Goal: Contribute content: Contribute content

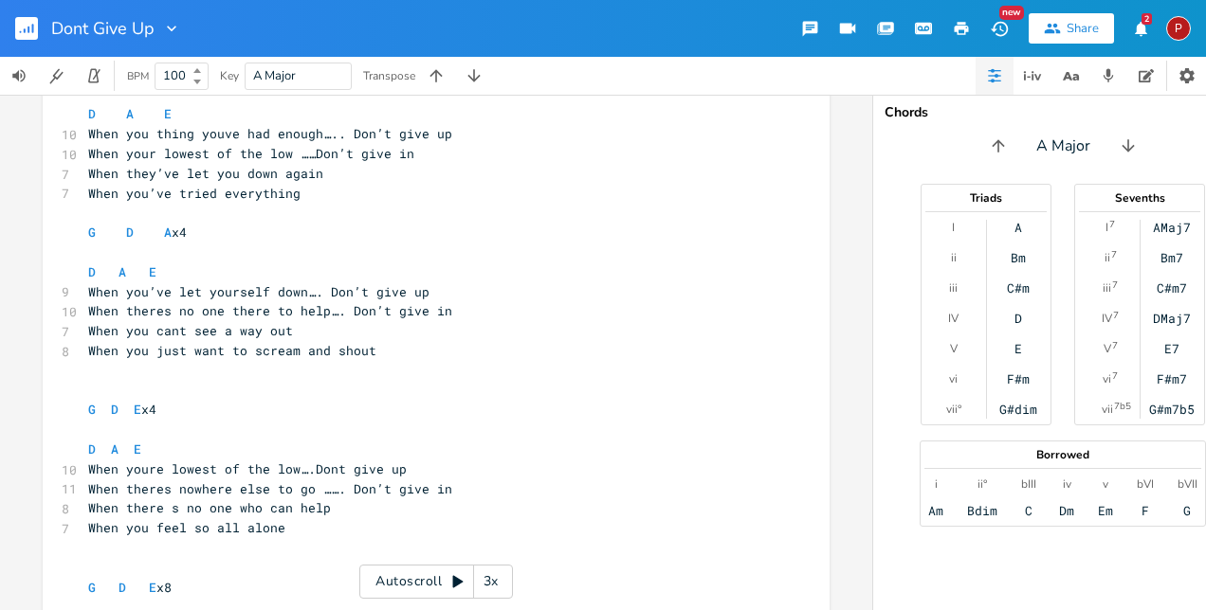
scroll to position [151, 0]
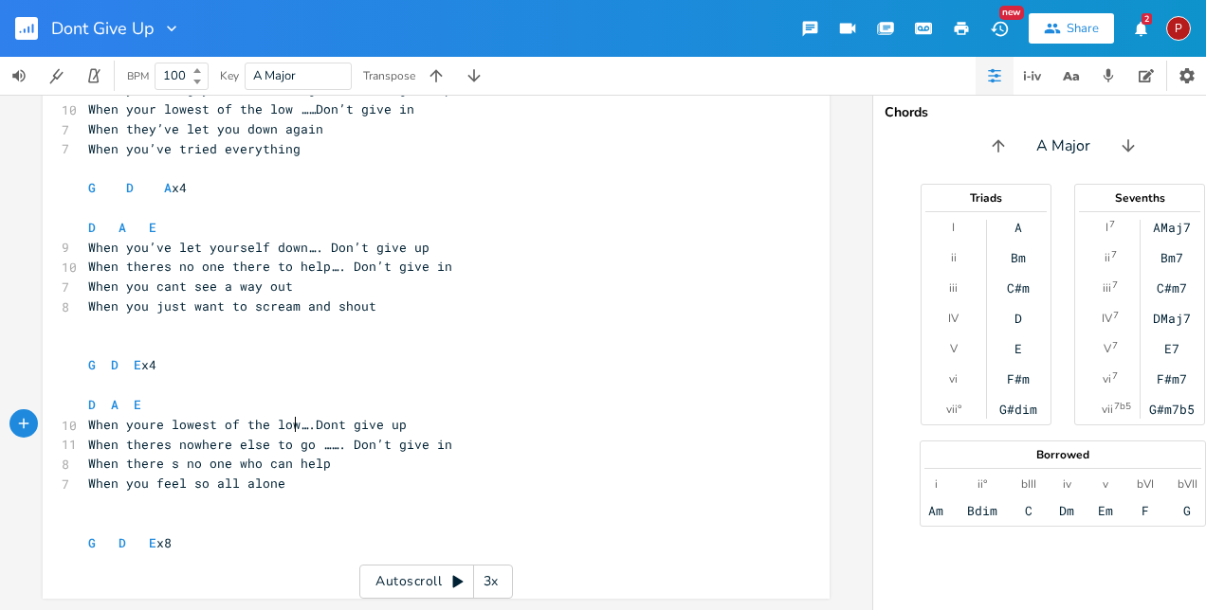
click at [291, 416] on span "When youre lowest of the low….Dont give up" at bounding box center [247, 424] width 318 height 17
type textarea "think its all gone wrong"
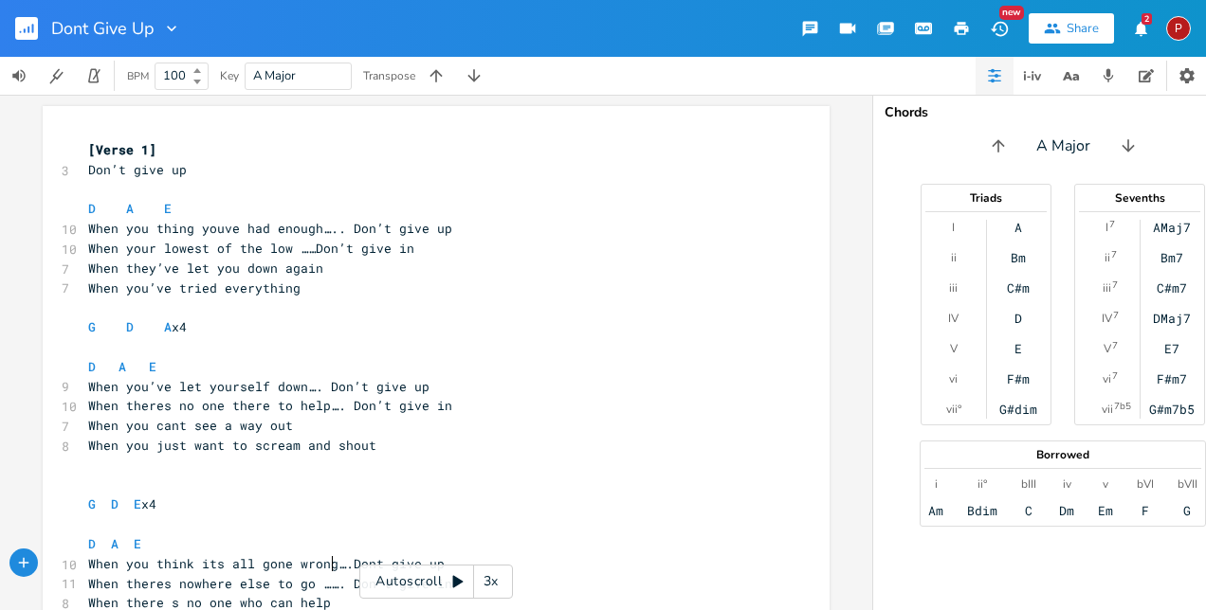
scroll to position [95, 0]
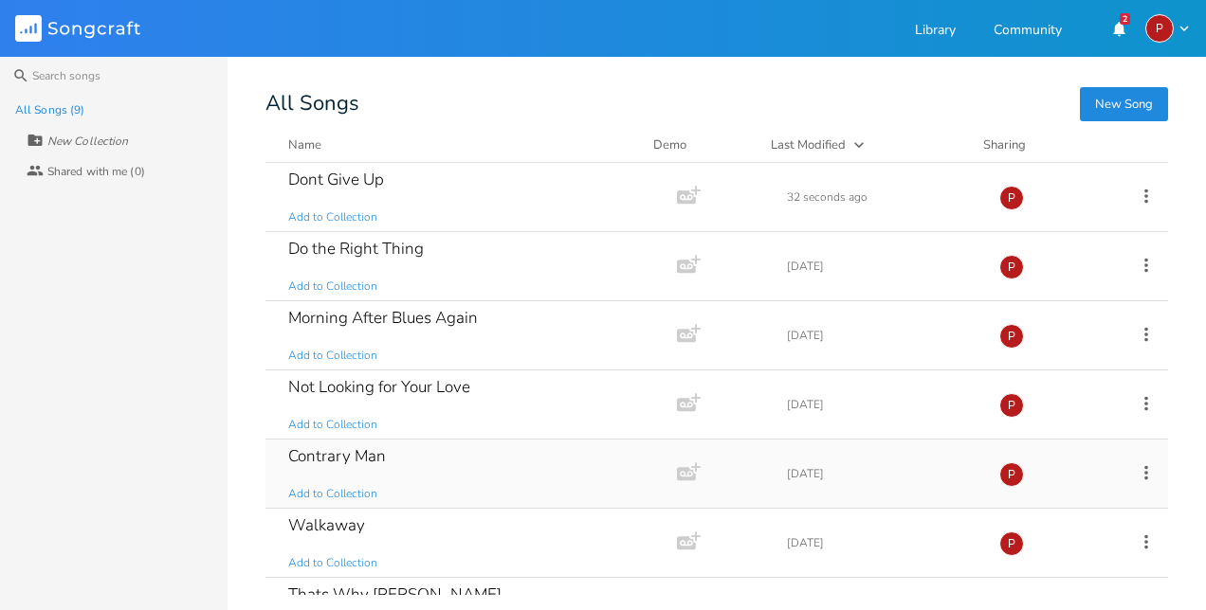
click at [535, 461] on div "Contrary Man Add to Collection" at bounding box center [467, 474] width 358 height 68
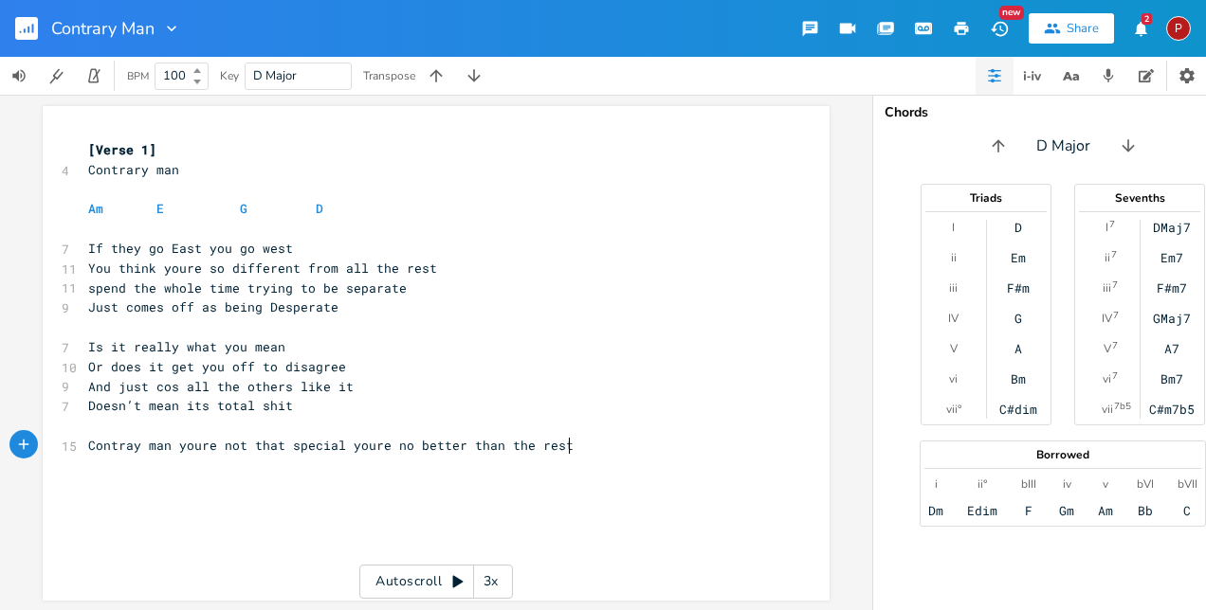
click at [583, 445] on pre "Contray man youre not that special youre no better than the rest" at bounding box center [426, 446] width 684 height 20
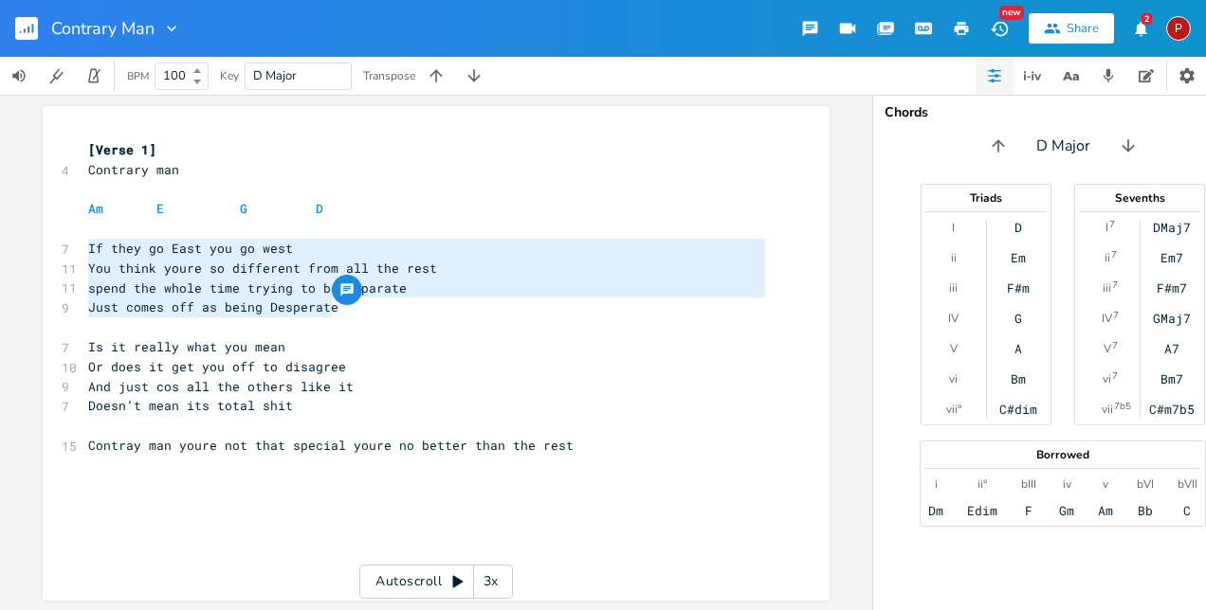
drag, startPoint x: 334, startPoint y: 310, endPoint x: 89, endPoint y: 249, distance: 252.0
click at [85, 248] on div "[Verse 1] 4 Contrary man ​ Am E G D ​ 7 If they go East you go west 11 You thin…" at bounding box center [426, 308] width 684 height 336
type textarea "​If they go East you go west You think youre so different from all the rest spe…"
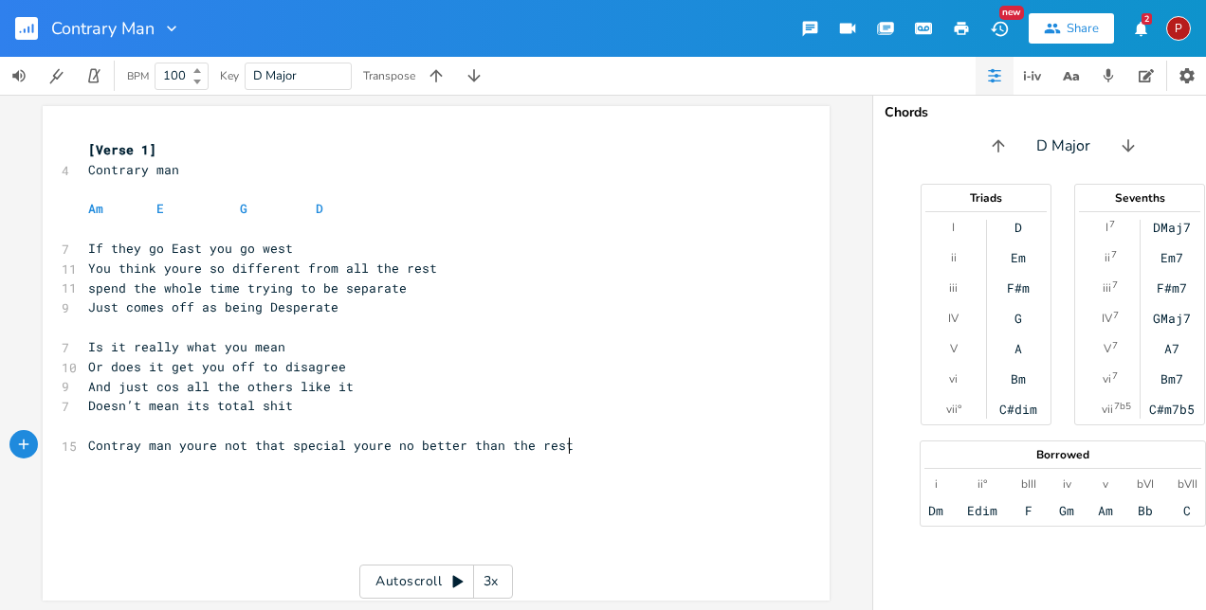
click at [584, 444] on pre "Contray man youre not that special youre no better than the rest" at bounding box center [426, 446] width 684 height 20
type textarea "​"
paste textarea
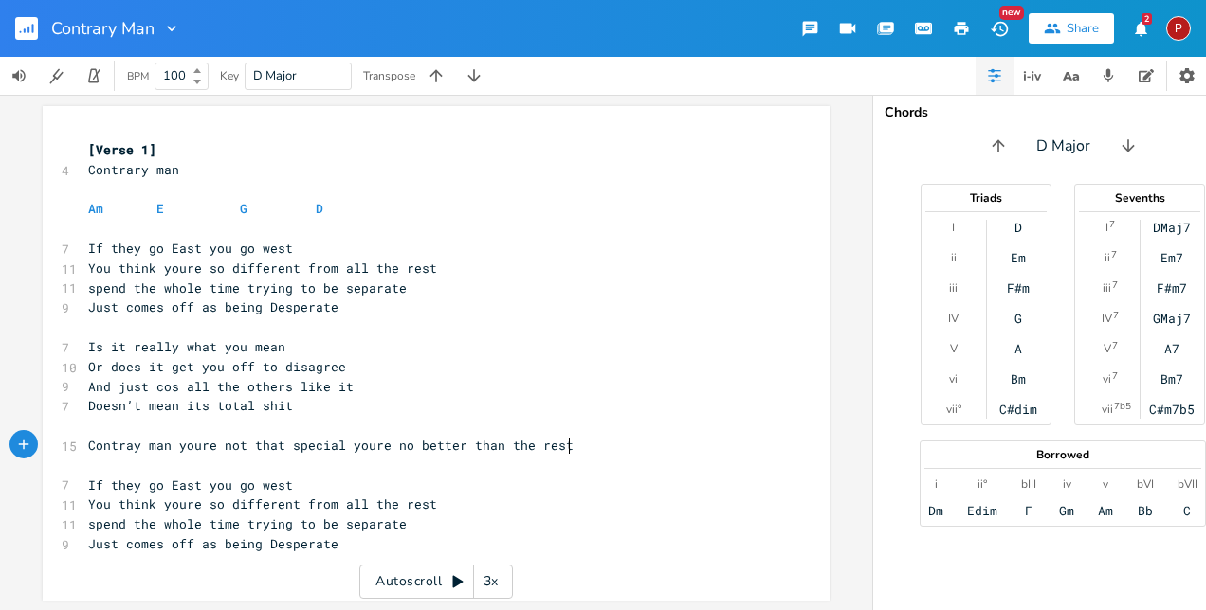
type textarea "t"
drag, startPoint x: 564, startPoint y: 445, endPoint x: 575, endPoint y: 445, distance: 11.4
click at [575, 445] on pre "Contray man youre not that special youre no better than the rest" at bounding box center [426, 446] width 684 height 20
type textarea "x2"
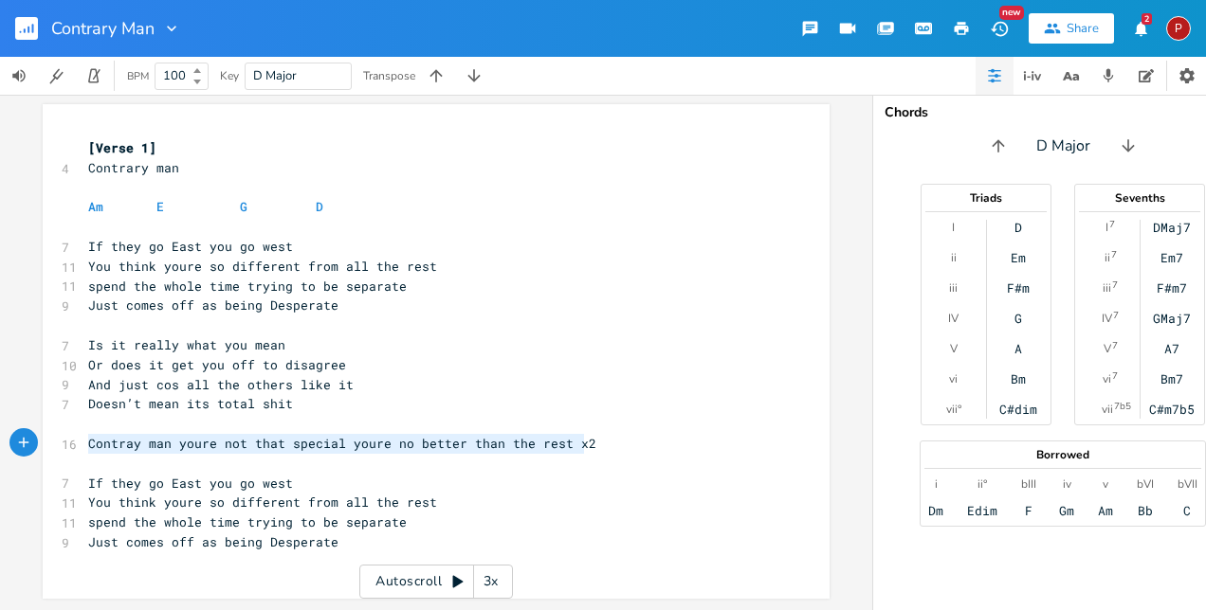
drag, startPoint x: 82, startPoint y: 428, endPoint x: 579, endPoint y: 430, distance: 497.6
click at [579, 434] on pre "Contray man youre not that special youre no better than the rest x2" at bounding box center [426, 444] width 684 height 20
type textarea "​Contray man youre not that special youre no better than the rest x2"
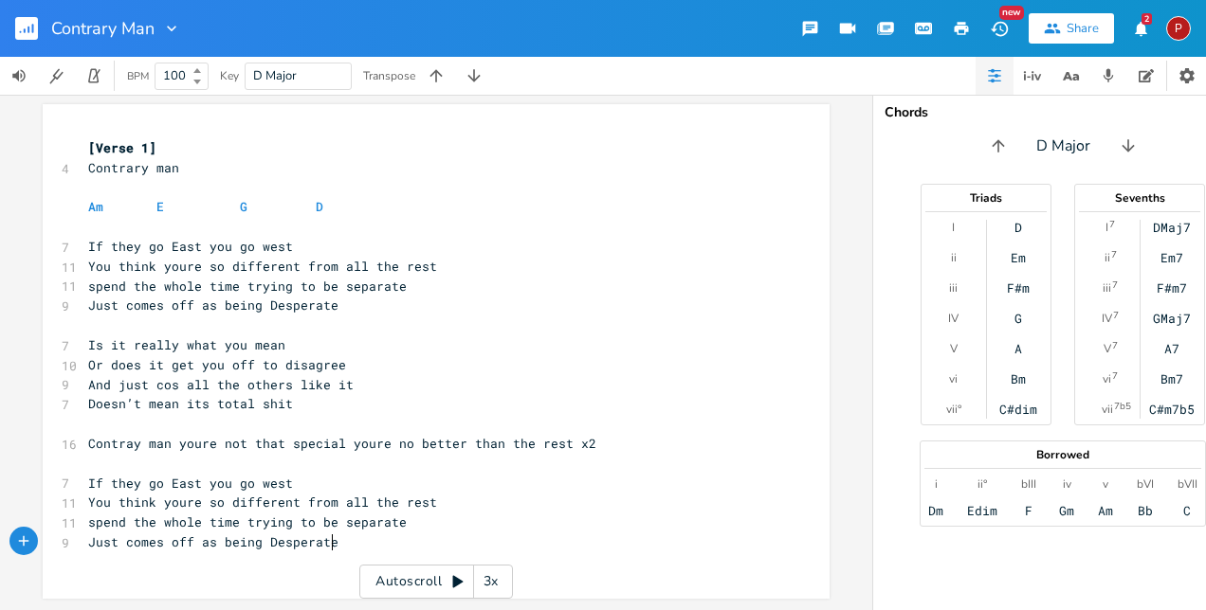
click at [399, 538] on pre "Just comes off as being Desperate" at bounding box center [426, 543] width 684 height 20
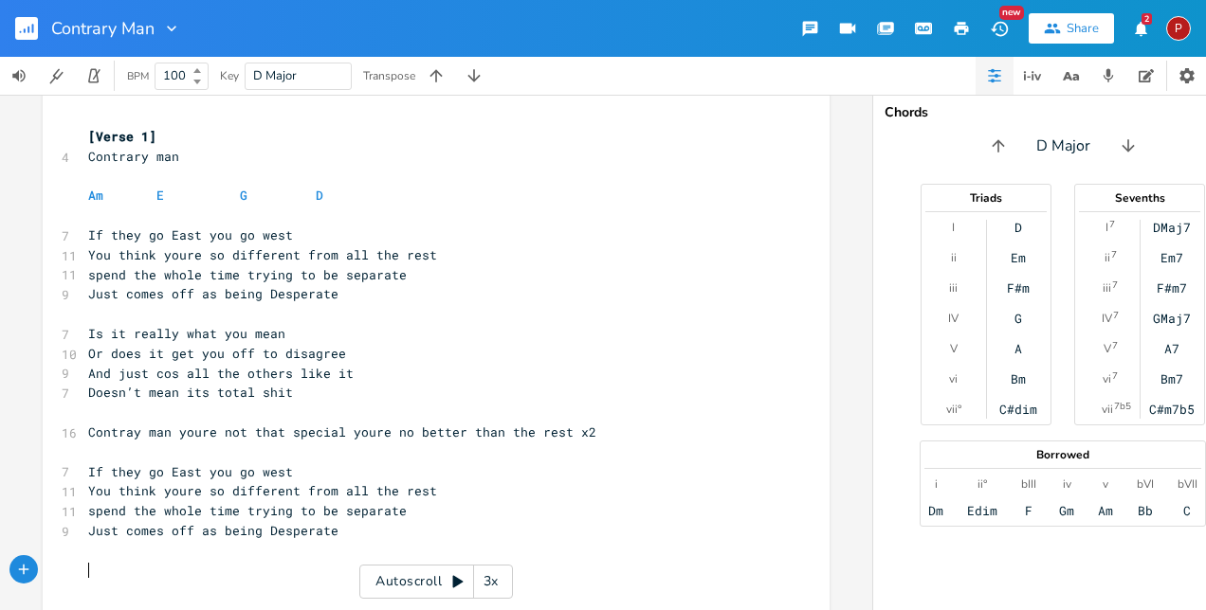
scroll to position [52, 0]
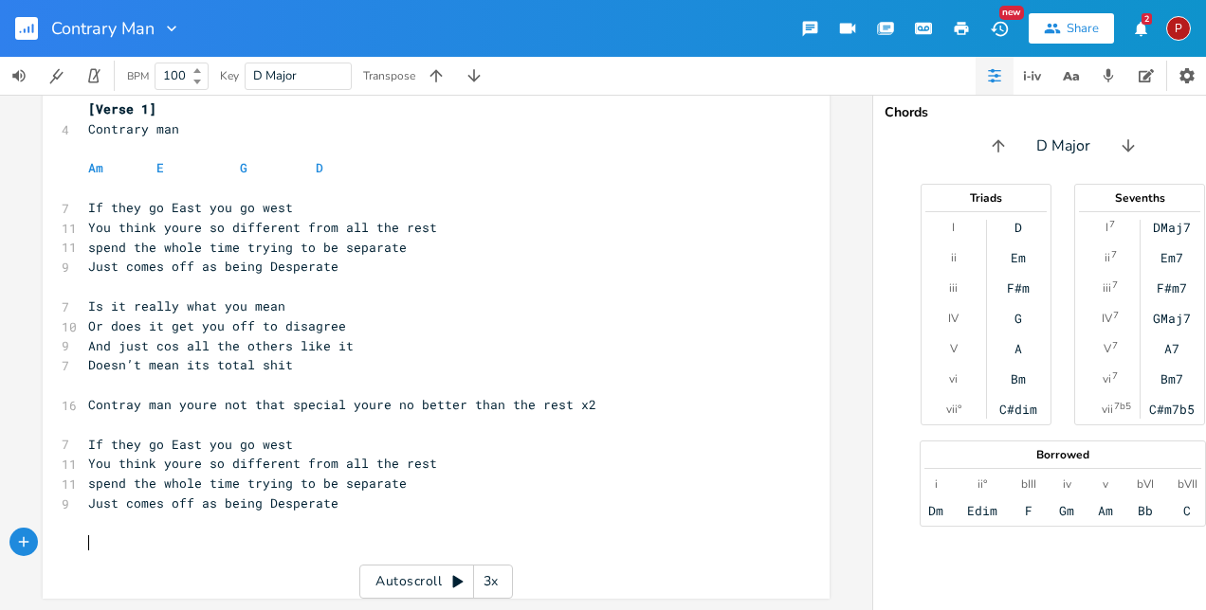
click at [89, 538] on pre "​" at bounding box center [426, 544] width 684 height 20
type textarea "​"
paste textarea
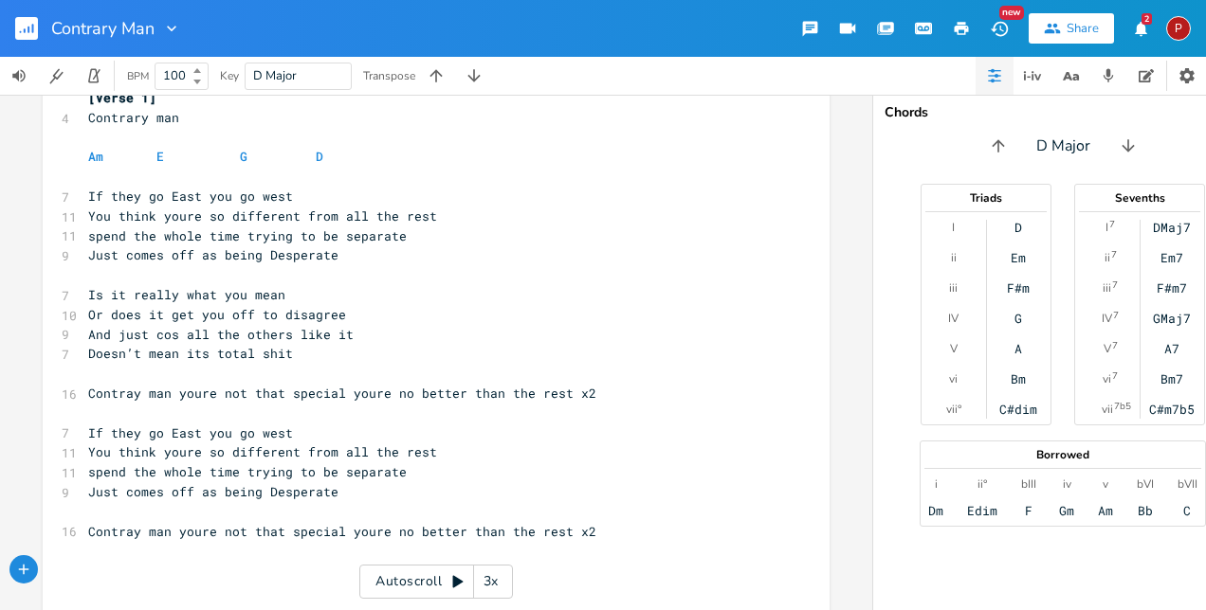
type textarea "​"
paste textarea
click at [587, 525] on pre "Contray man youre not that special youre no better than the rest x2" at bounding box center [426, 532] width 684 height 20
type textarea "M8 ("
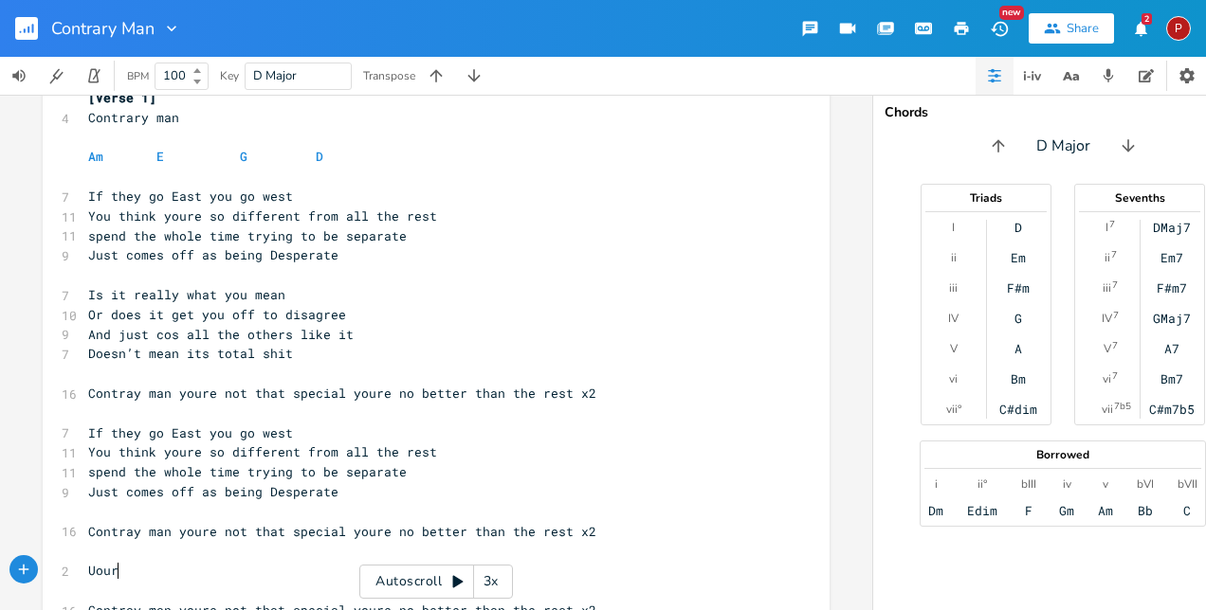
type textarea "Uoure"
type textarea "Youre just missing out x4"
click at [35, 34] on rect "button" at bounding box center [26, 28] width 23 height 23
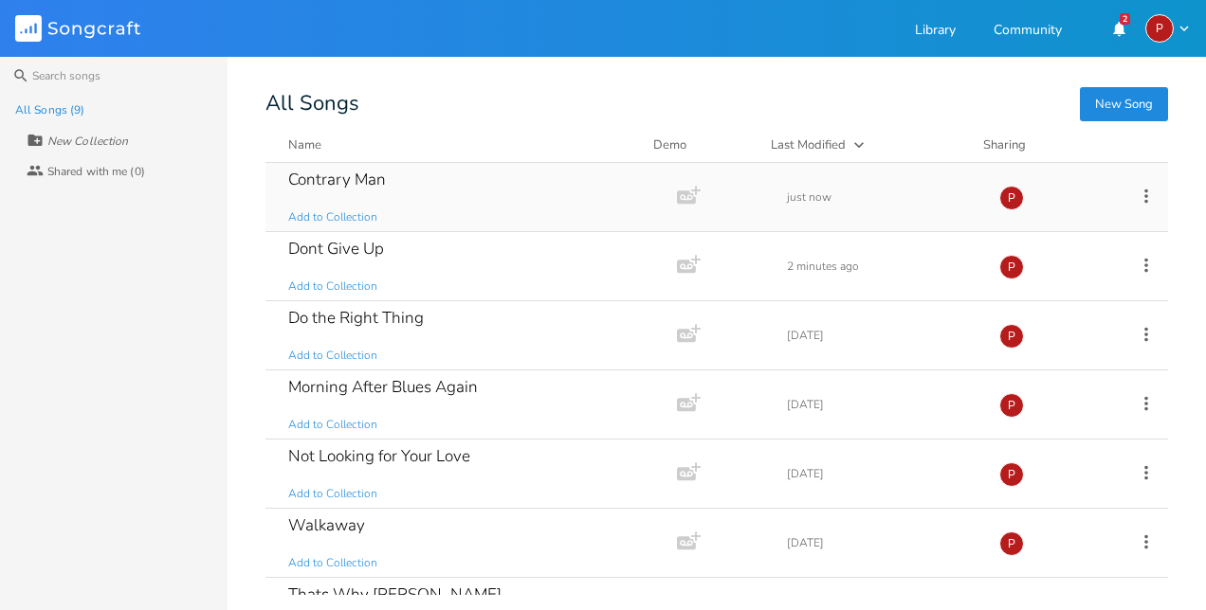
click at [356, 202] on div "Contrary Man Add to Collection" at bounding box center [467, 197] width 358 height 68
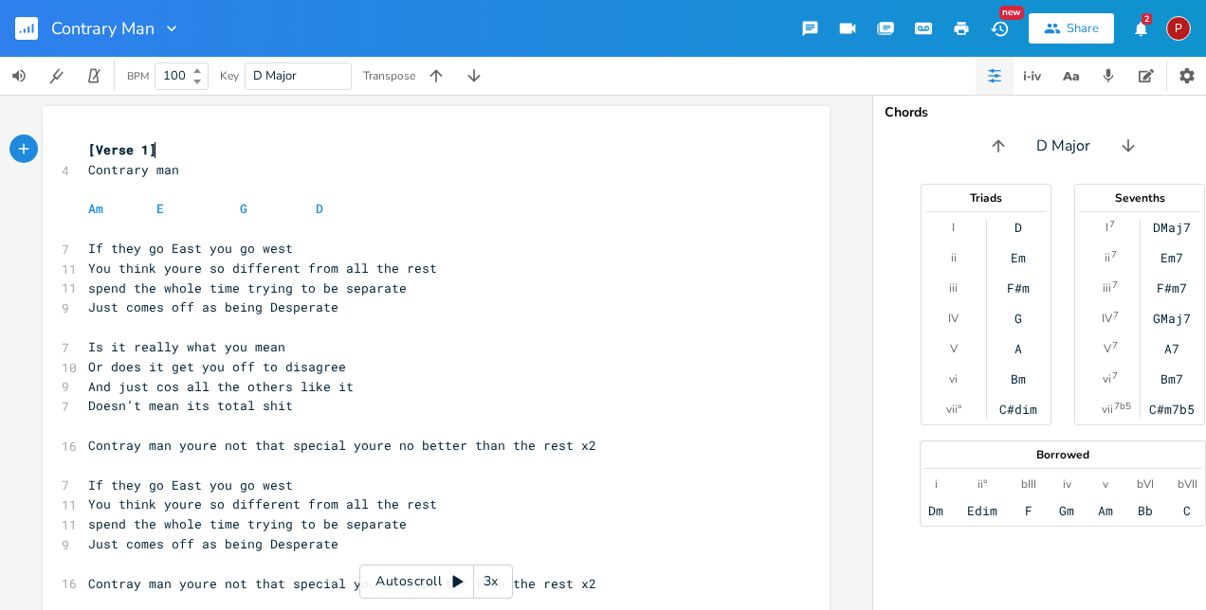
click at [362, 176] on pre "Contrary man" at bounding box center [426, 170] width 684 height 20
click at [39, 23] on button "button" at bounding box center [34, 28] width 38 height 45
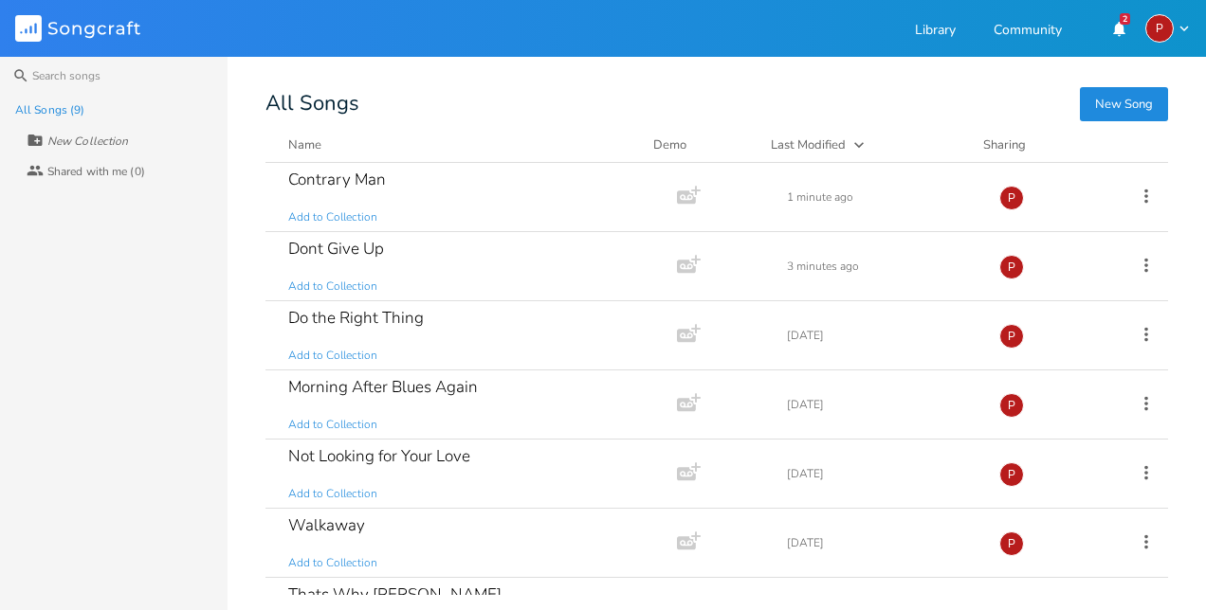
click at [1102, 116] on button "New Song" at bounding box center [1124, 104] width 88 height 34
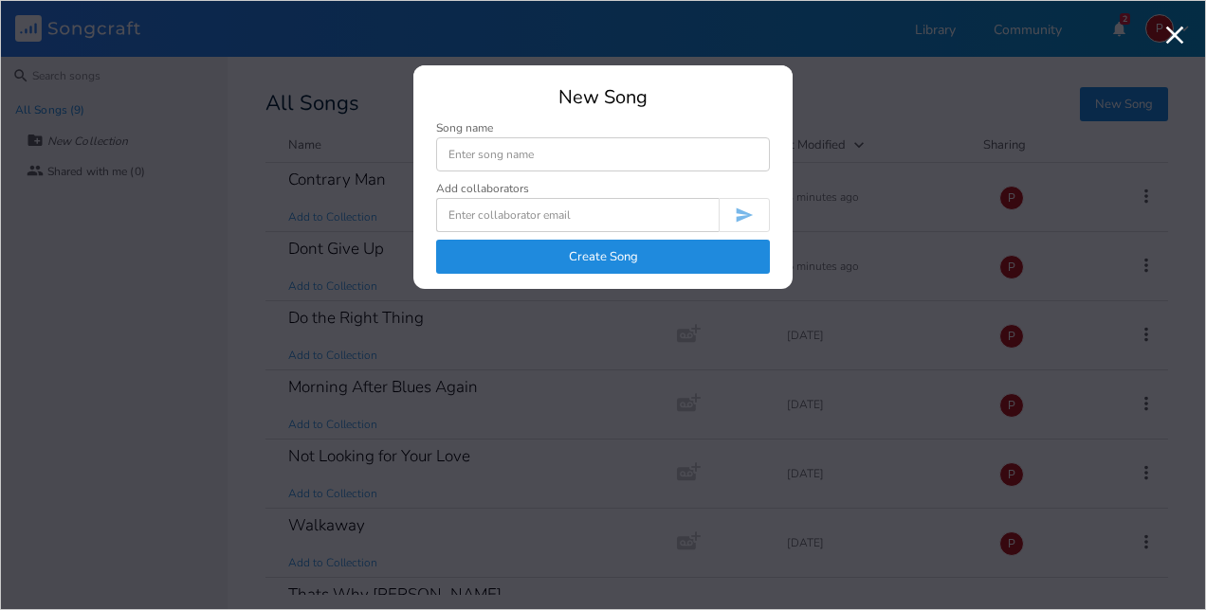
click at [639, 142] on input at bounding box center [603, 154] width 334 height 34
click at [455, 150] on input "Worst Friend" at bounding box center [603, 154] width 334 height 34
click at [449, 154] on input "Worst Friend" at bounding box center [603, 154] width 334 height 34
type input "Your Worst Friend"
click at [681, 267] on button "Create Song" at bounding box center [603, 257] width 334 height 34
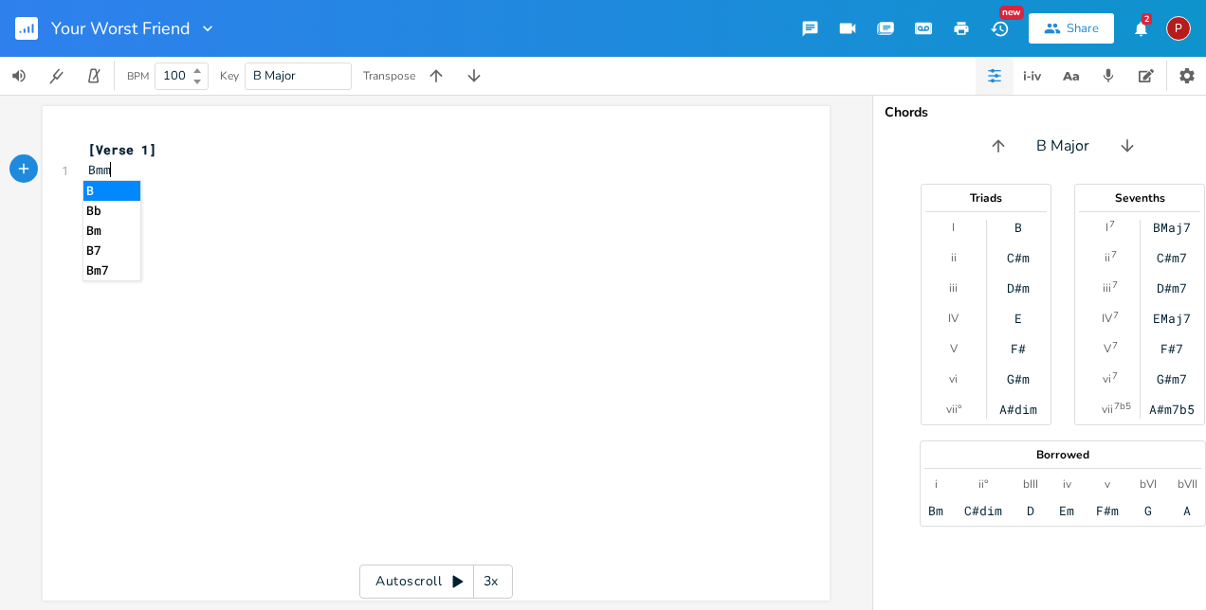
type textarea "Bmmm"
type textarea "E A D"
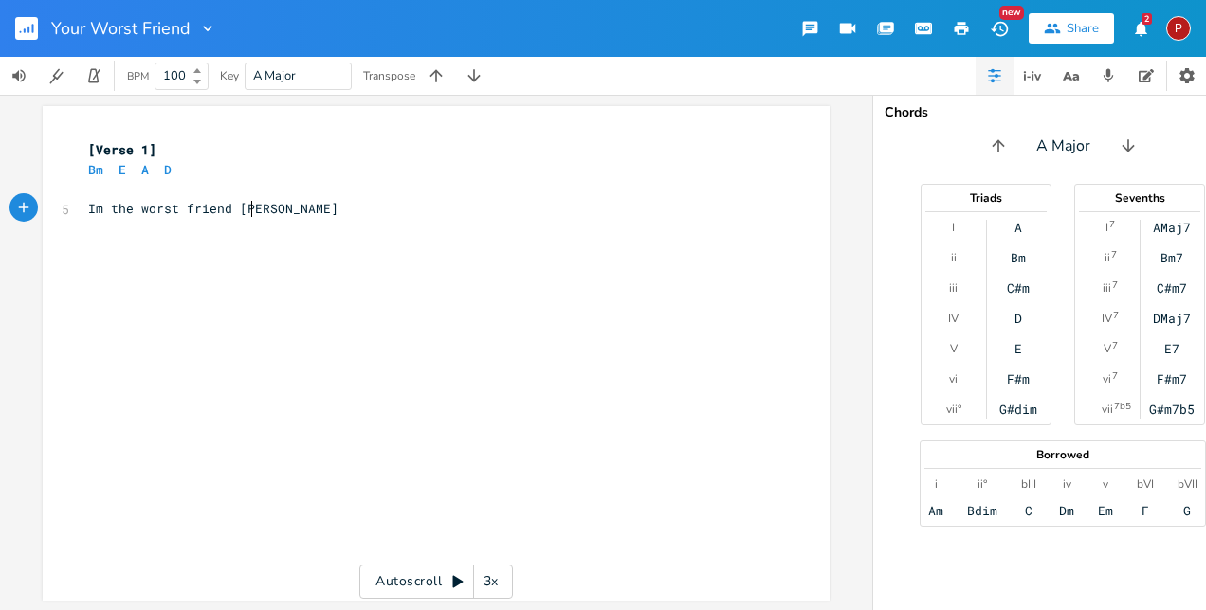
scroll to position [0, 130]
type textarea "Im the worst friend You ever had I woint be"
type textarea "nt be there when your down or sad"
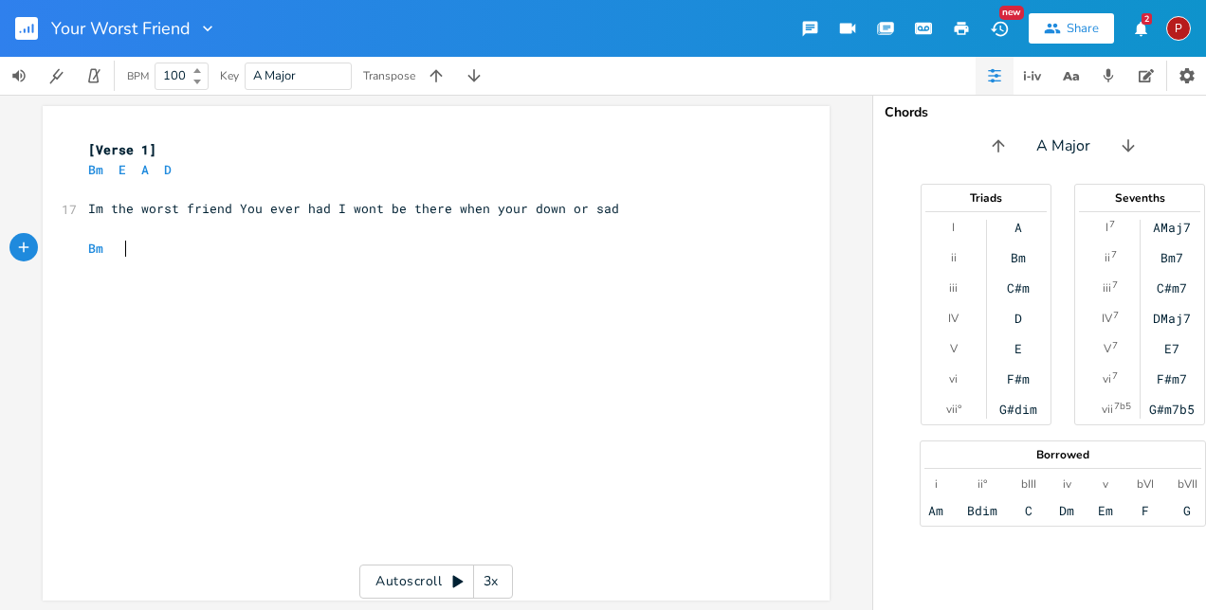
scroll to position [0, 27]
type textarea "Bm E A A"
click at [84, 207] on pre "Im the worst friend You ever had I wont be there when your down or sad" at bounding box center [426, 209] width 684 height 20
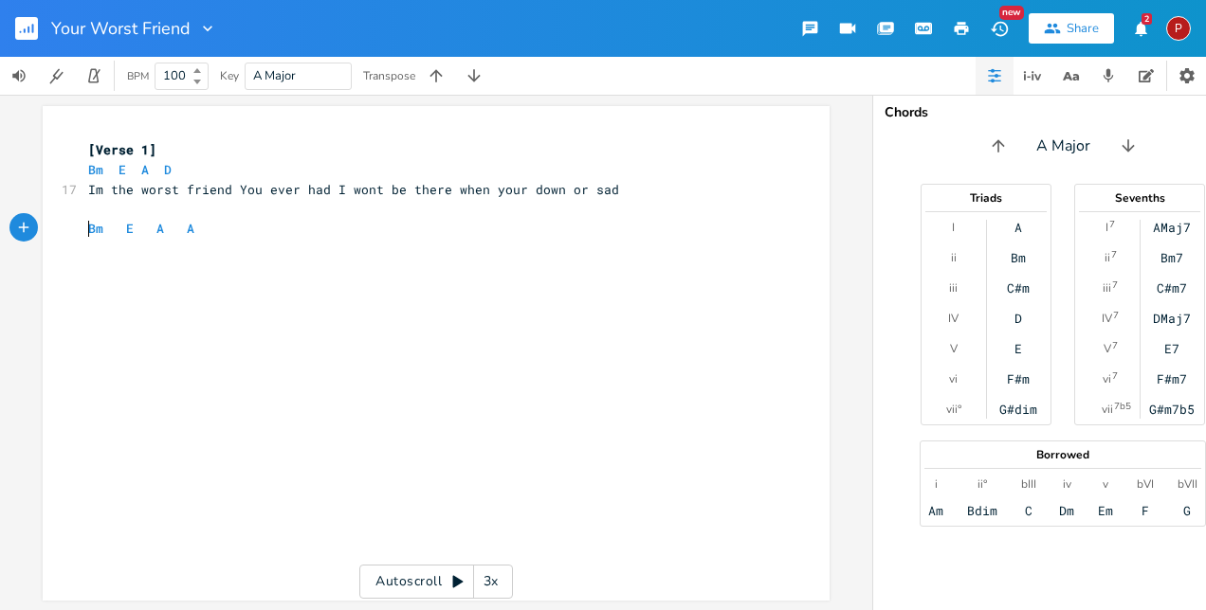
click at [84, 223] on pre "Bm E A A" at bounding box center [426, 229] width 684 height 20
click at [199, 212] on pre "Bm E A A" at bounding box center [426, 209] width 684 height 20
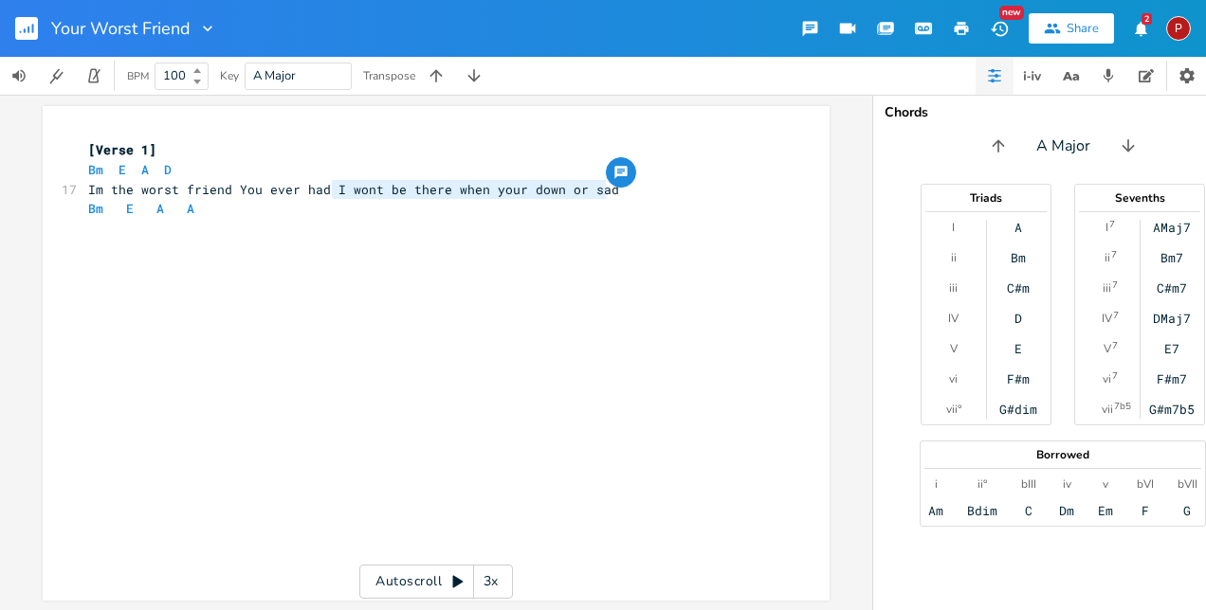
drag, startPoint x: 327, startPoint y: 190, endPoint x: 602, endPoint y: 188, distance: 274.9
click at [602, 188] on pre "Im the worst friend You ever had I wont be there when your down or sad" at bounding box center [426, 190] width 684 height 20
type textarea "​"
click at [84, 226] on pre "​" at bounding box center [426, 229] width 684 height 20
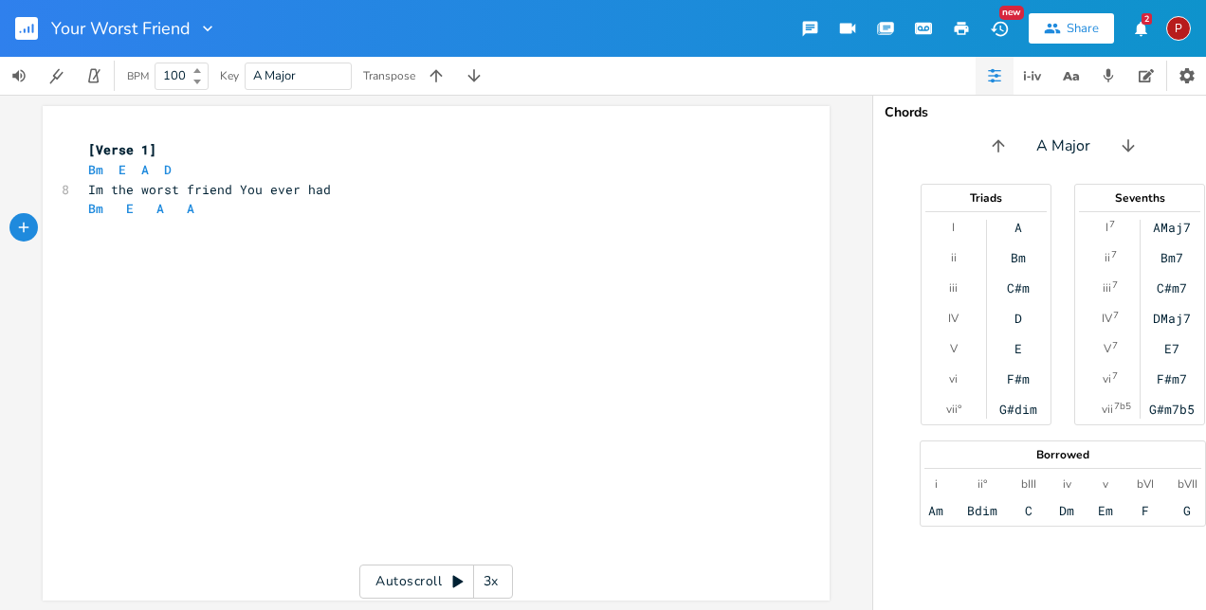
type textarea "​"
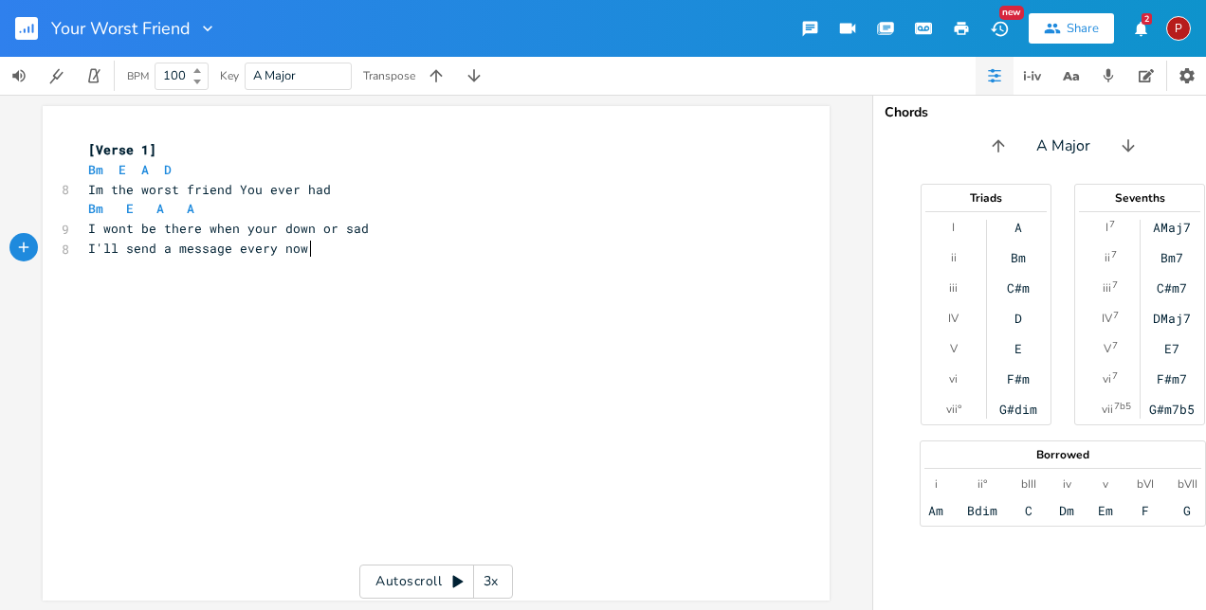
type textarea "I'll send a message every now a"
type textarea "or then"
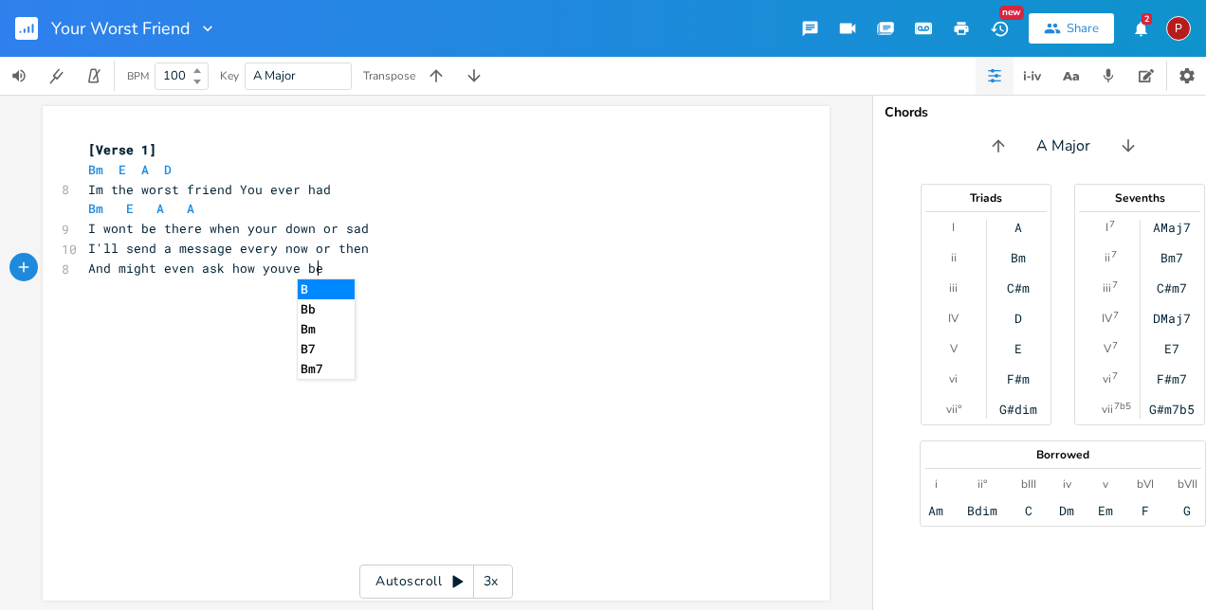
scroll to position [0, 200]
type textarea "And might even ask how youve bee"
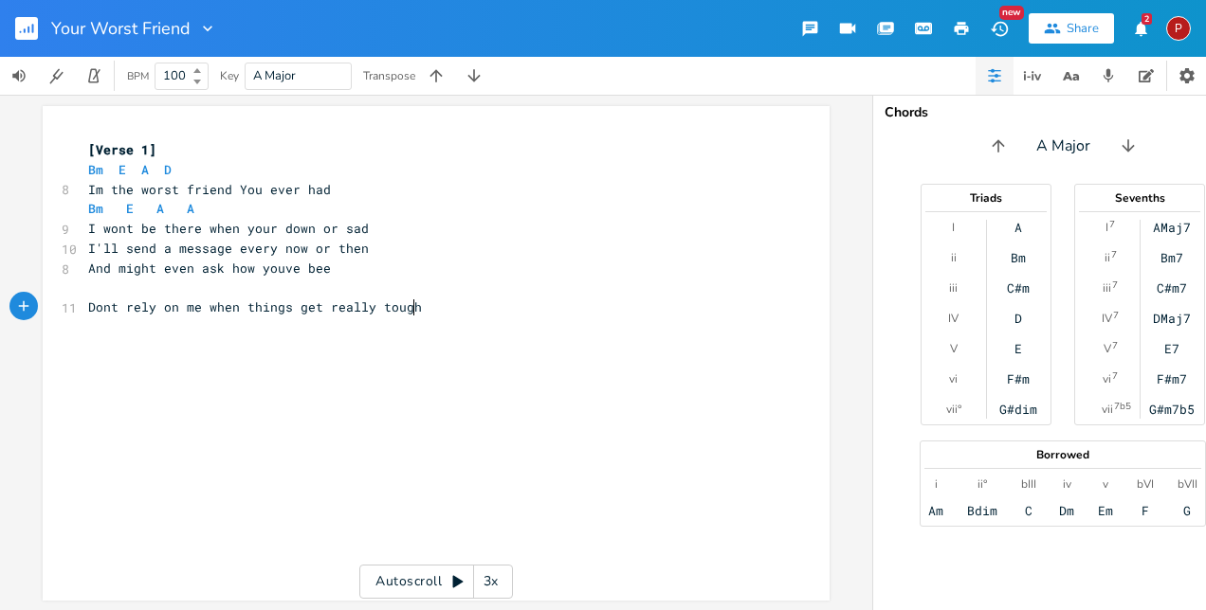
type textarea "Dont rely on me when things get really tough"
type textarea "cant off wisdom or nuggetrs of truth"
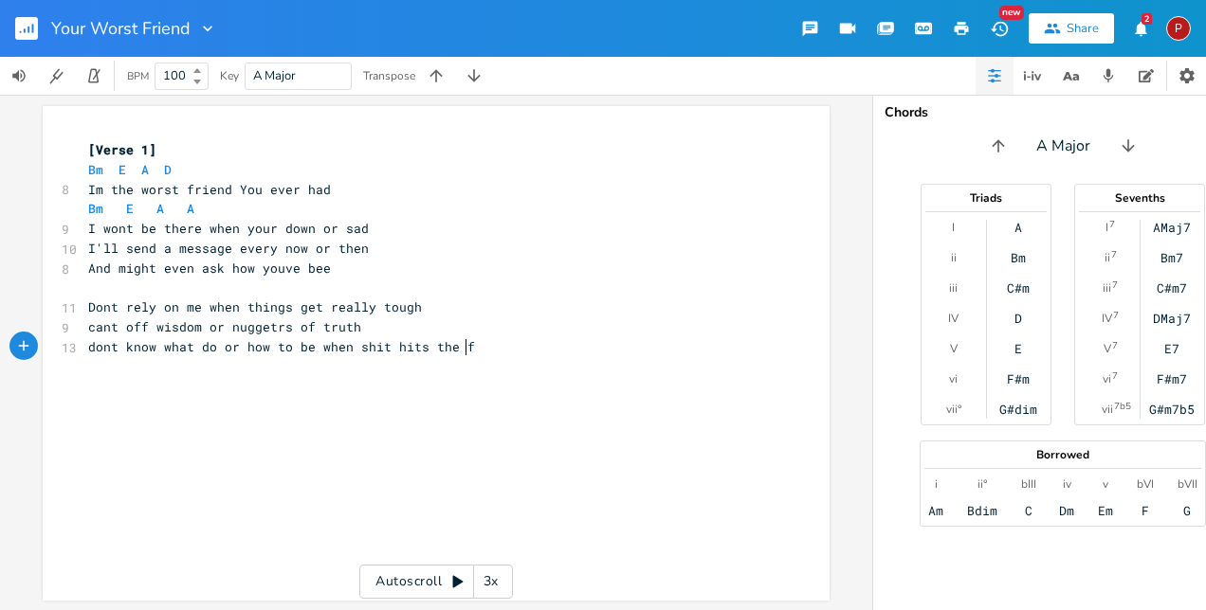
scroll to position [0, 301]
type textarea "dont know what do or how to be when shit hits the fan dob"
type textarea "nt count on me"
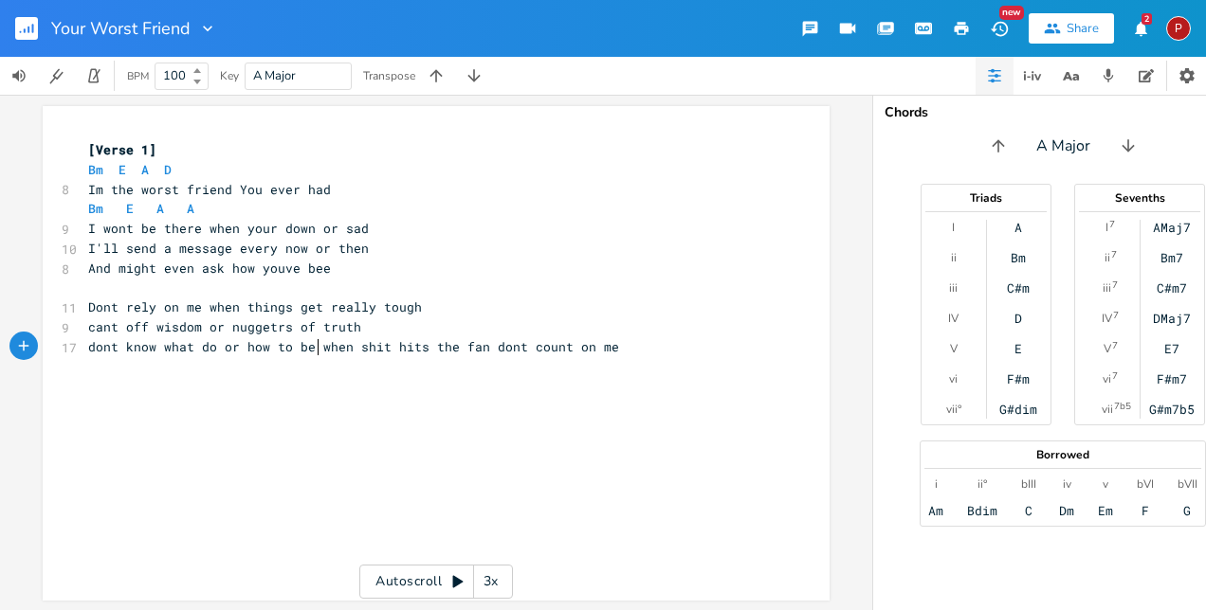
click at [311, 347] on span "dont know what do or how to be when shit hits the fan dont count on me" at bounding box center [353, 346] width 531 height 17
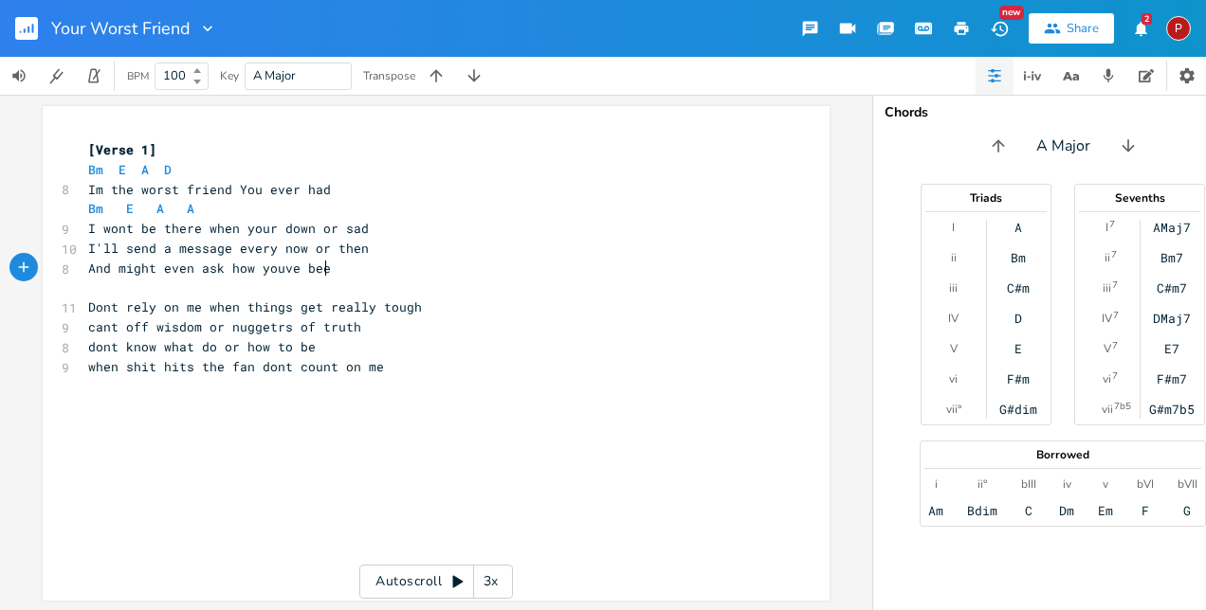
click at [354, 271] on pre "And might even ask how youve bee" at bounding box center [426, 269] width 684 height 20
type textarea "n"
click at [397, 364] on pre "when shit hits the fan dont count on me" at bounding box center [426, 367] width 684 height 20
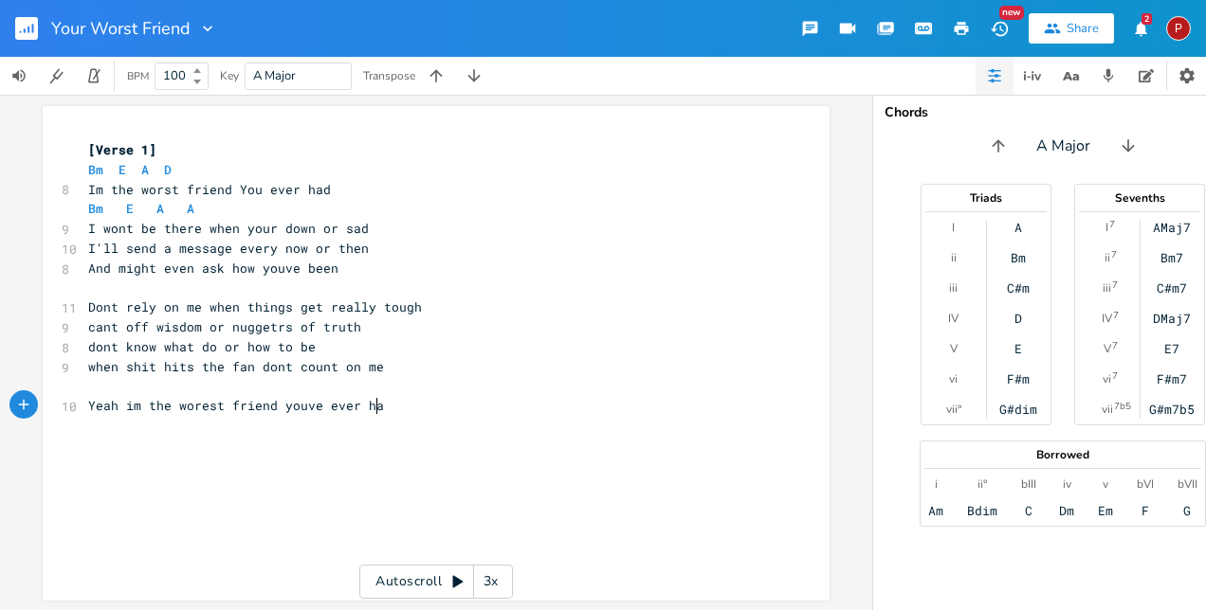
type textarea "Yeah im the worest friend youve ever had"
click at [138, 324] on span "cant off wisdom or nuggetrs of truth" at bounding box center [224, 326] width 273 height 17
type textarea "er"
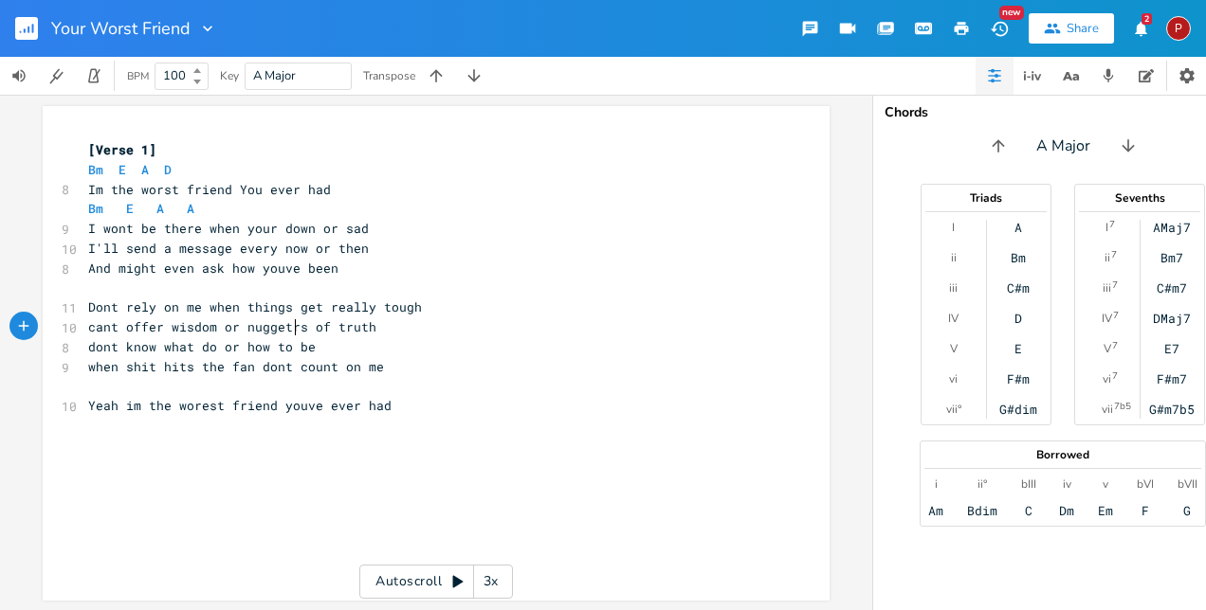
click at [289, 328] on span "cant offer wisdom or nuggetrs of truth" at bounding box center [232, 326] width 288 height 17
drag, startPoint x: 80, startPoint y: 226, endPoint x: 356, endPoint y: 228, distance: 276.8
click at [356, 228] on pre "I wont be there when your down or sad" at bounding box center [426, 229] width 684 height 20
type textarea "​I wont be there when your down or sad"
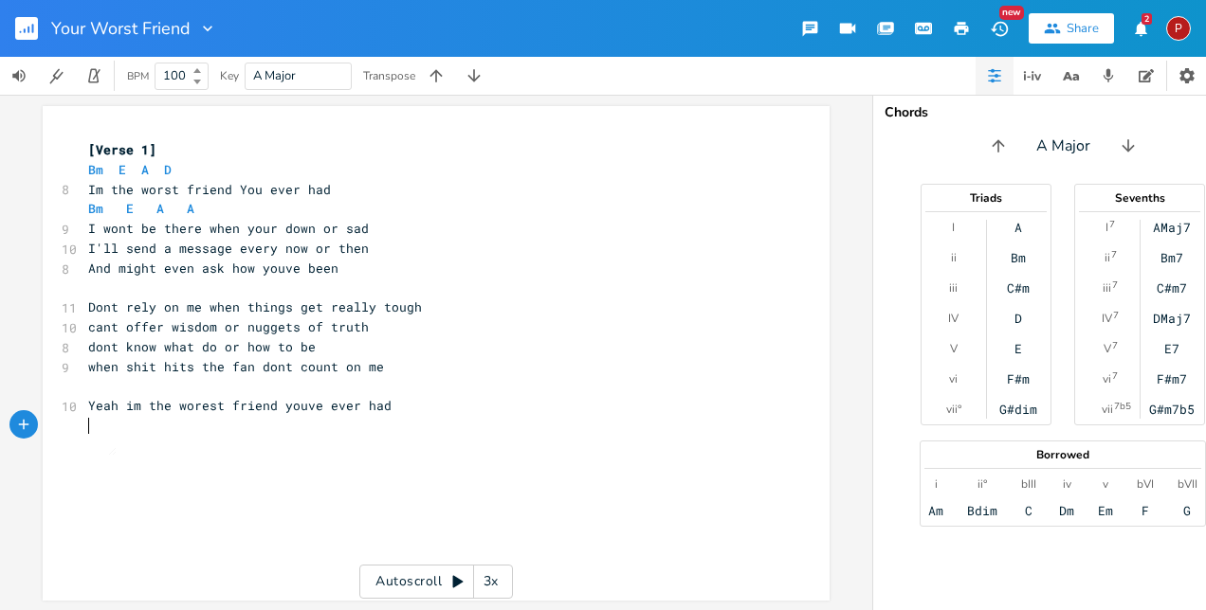
type textarea "​"
paste textarea
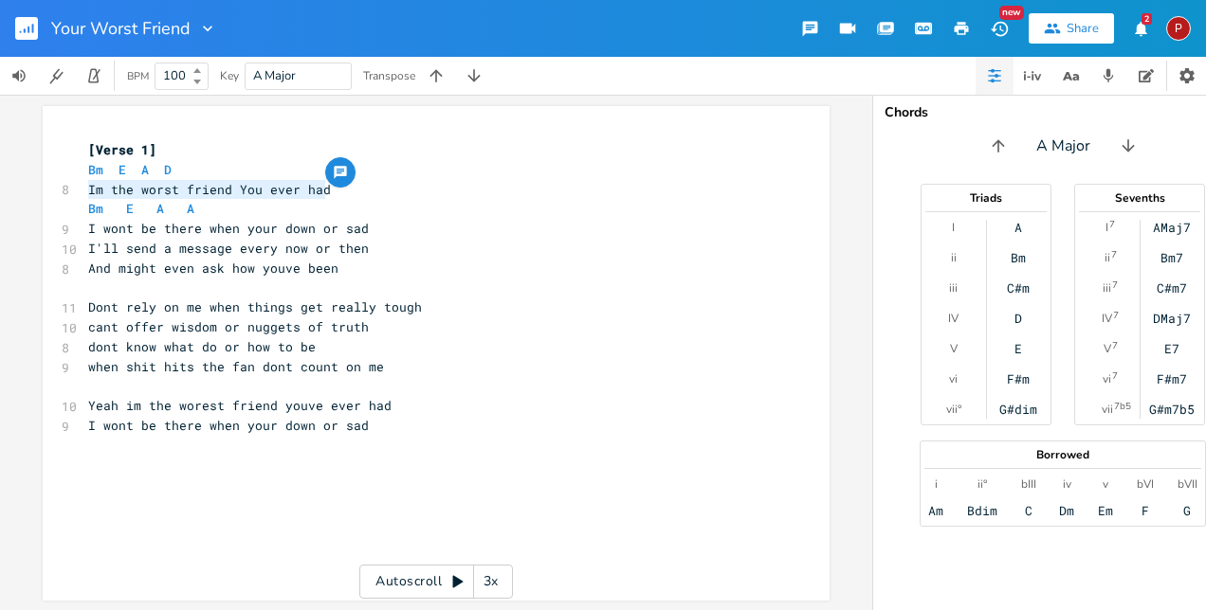
drag, startPoint x: 80, startPoint y: 186, endPoint x: 317, endPoint y: 191, distance: 237.0
click at [317, 191] on pre "Im the worst friend You ever had" at bounding box center [426, 190] width 684 height 20
type textarea "​Im the worst friend You ever had"
click at [85, 440] on pre "​" at bounding box center [426, 446] width 684 height 20
type textarea "​"
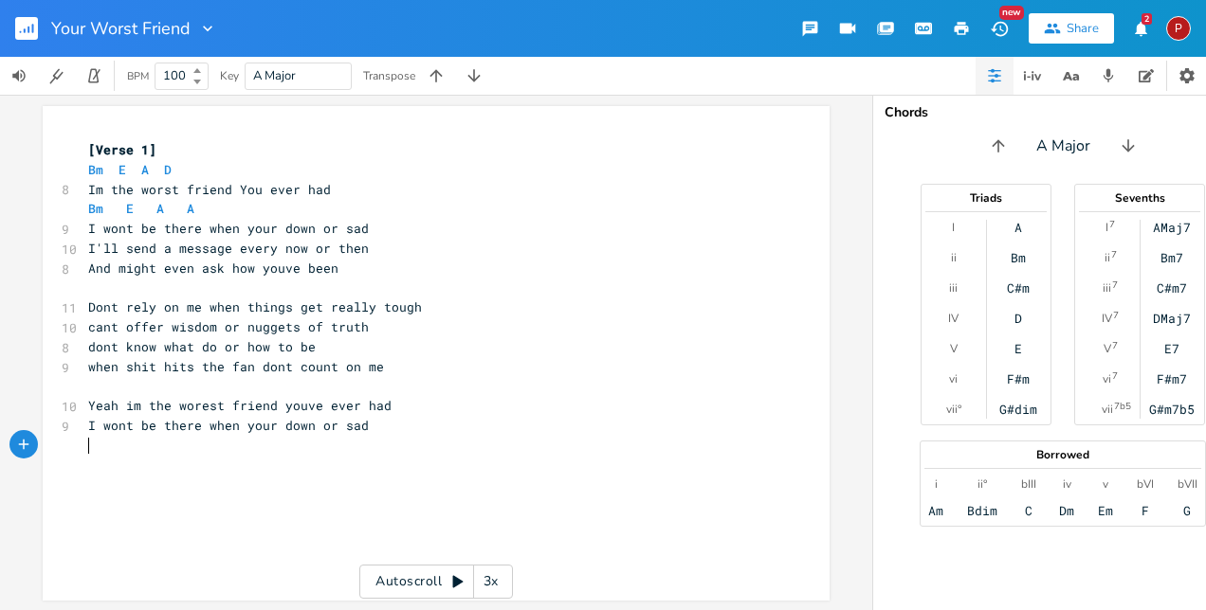
paste textarea
type textarea "t"
type textarea "o be fair"
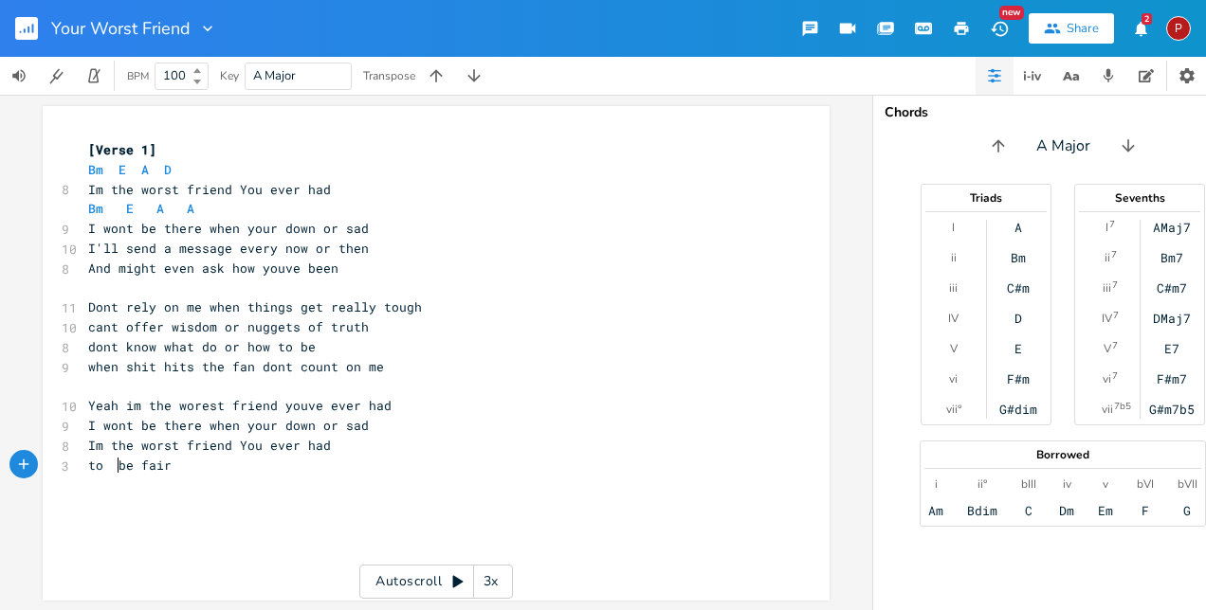
click at [113, 459] on span "to be fair" at bounding box center [129, 465] width 83 height 17
click at [176, 471] on pre "to be fair" at bounding box center [426, 466] width 684 height 20
type textarea "I feel qi"
type textarea "uite bad"
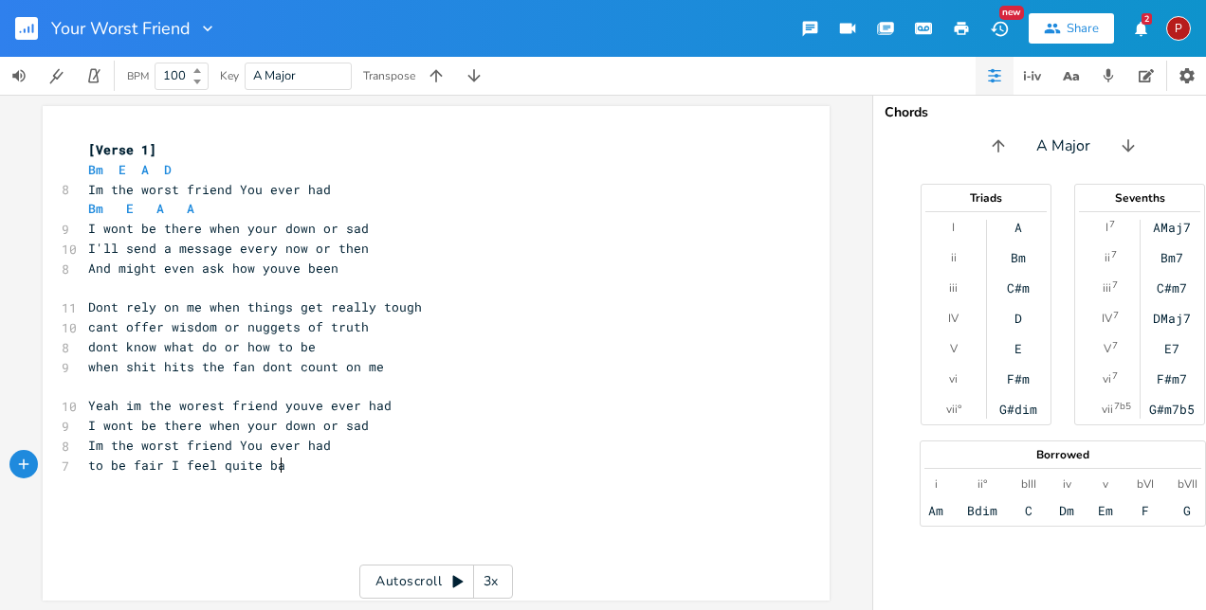
scroll to position [0, 44]
type textarea "Pleasew"
type textarea "dont take it to heart"
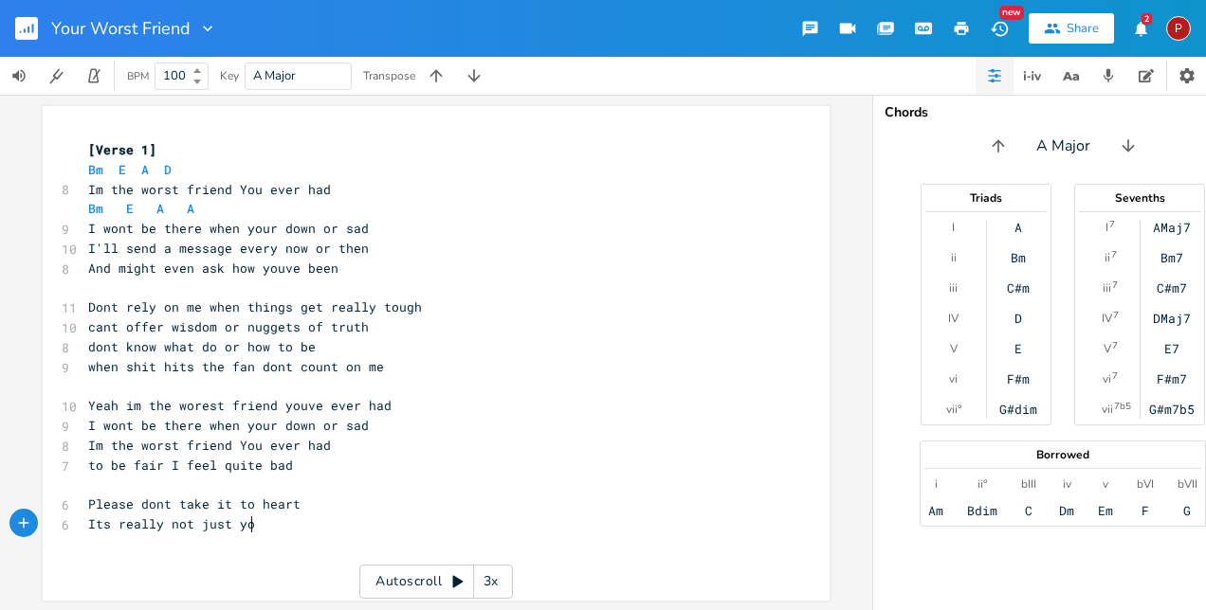
type textarea "Its really not just you"
click at [88, 524] on span "Its really not just you" at bounding box center [175, 524] width 174 height 17
click at [143, 499] on span "Please dont take it to heart Its really not just you" at bounding box center [285, 504] width 394 height 17
type textarea "D"
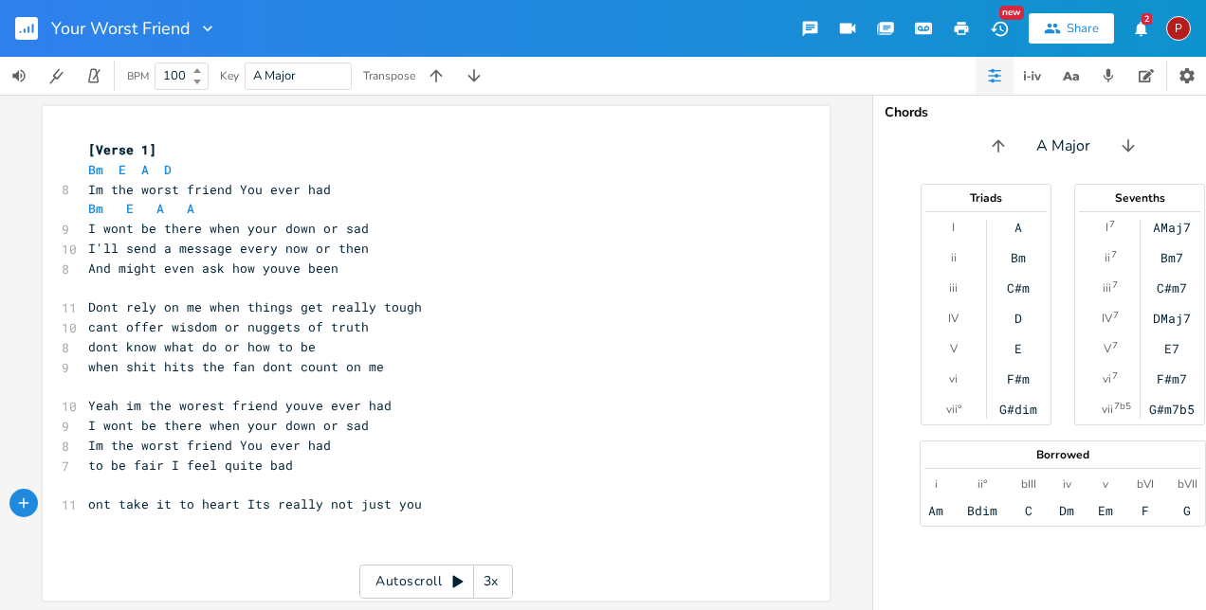
scroll to position [0, 9]
click at [426, 508] on pre "Dont take it to heart Its really not just you" at bounding box center [426, 505] width 684 height 20
type textarea "im as bad with other freinds too"
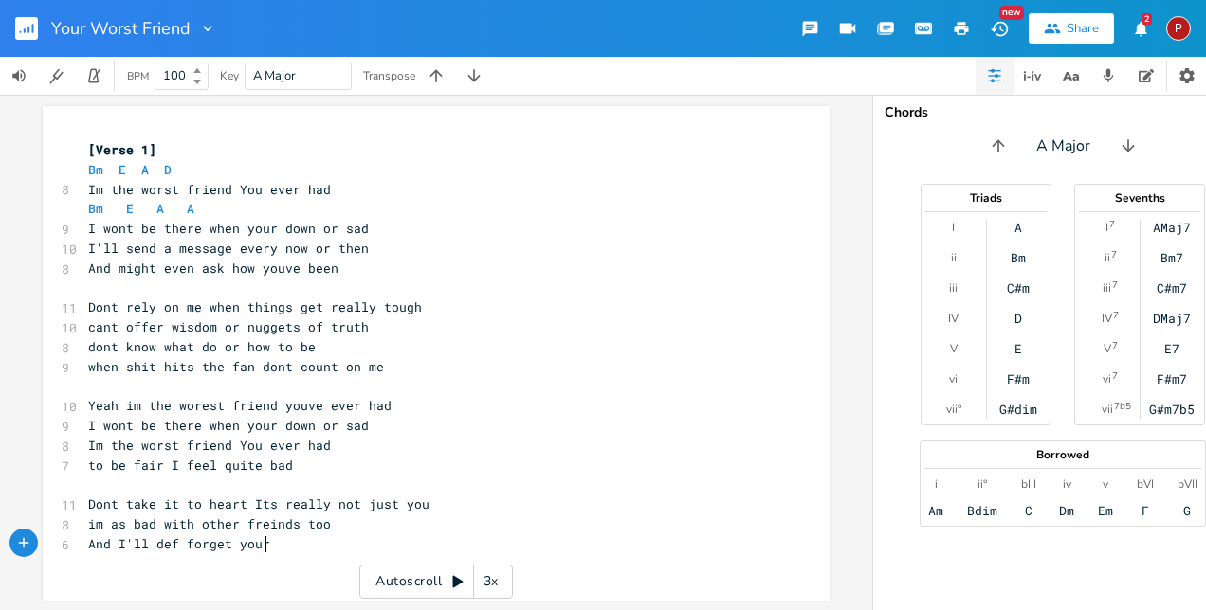
scroll to position [0, 129]
type textarea "And I'll def forget your birthday"
click at [84, 398] on pre "Yeah im the worest friend youve ever had" at bounding box center [426, 406] width 684 height 20
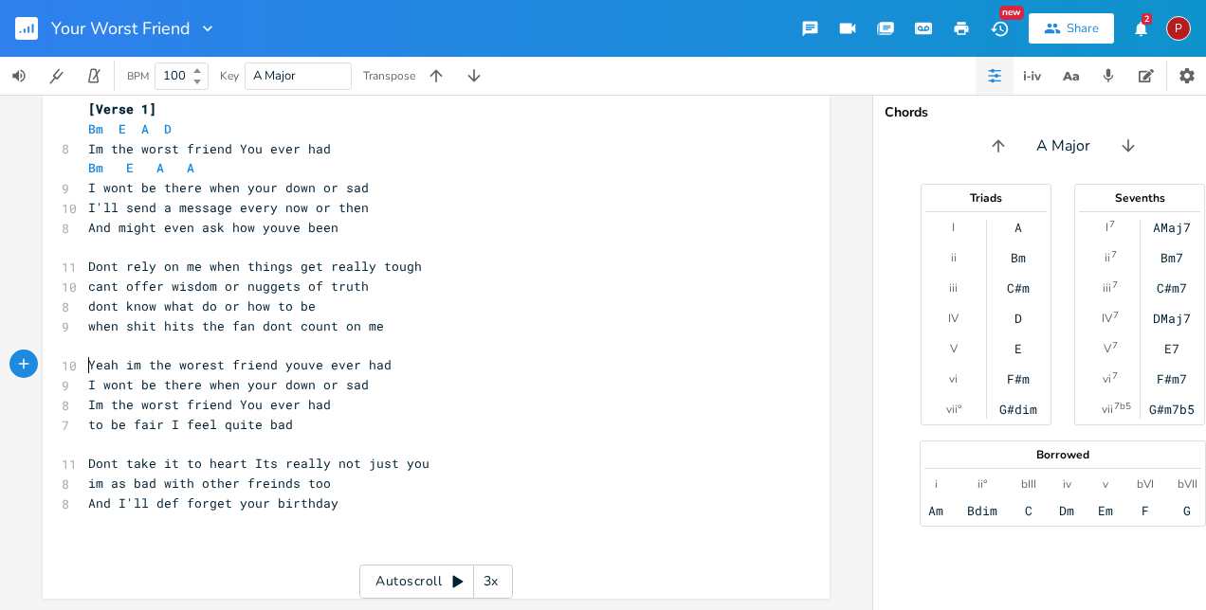
scroll to position [0, 0]
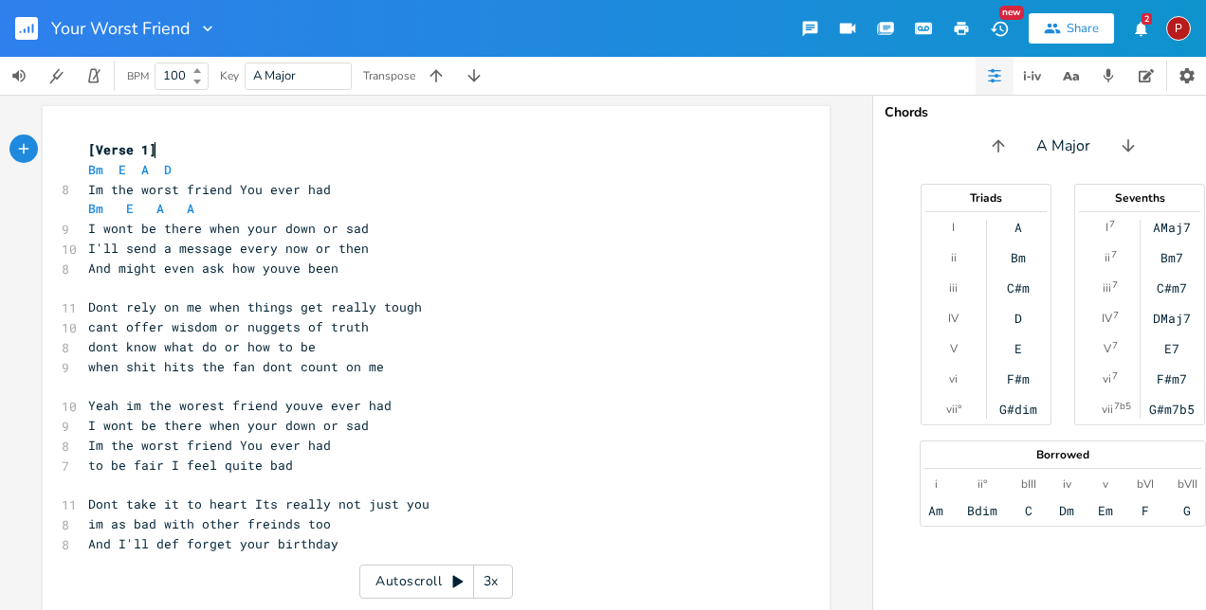
click at [219, 156] on pre "[Verse 1]" at bounding box center [426, 150] width 684 height 20
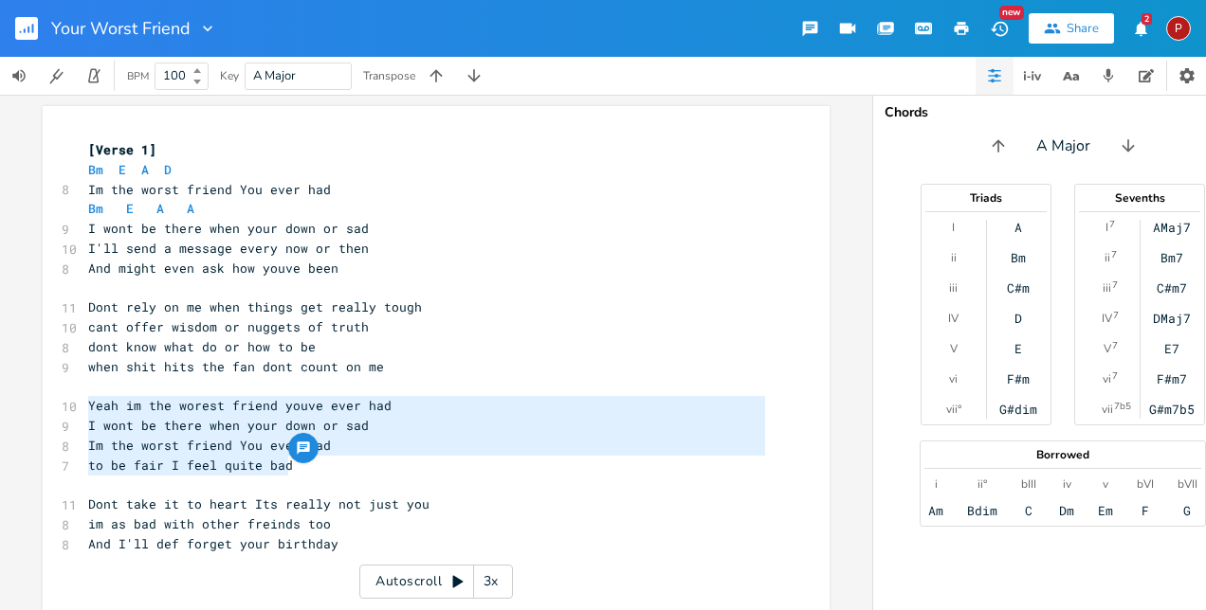
drag, startPoint x: 82, startPoint y: 399, endPoint x: 334, endPoint y: 472, distance: 261.6
click at [334, 472] on div "[Verse 1] Bm E A D 8 Im the worst friend You ever had Bm E A A 9 I wont be ther…" at bounding box center [426, 376] width 684 height 473
type textarea "​Yeah im the worest friend youve ever had I wont be there when your down or sad…"
click at [363, 544] on pre "And I'll def forget your birthday" at bounding box center [426, 545] width 684 height 20
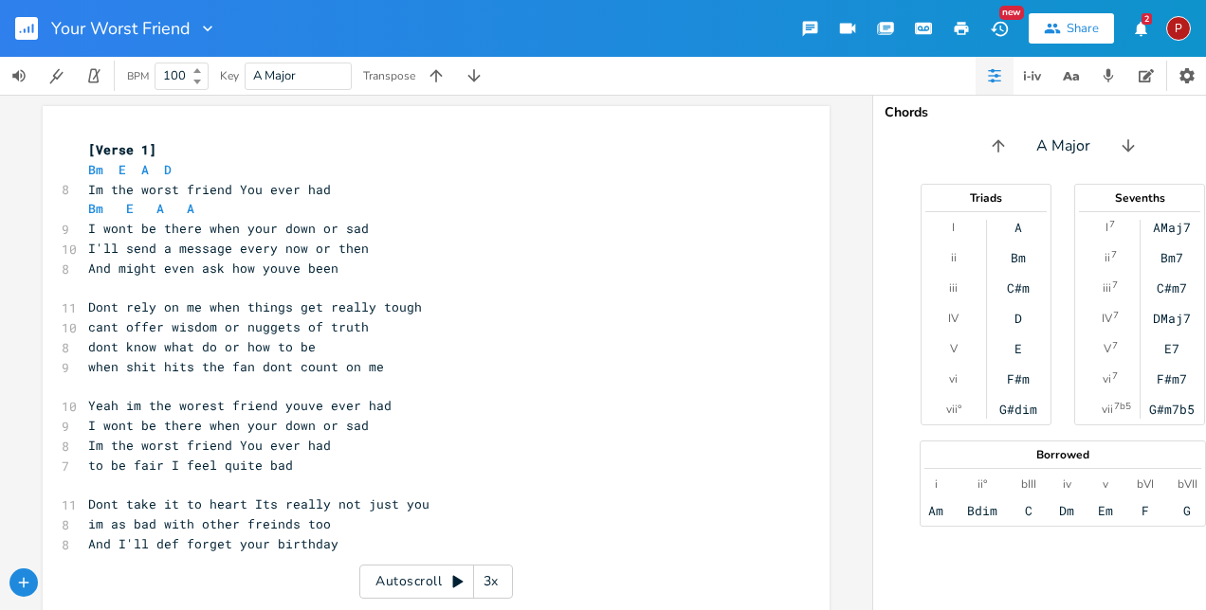
type textarea "​"
paste textarea
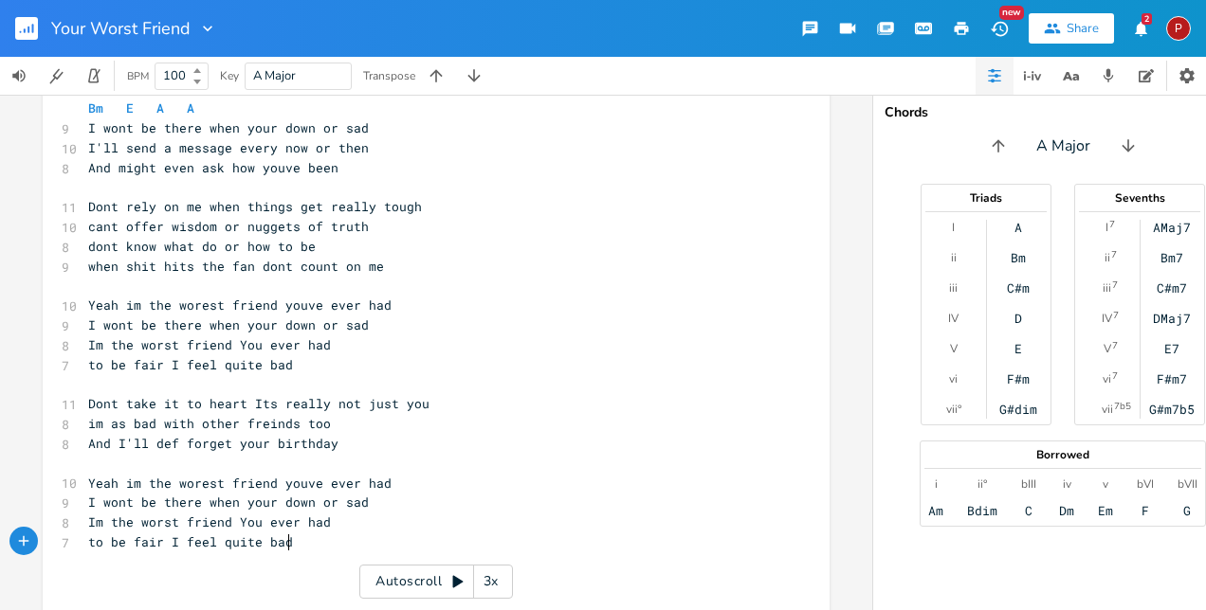
click at [336, 441] on pre "And I'll def forget your birthday" at bounding box center [426, 444] width 684 height 20
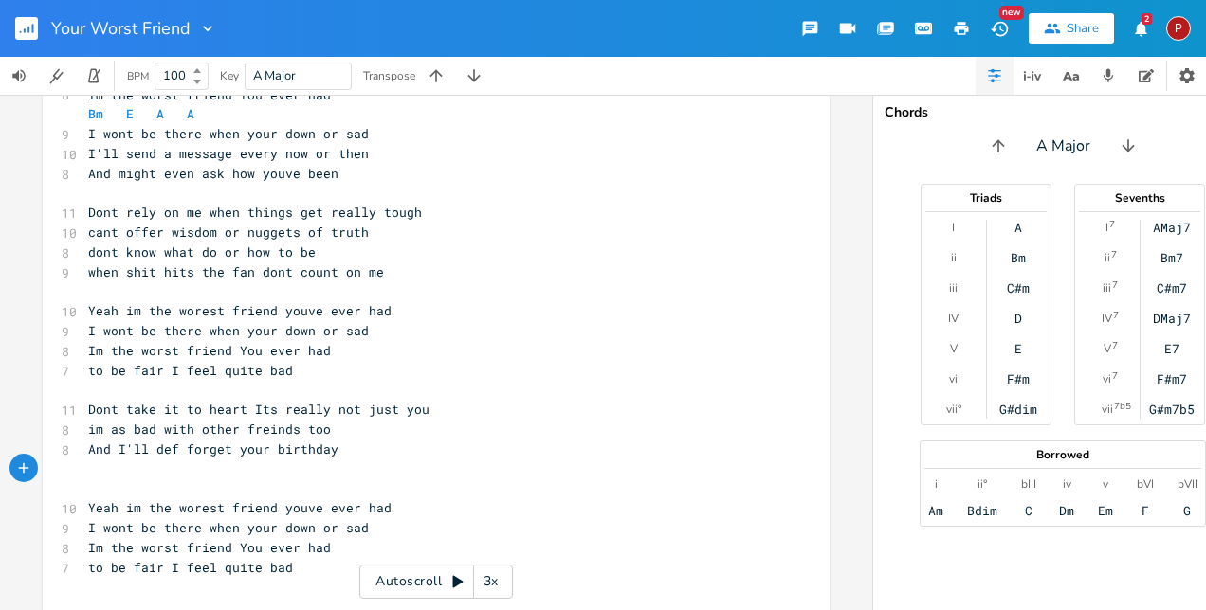
scroll to position [171, 0]
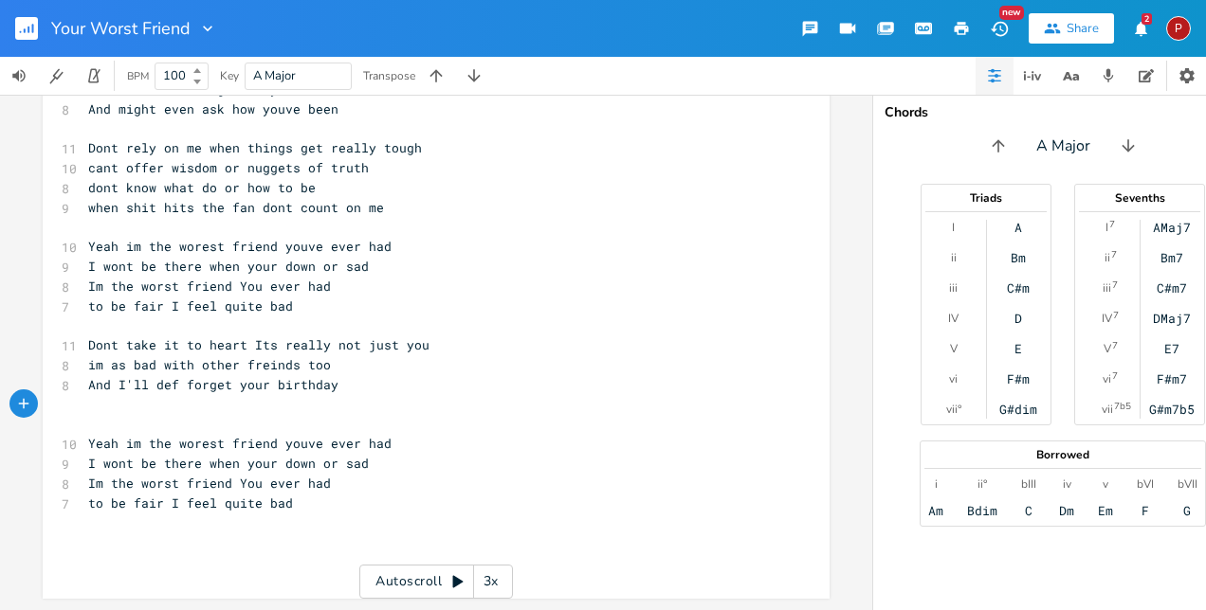
click at [298, 498] on pre "to be fair I feel quite bad" at bounding box center [426, 504] width 684 height 20
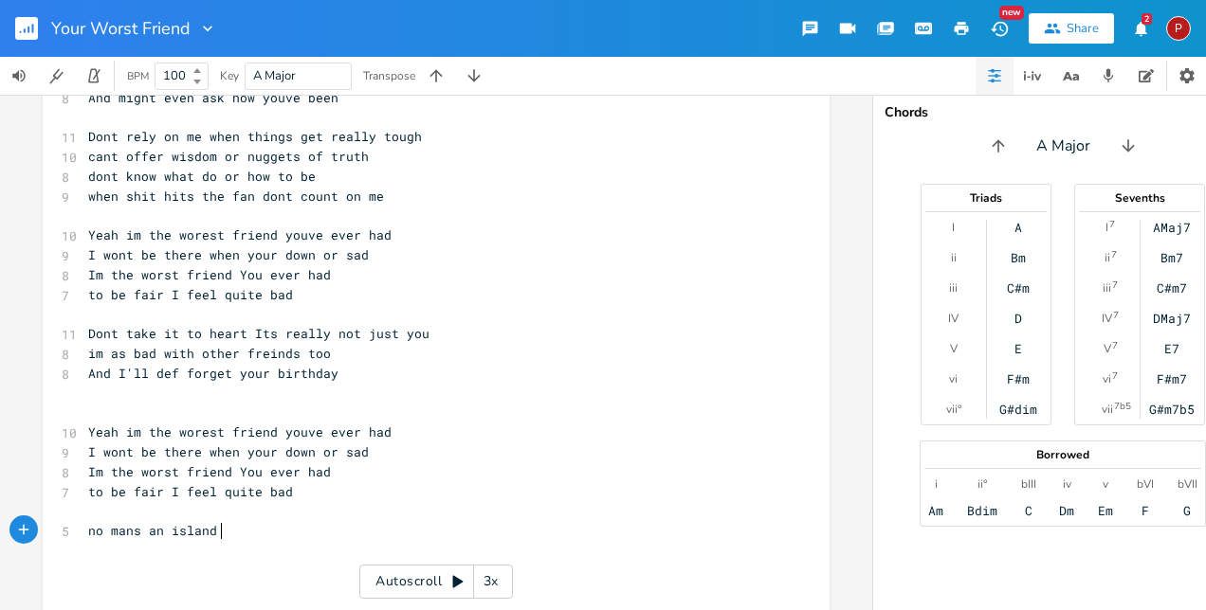
scroll to position [0, 104]
type textarea "no mans an island I once heard"
click at [93, 519] on pre "​" at bounding box center [426, 512] width 684 height 20
type textarea "E a E A"
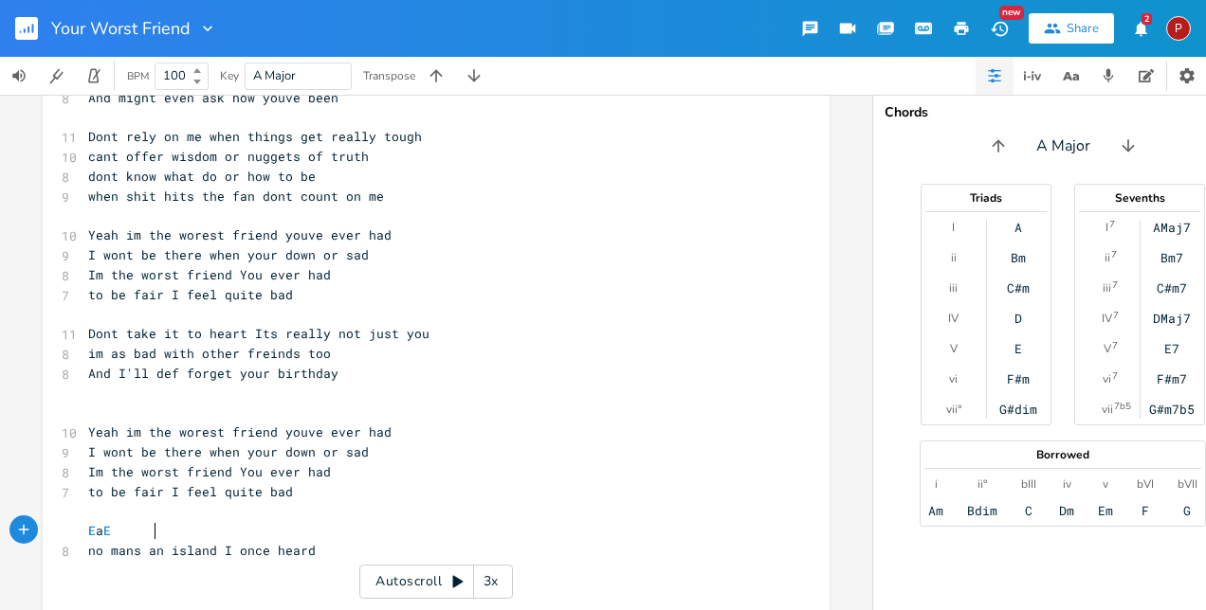
scroll to position [0, 49]
click at [118, 532] on span "E a E A" at bounding box center [110, 530] width 45 height 17
type textarea "A"
click at [327, 555] on pre "no mans an island I once heard" at bounding box center [426, 551] width 684 height 20
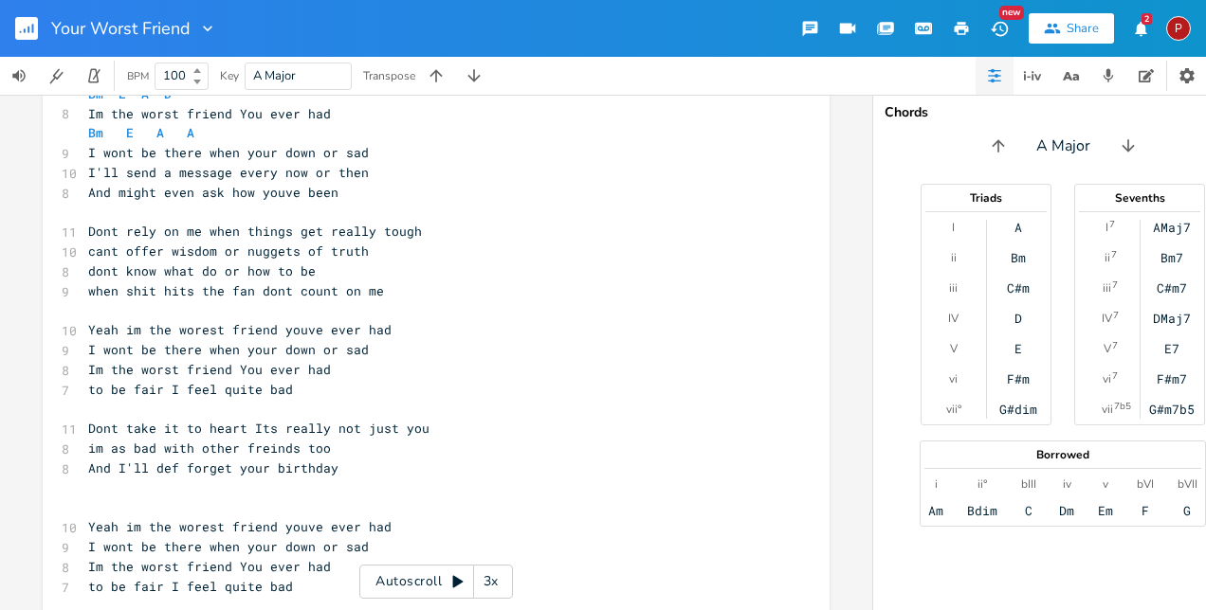
scroll to position [0, 0]
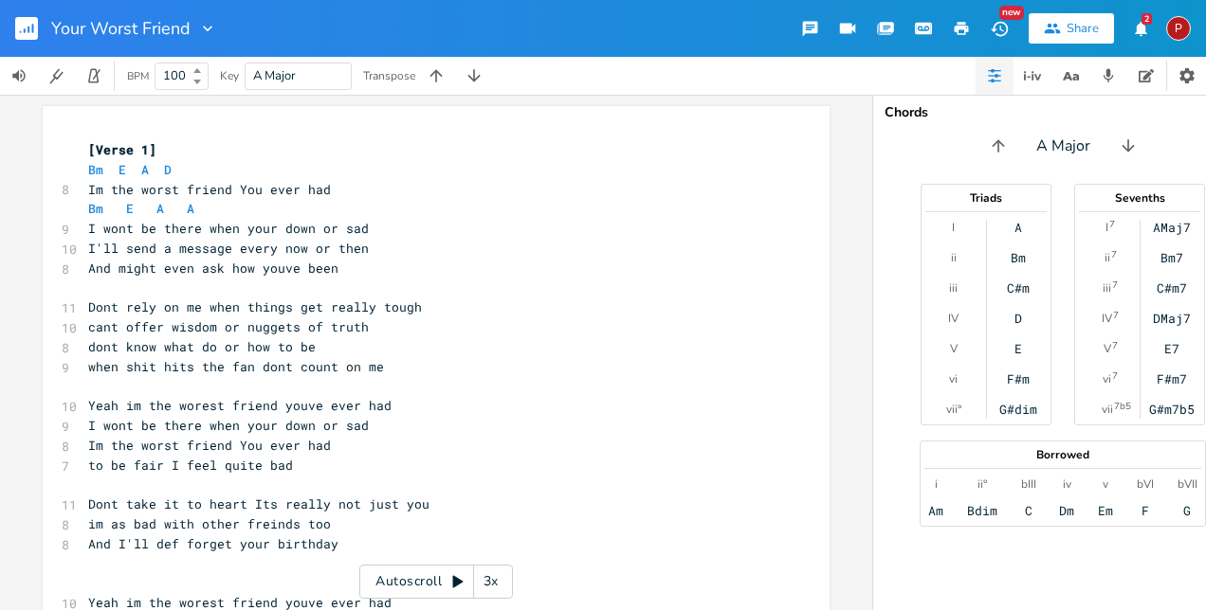
click at [457, 536] on pre "And I'll def forget your birthday" at bounding box center [426, 545] width 684 height 20
type textarea "every year"
type textarea "Y"
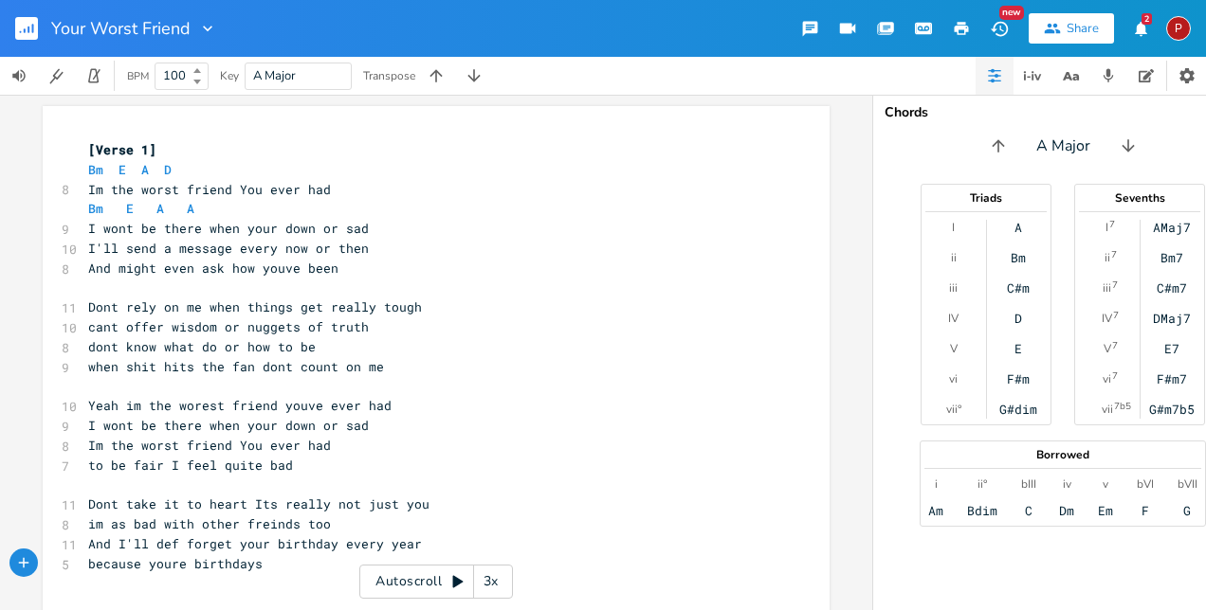
scroll to position [0, 139]
type textarea "because youre birthdays not about me"
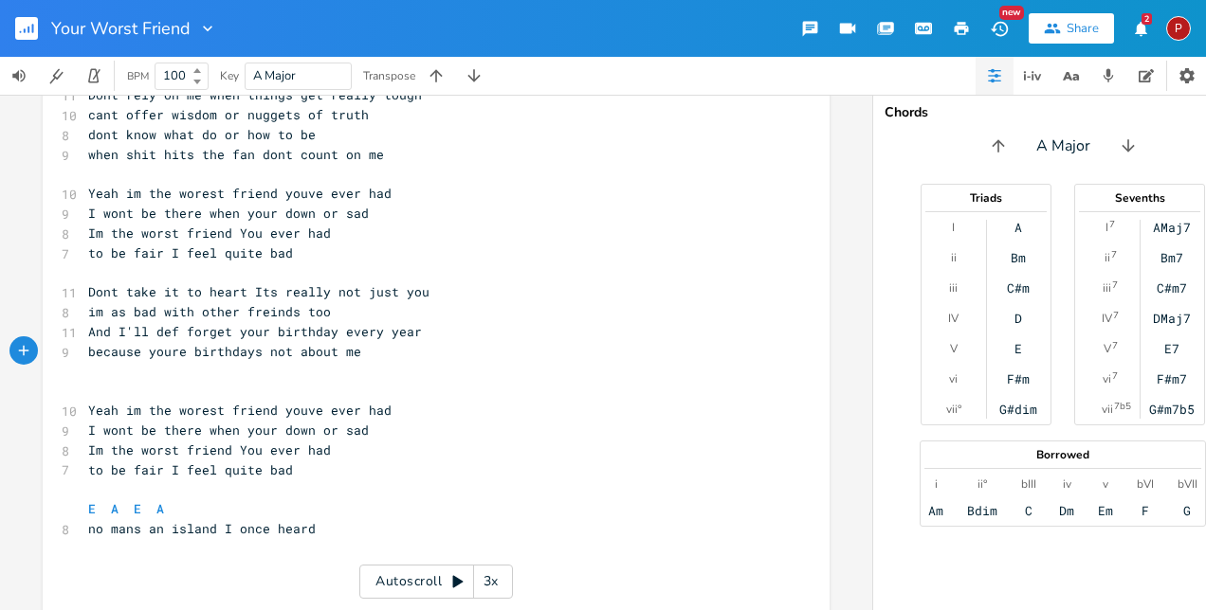
scroll to position [212, 0]
click at [91, 381] on pre "​" at bounding box center [426, 391] width 684 height 20
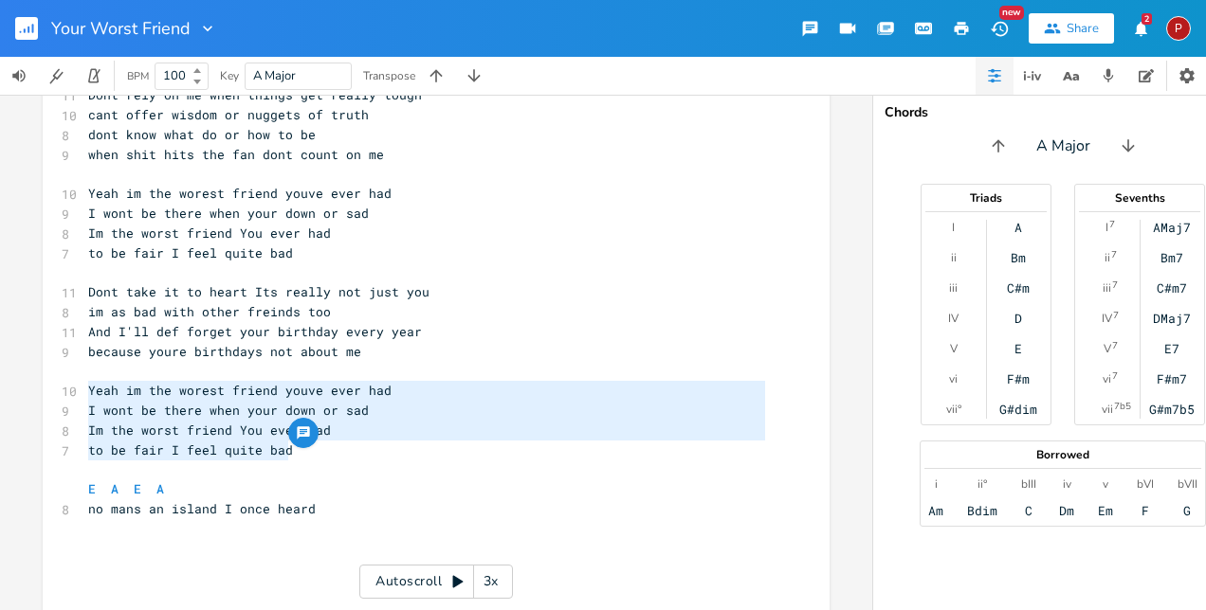
drag, startPoint x: 292, startPoint y: 448, endPoint x: 84, endPoint y: 392, distance: 215.0
click at [84, 392] on div "[Verse 1] Bm E A D 8 Im the worst friend You ever had Bm E A A 9 I wont be ther…" at bounding box center [426, 263] width 684 height 670
type textarea "​Yeah im the worest friend youve ever had I wont be there when your down or sad…"
drag, startPoint x: 85, startPoint y: 391, endPoint x: 231, endPoint y: 434, distance: 152.1
click at [231, 434] on span "Im the worst friend You ever had" at bounding box center [209, 430] width 243 height 17
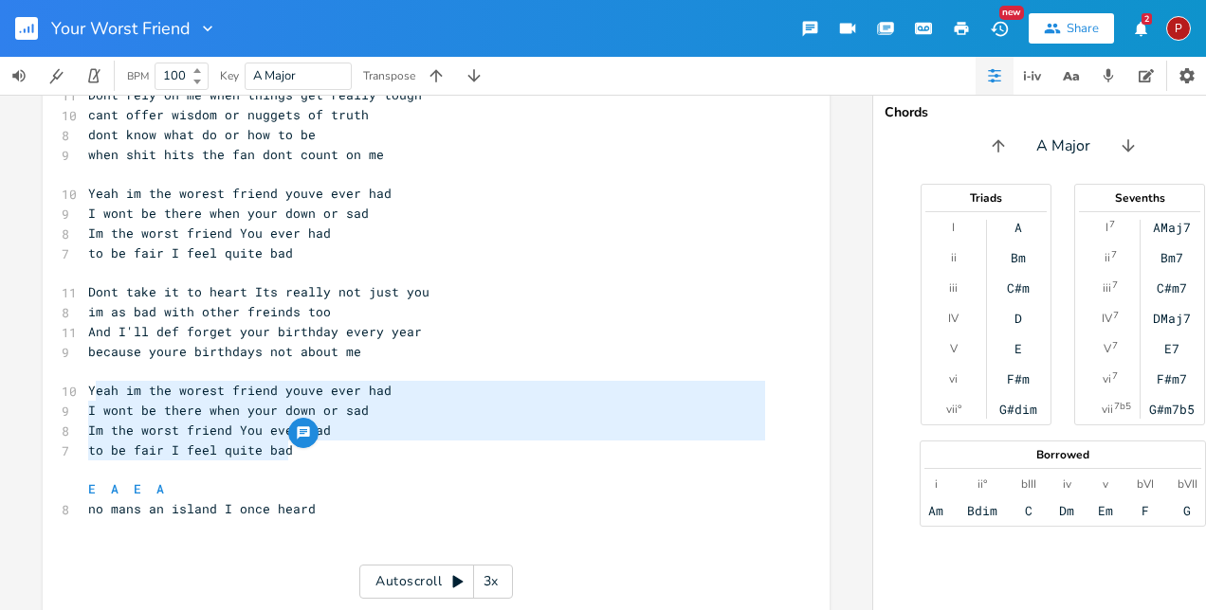
type textarea "Yeah im the worest friend youve ever had I wont be there when your down or sad …"
drag, startPoint x: 288, startPoint y: 457, endPoint x: 82, endPoint y: 391, distance: 216.1
click at [84, 391] on div "[Verse 1] Bm E A D 8 Im the worst friend You ever had Bm E A A 9 I wont be ther…" at bounding box center [426, 263] width 684 height 670
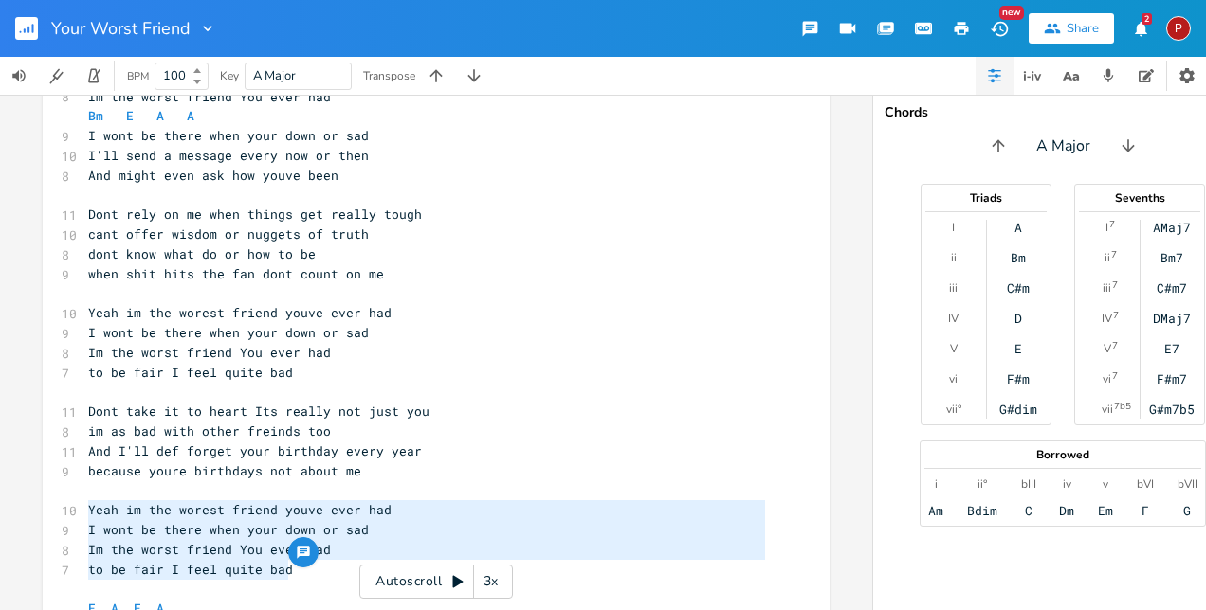
scroll to position [0, 0]
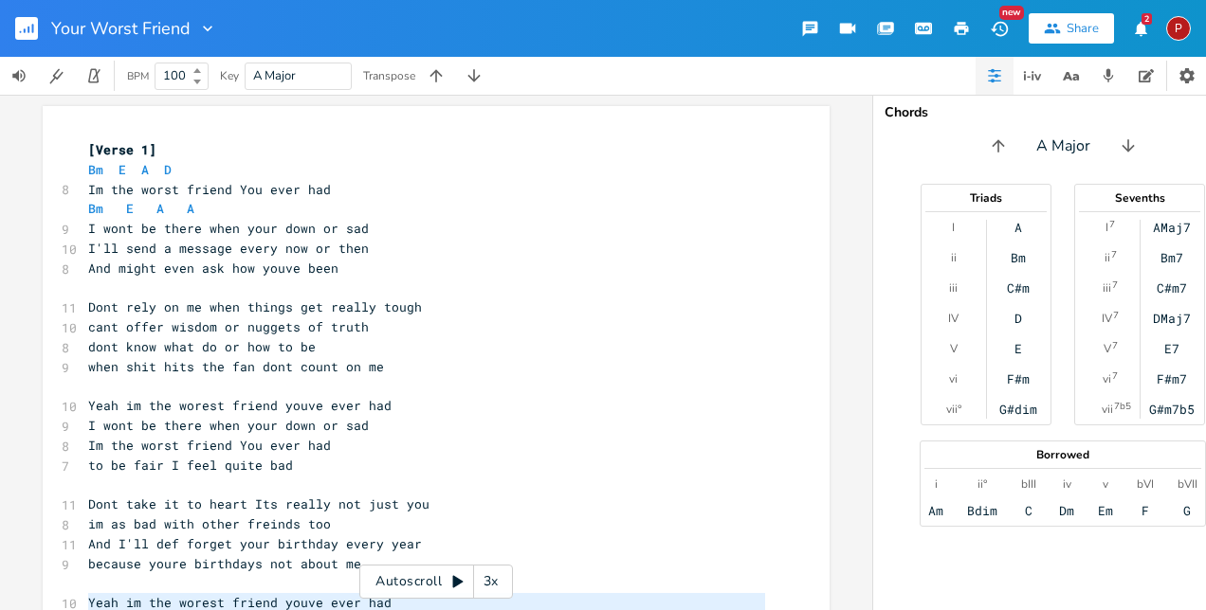
click at [458, 586] on icon at bounding box center [457, 581] width 15 height 15
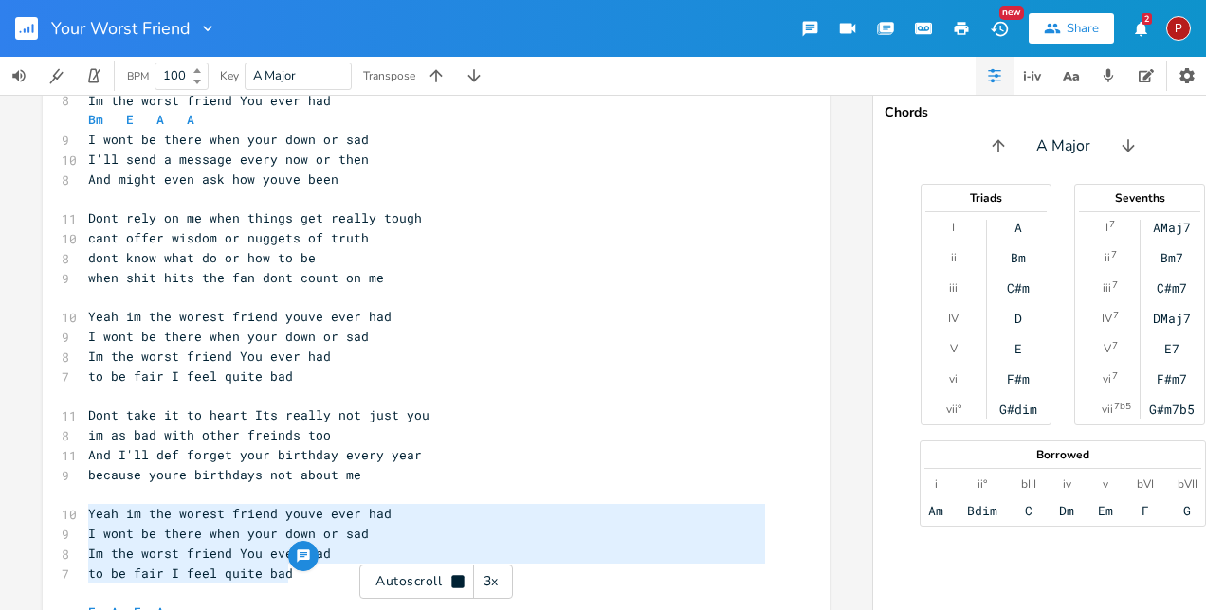
click at [493, 580] on div "3x" at bounding box center [491, 582] width 34 height 34
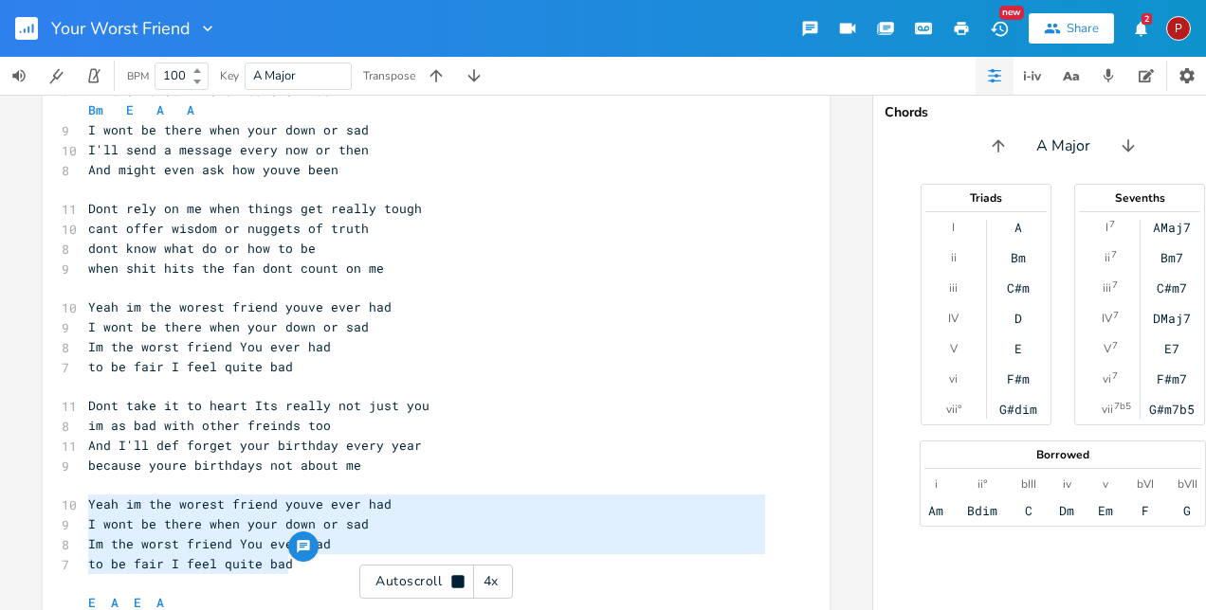
click at [493, 580] on div "4x" at bounding box center [491, 582] width 34 height 34
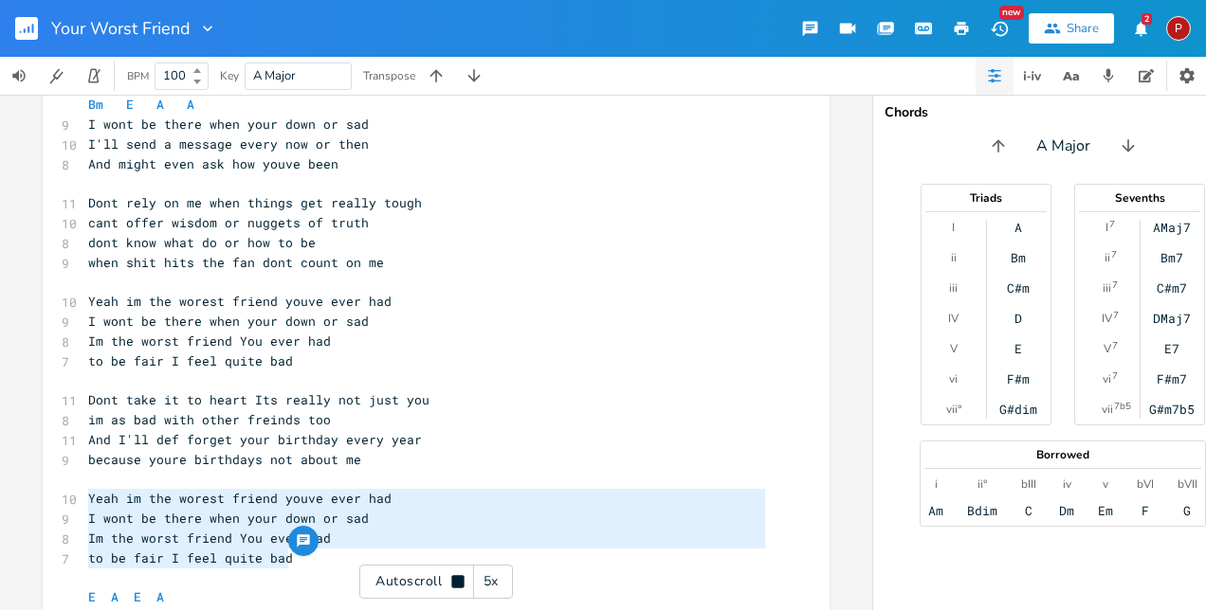
click at [493, 580] on div "5x" at bounding box center [491, 582] width 34 height 34
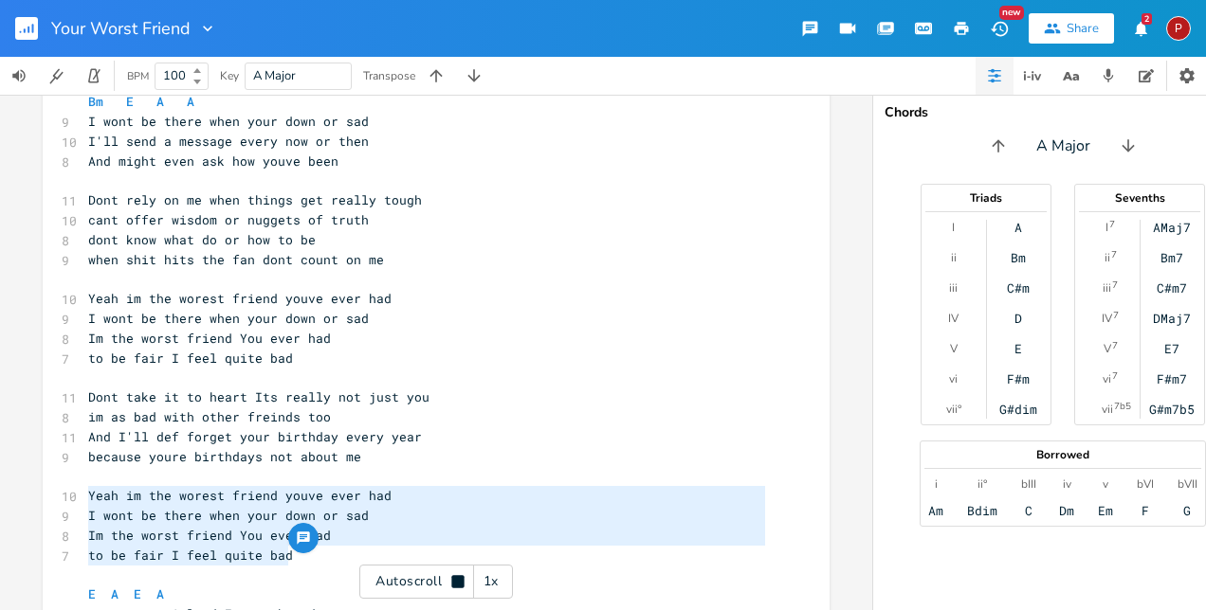
click at [493, 580] on div "1x" at bounding box center [491, 582] width 34 height 34
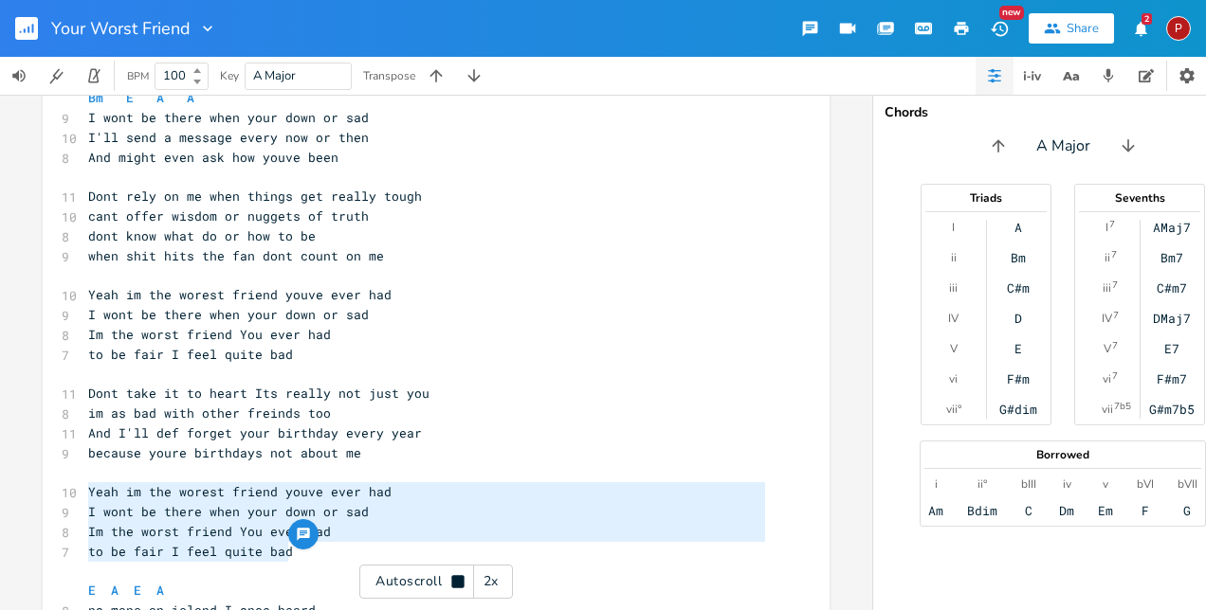
click at [493, 580] on div "2x" at bounding box center [491, 582] width 34 height 34
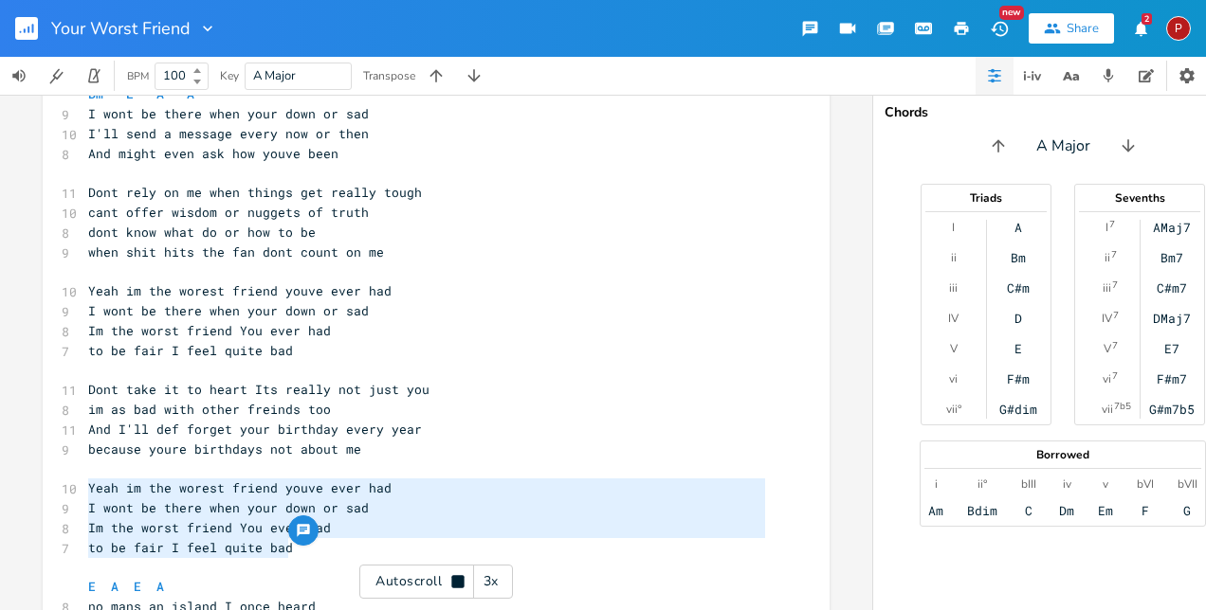
click at [493, 580] on div "3x" at bounding box center [491, 582] width 34 height 34
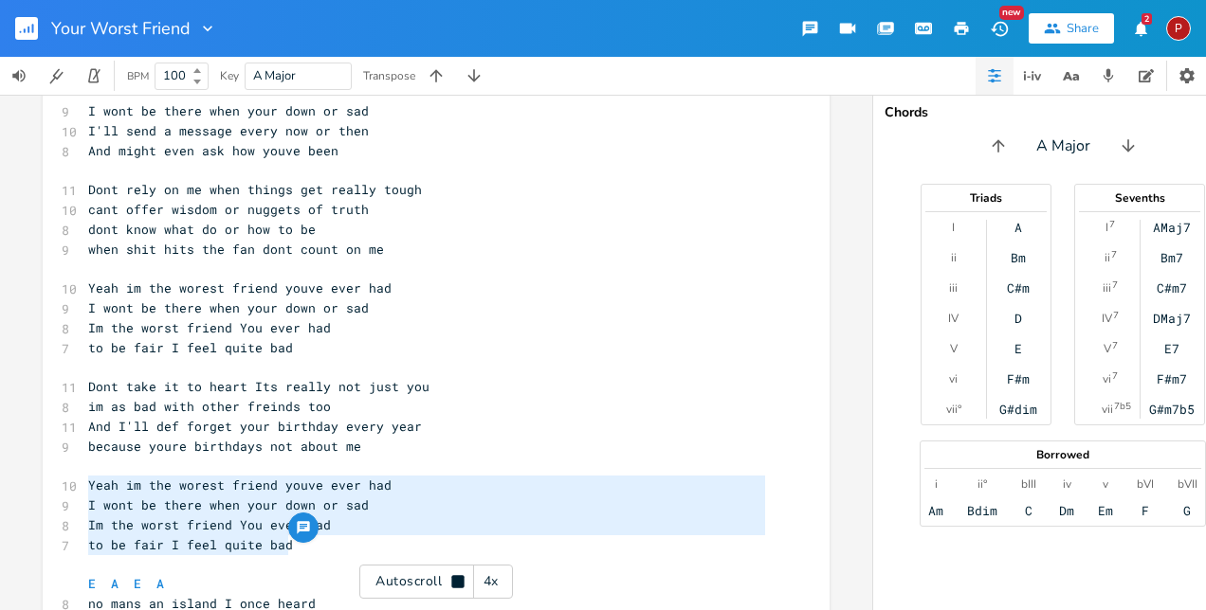
click at [493, 580] on div "4x" at bounding box center [491, 582] width 34 height 34
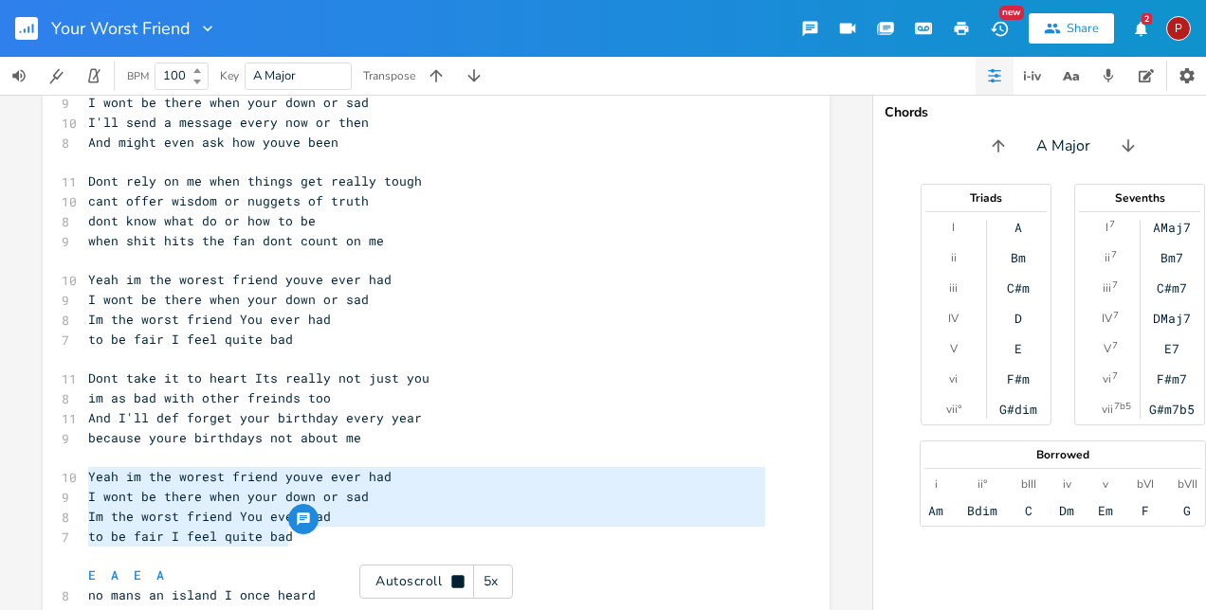
click at [493, 580] on div "5x" at bounding box center [491, 582] width 34 height 34
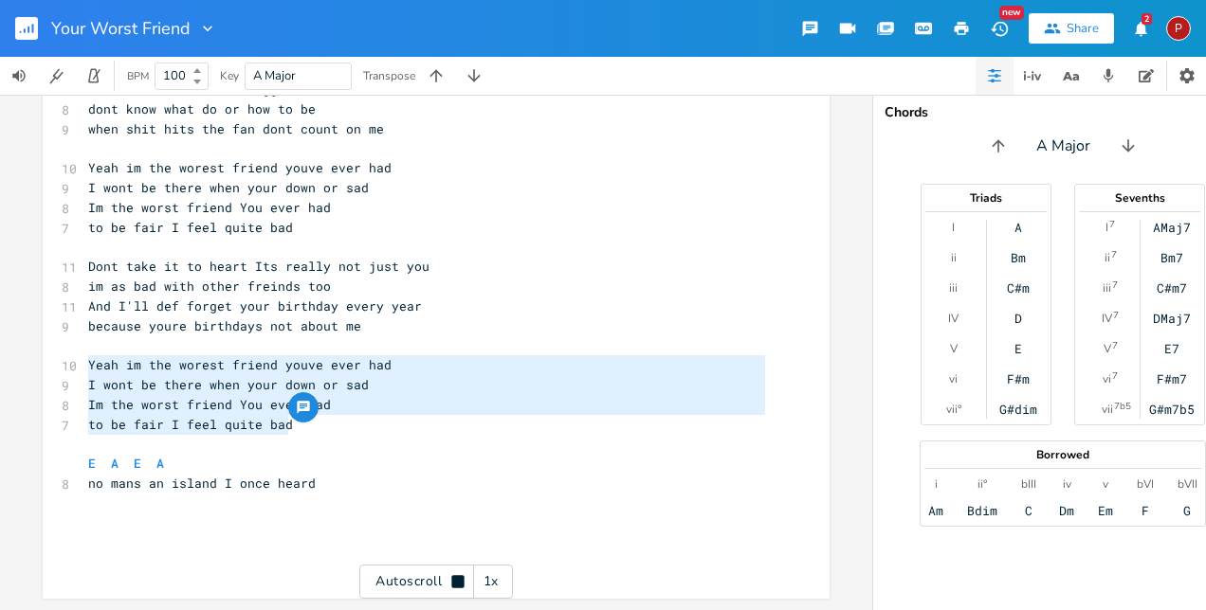
scroll to position [249, 0]
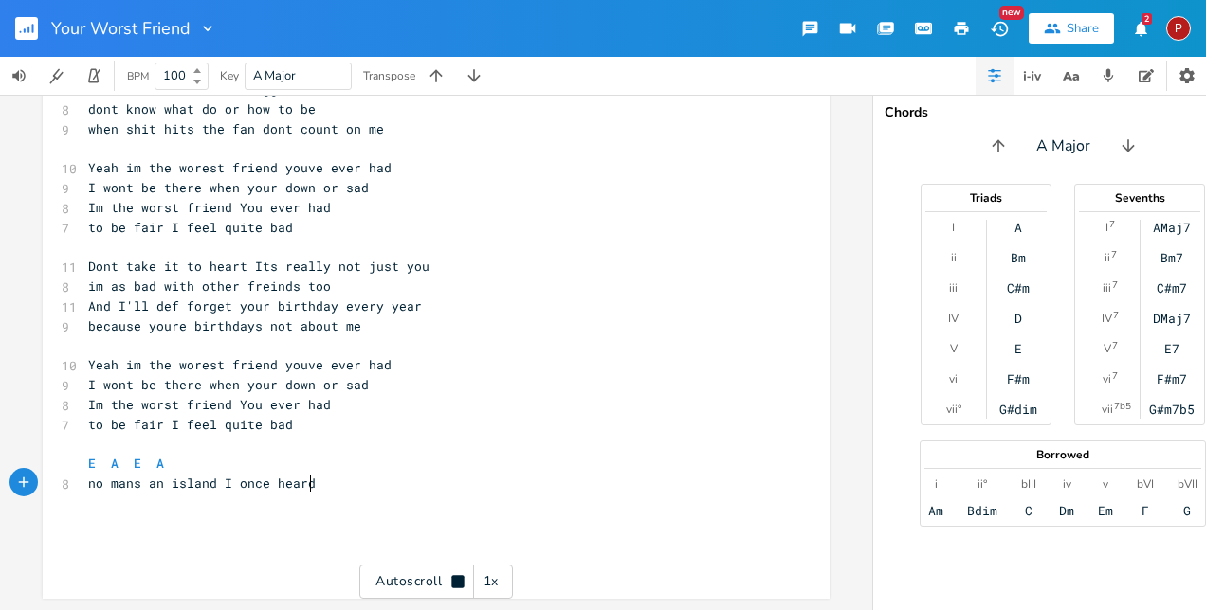
click at [327, 474] on pre "no mans an island I once heard" at bounding box center [426, 484] width 684 height 20
type textarea "someone say"
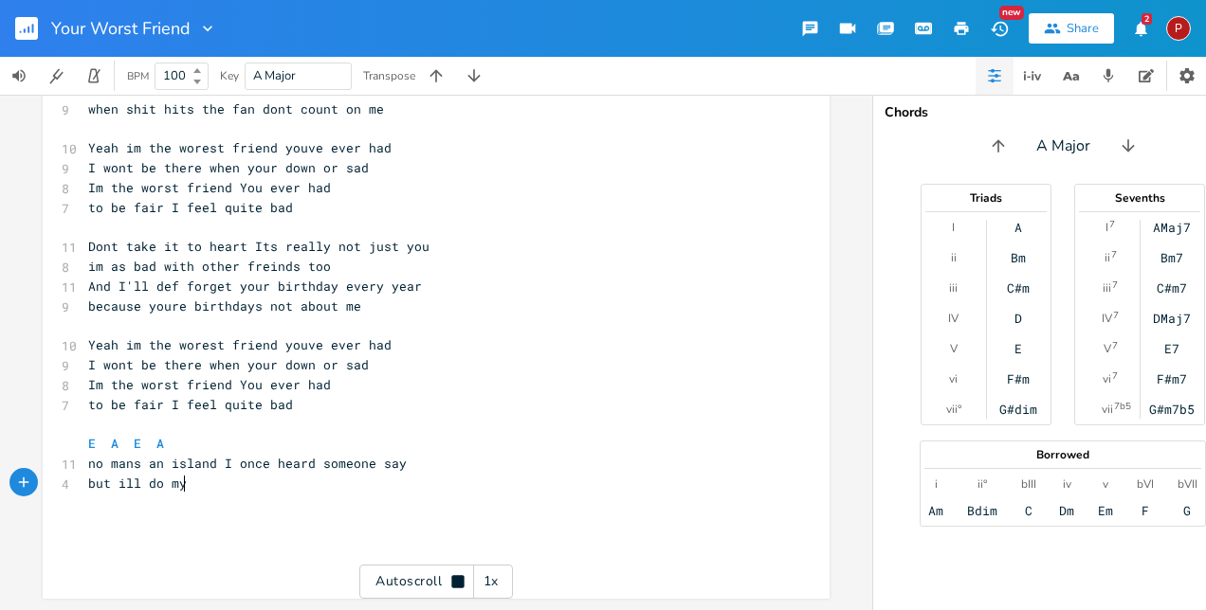
scroll to position [0, 72]
type textarea "but ill do my best t"
click at [123, 475] on span "but ill do my best t" at bounding box center [164, 483] width 152 height 17
click at [136, 475] on span "but ill do my best t" at bounding box center [164, 483] width 152 height 17
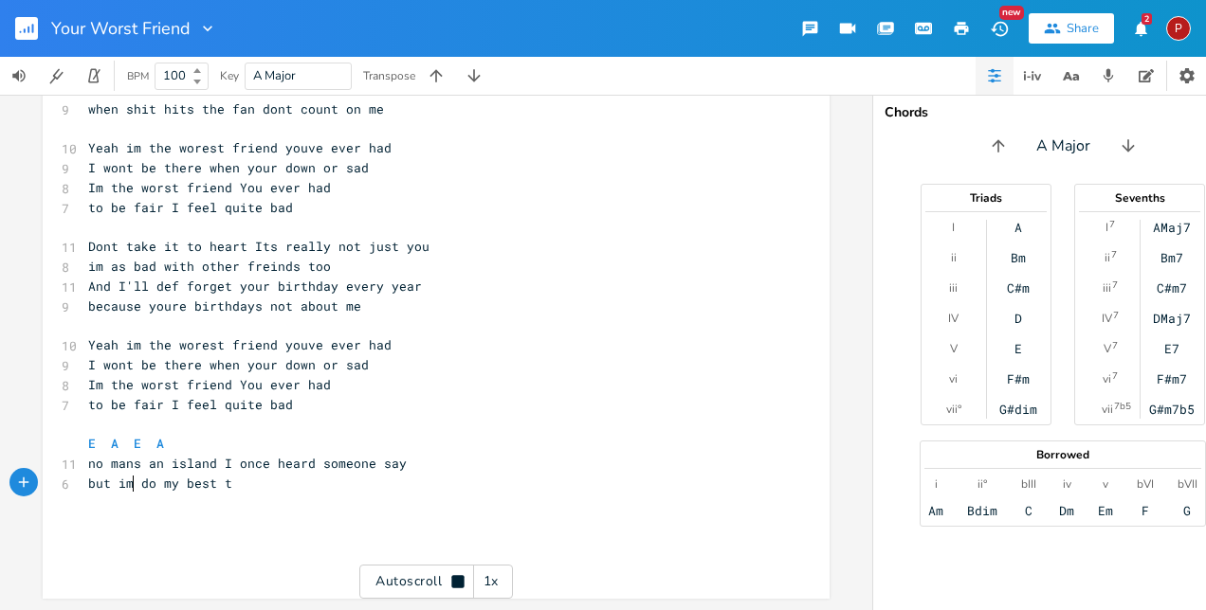
type textarea "im"
click at [119, 475] on span "but im do my best t" at bounding box center [160, 483] width 144 height 17
type textarea "'"
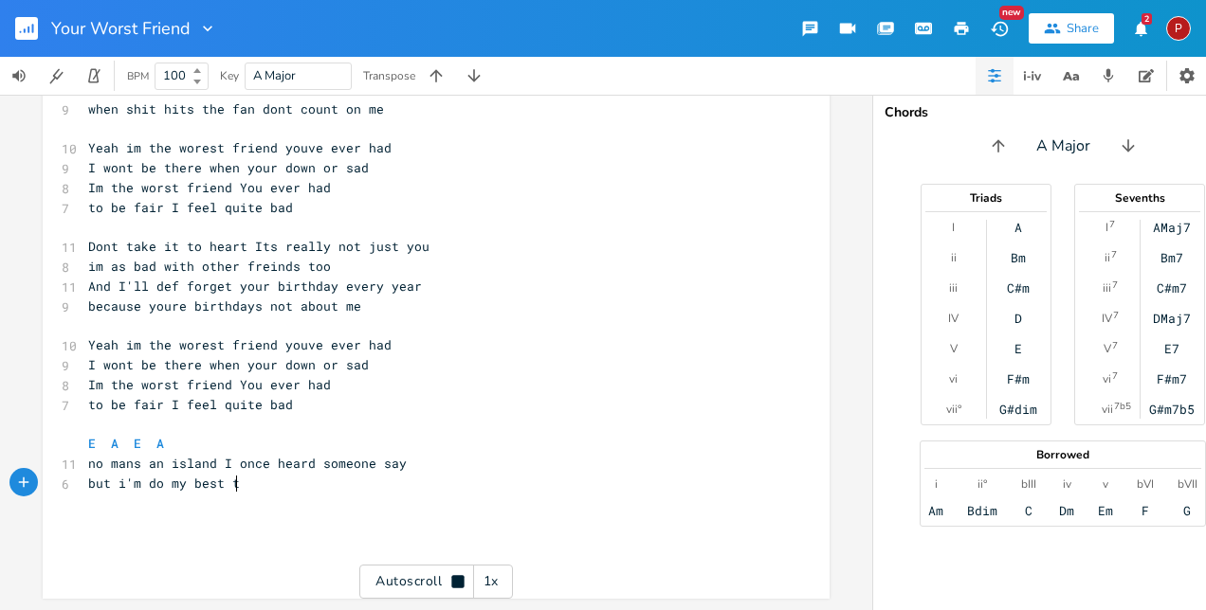
click at [244, 474] on pre "but i'm do my best t" at bounding box center [426, 484] width 684 height 20
type textarea "in my oiwn"
type textarea "wn way"
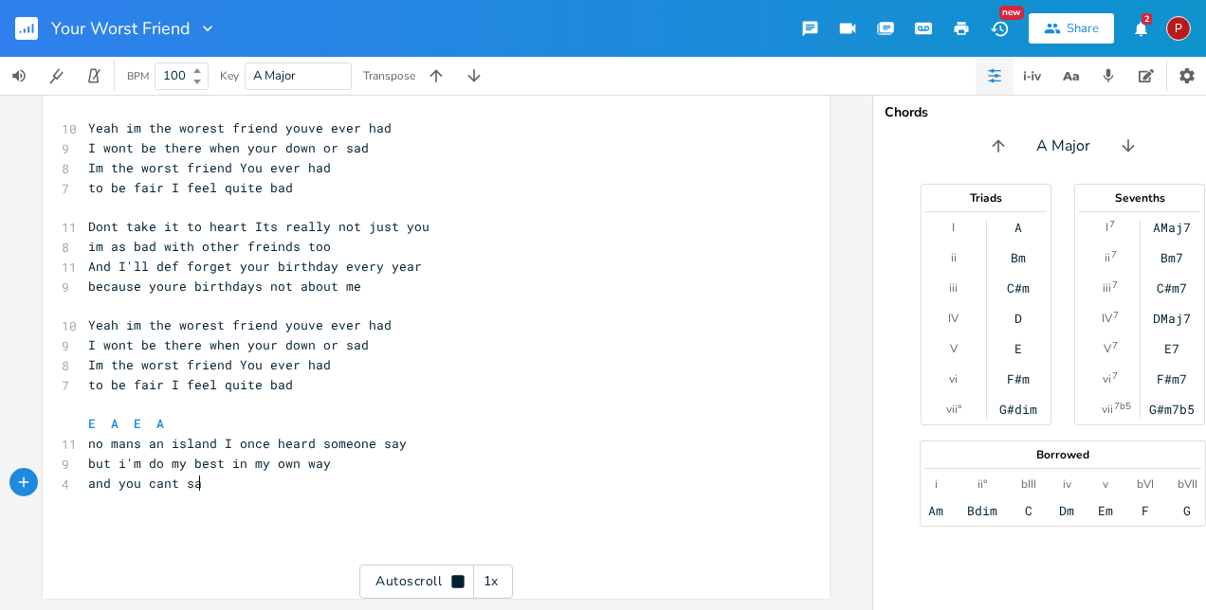
scroll to position [0, 0]
type textarea "and you cant say in not consitent"
click at [294, 475] on span "and you cant say in not consitent" at bounding box center [213, 483] width 250 height 17
type textarea "s"
click at [356, 474] on pre "and you cant say in not consistent" at bounding box center [426, 484] width 684 height 20
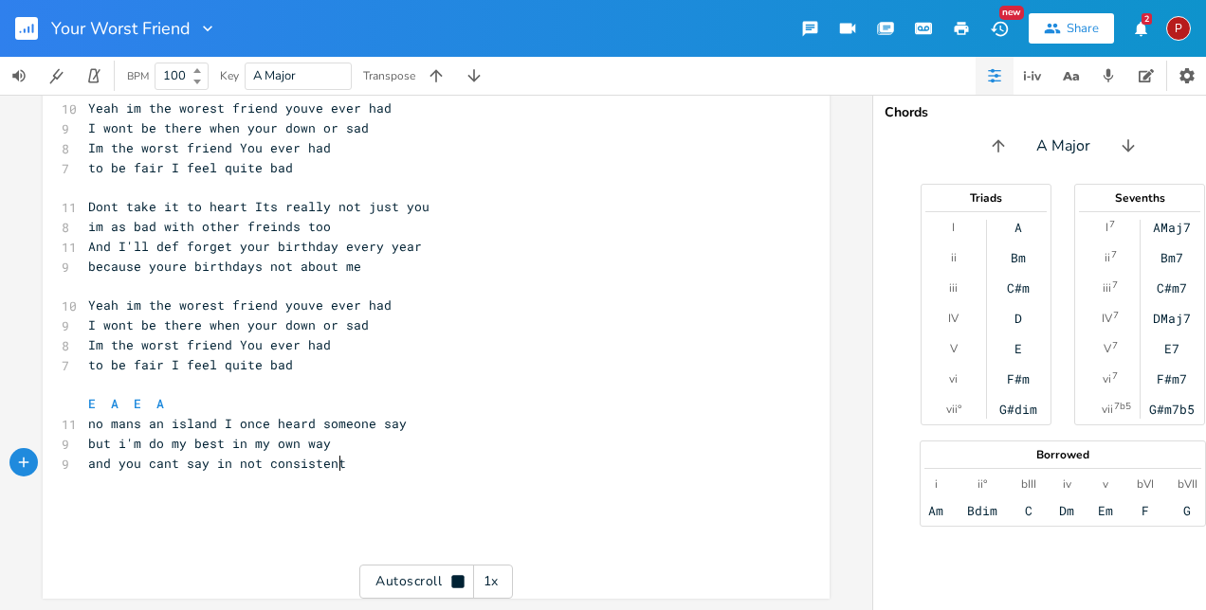
click at [355, 454] on pre "and you cant say in not consistent" at bounding box center [426, 464] width 684 height 20
type textarea "in eveything i do"
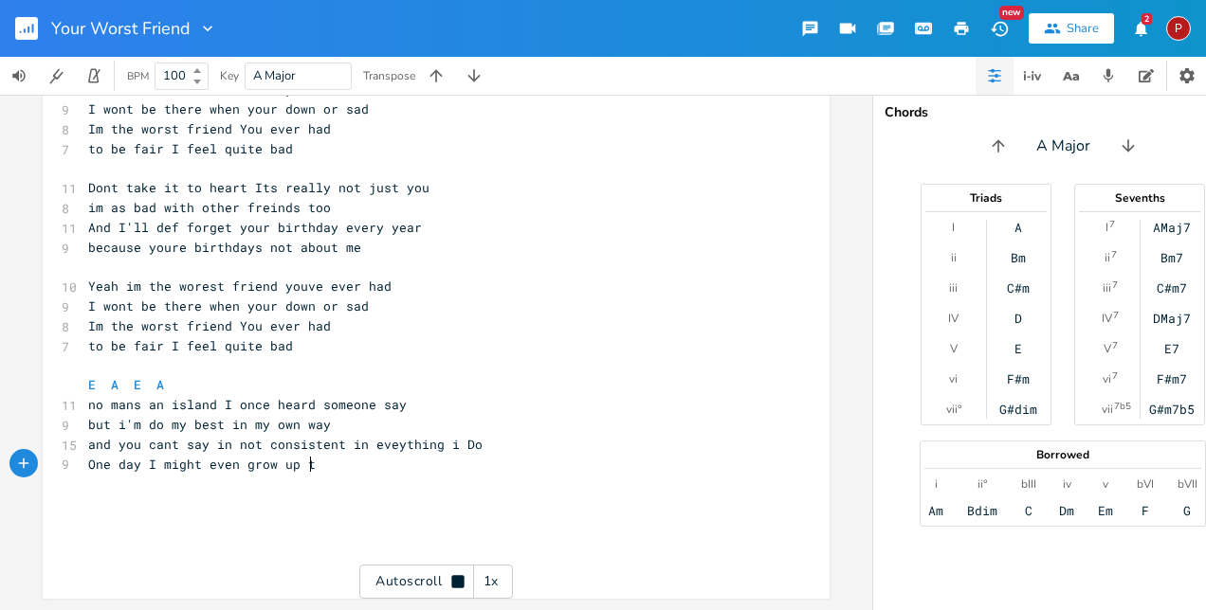
scroll to position [0, 191]
type textarea "One day I might even grow up too"
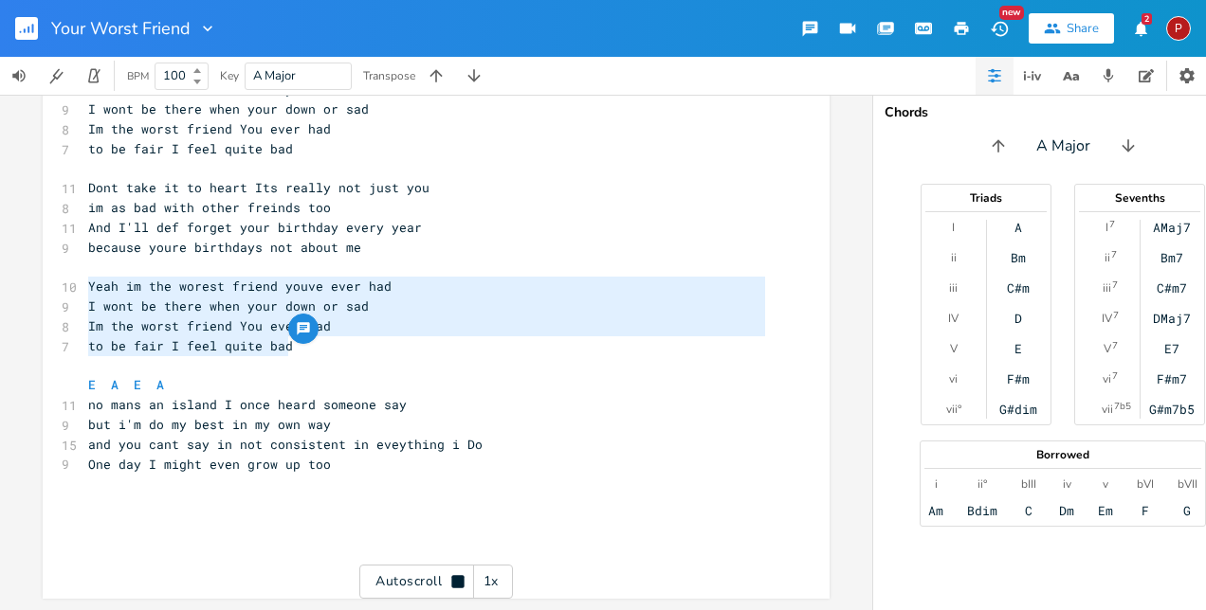
drag, startPoint x: 83, startPoint y: 277, endPoint x: 282, endPoint y: 336, distance: 207.8
click at [282, 336] on div "[Verse 1] Bm E A D 8 Im the worst friend You ever had Bm E A A 9 I wont be ther…" at bounding box center [426, 198] width 684 height 749
type textarea "​Yeah im the worest friend youve ever had I wont be there when your down or sad…"
click at [345, 455] on pre "One day I might even grow up too" at bounding box center [426, 465] width 684 height 20
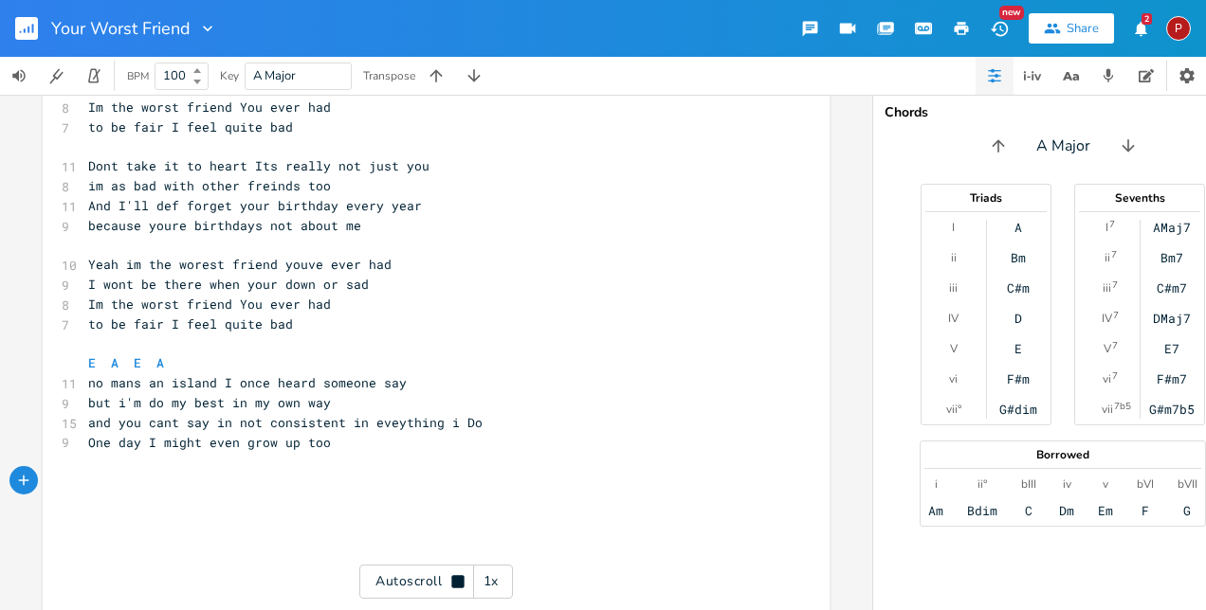
type textarea "​"
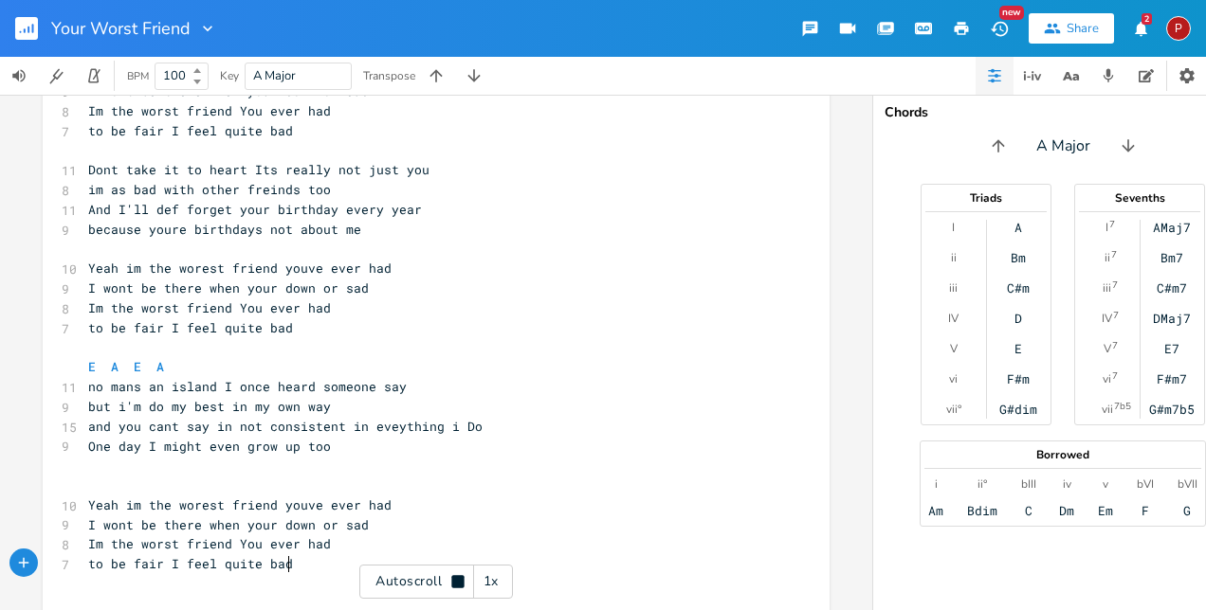
scroll to position [427, 0]
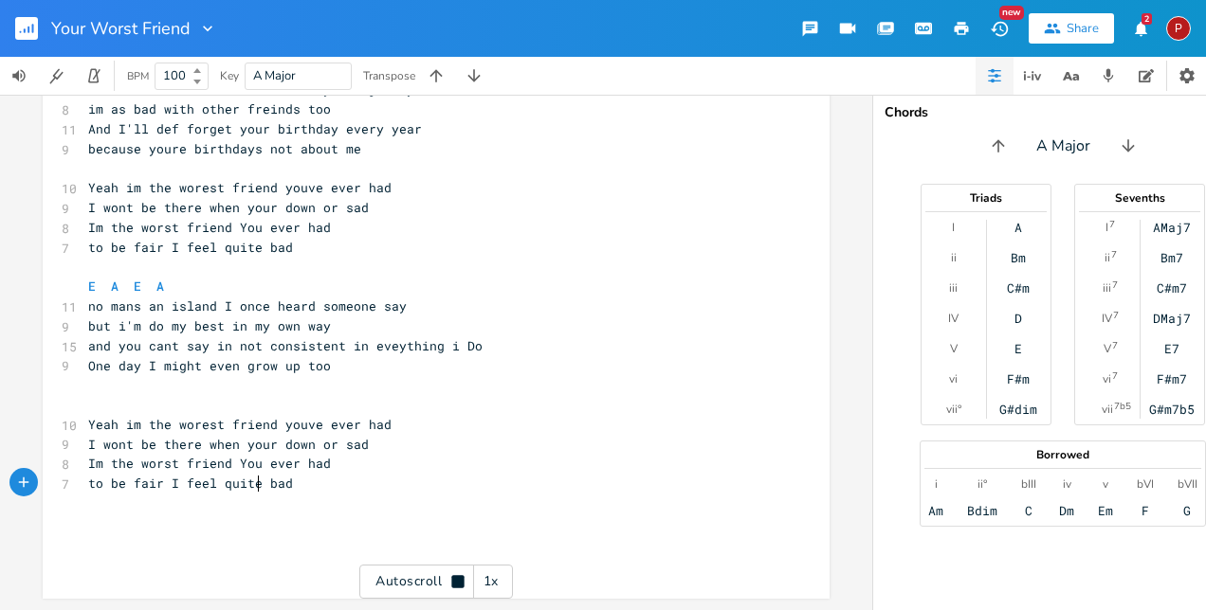
click at [253, 475] on span "to be fair I feel quite bad" at bounding box center [190, 483] width 205 height 17
type textarea "cant even say i feel that"
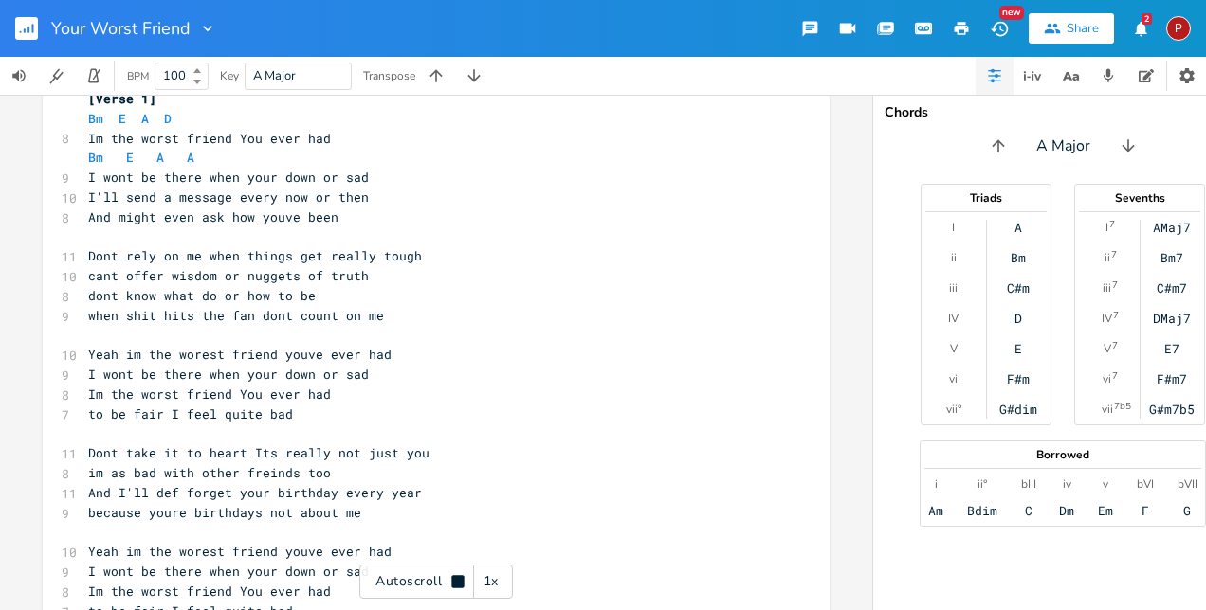
scroll to position [0, 0]
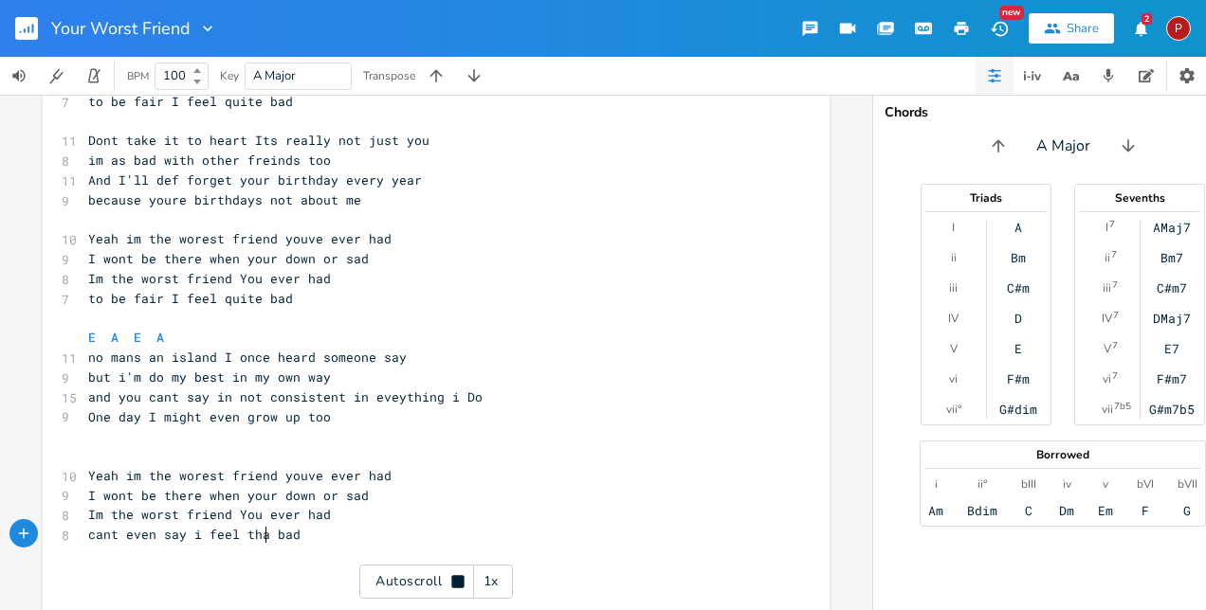
click at [345, 418] on pre "One day I might even grow up too" at bounding box center [426, 418] width 684 height 20
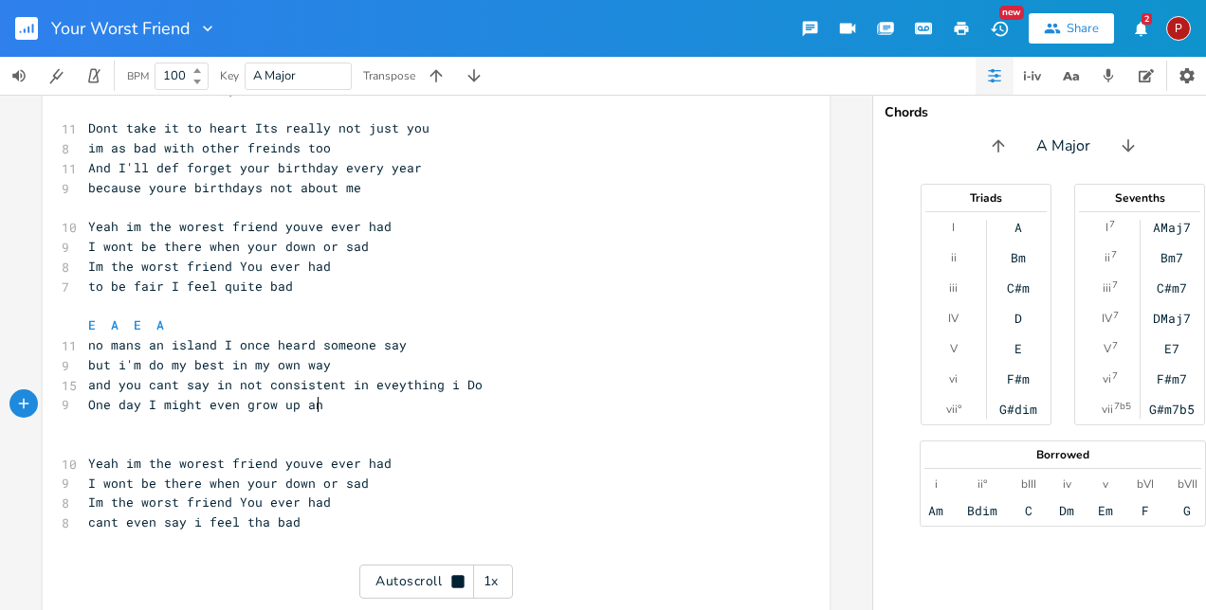
scroll to position [377, 0]
type textarea "and"
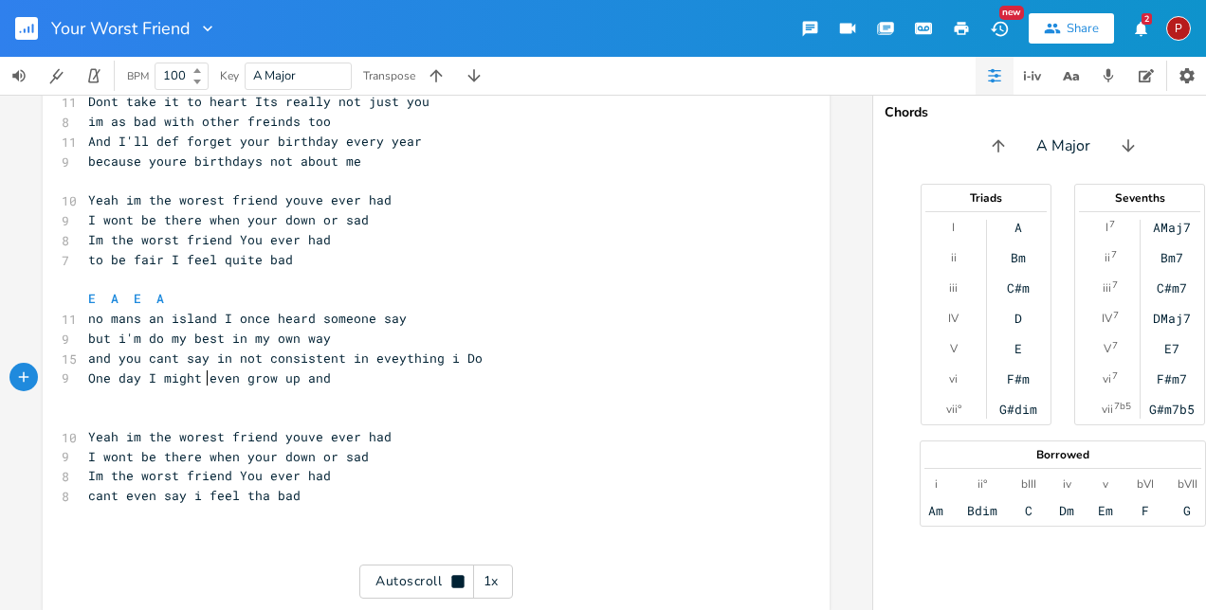
click at [198, 379] on span "One day I might even grow up and" at bounding box center [209, 378] width 243 height 17
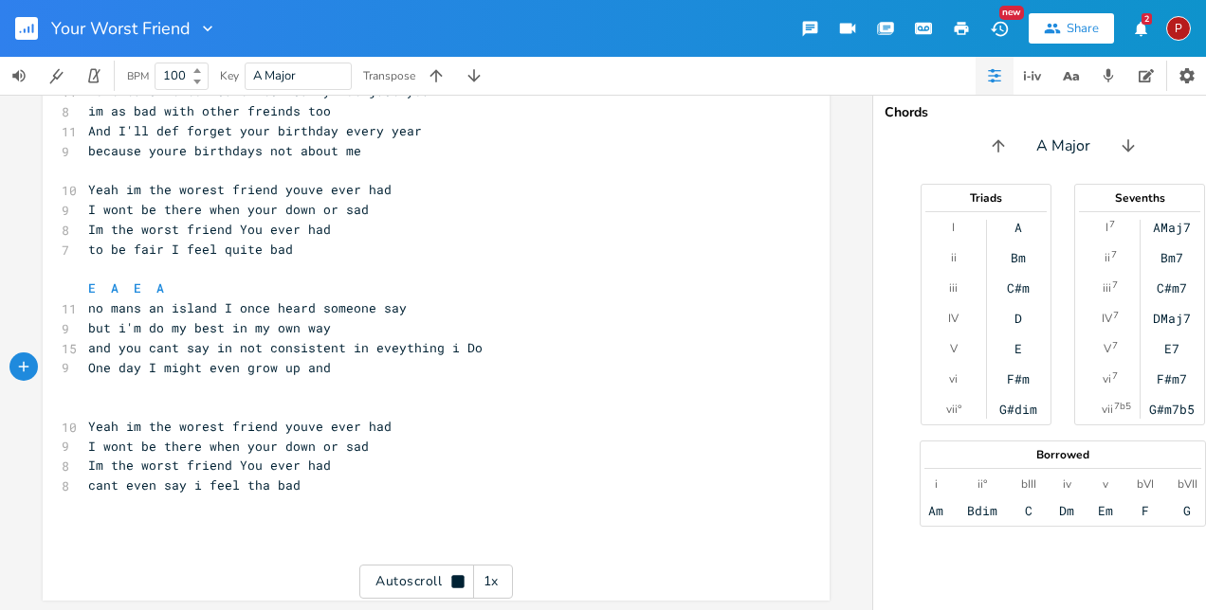
click at [445, 578] on div "Autoscroll 1x" at bounding box center [436, 582] width 154 height 34
click at [229, 364] on span "One day I might even grow up and" at bounding box center [209, 366] width 243 height 17
type textarea "I';;"
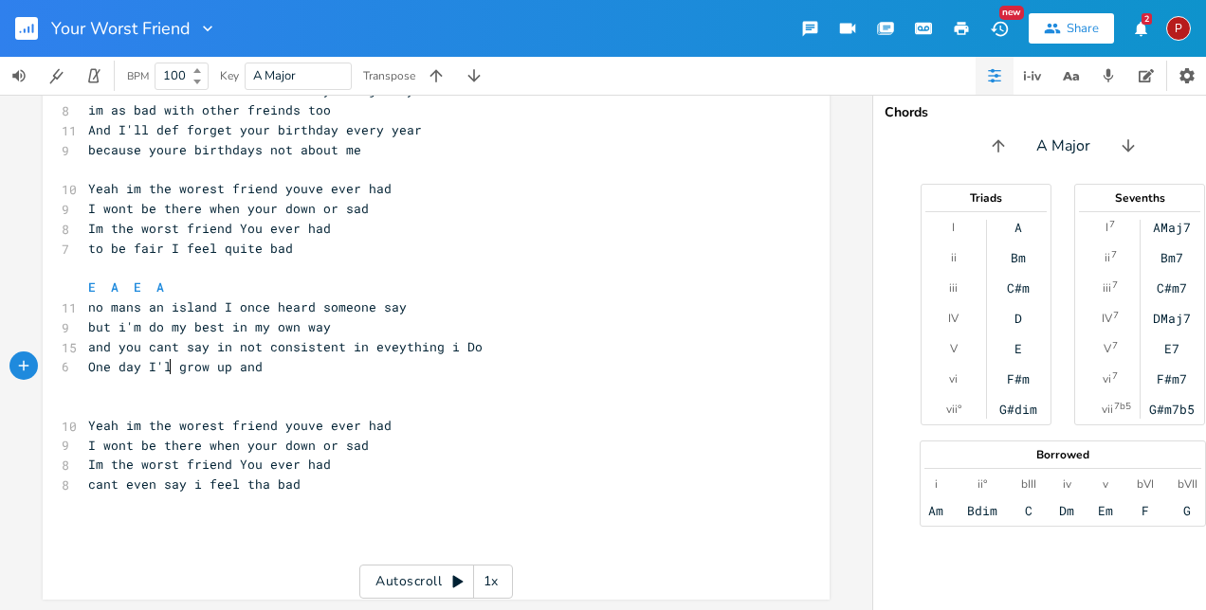
scroll to position [0, 6]
type textarea "ll"
click at [291, 363] on pre "One day I'll grow up and" at bounding box center [426, 367] width 684 height 20
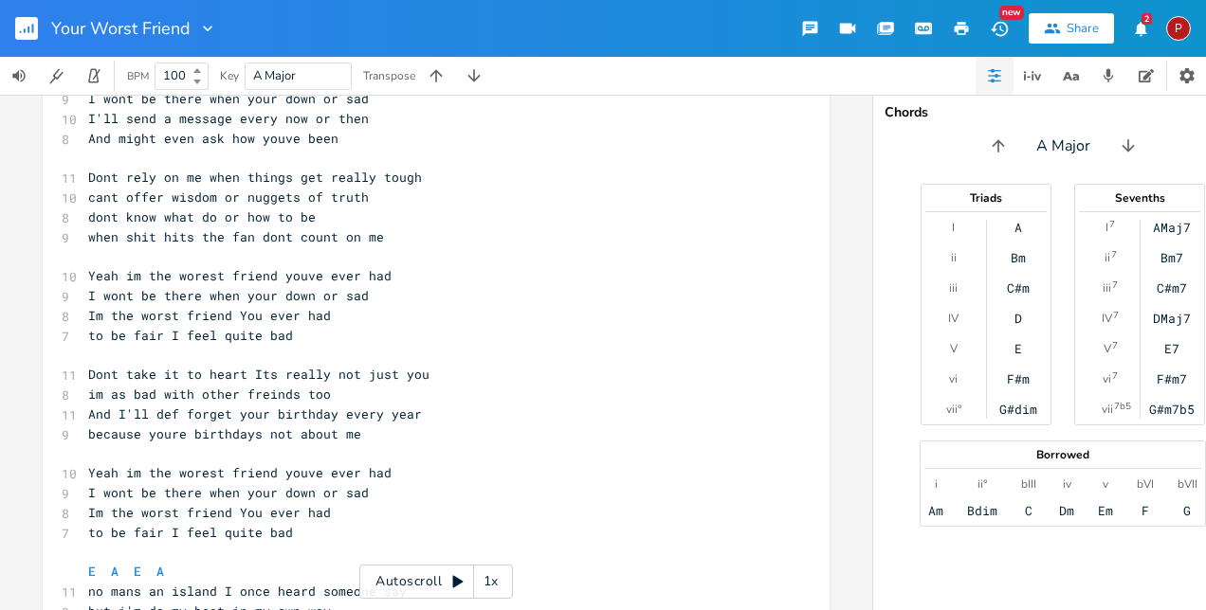
scroll to position [35, 0]
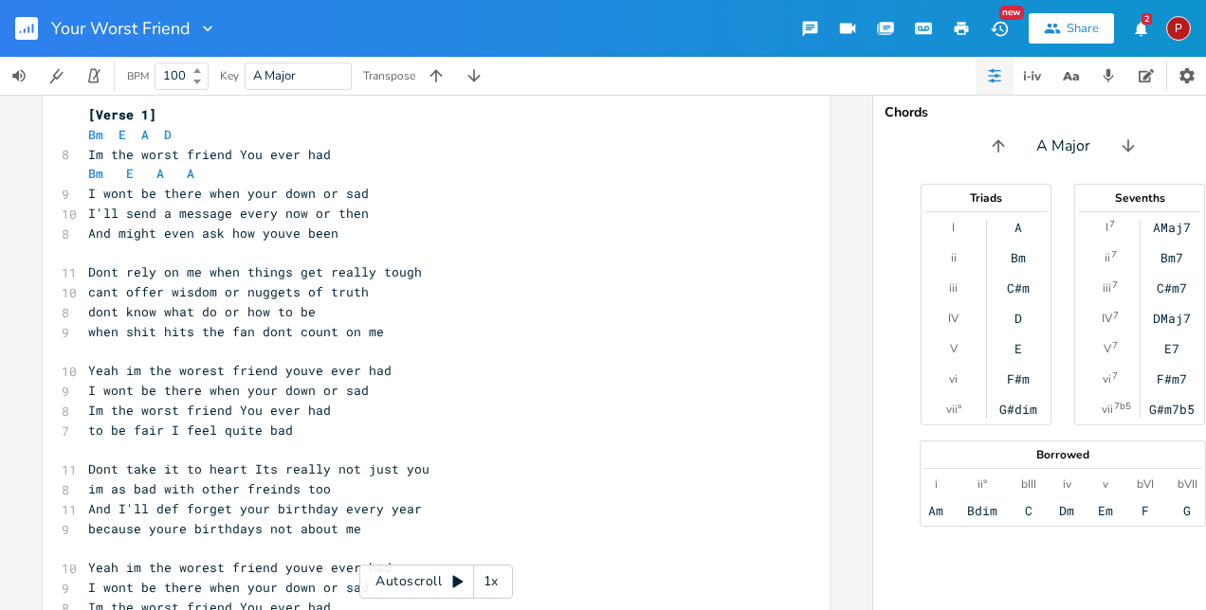
type textarea "be more like you"
click at [455, 576] on icon at bounding box center [457, 581] width 15 height 15
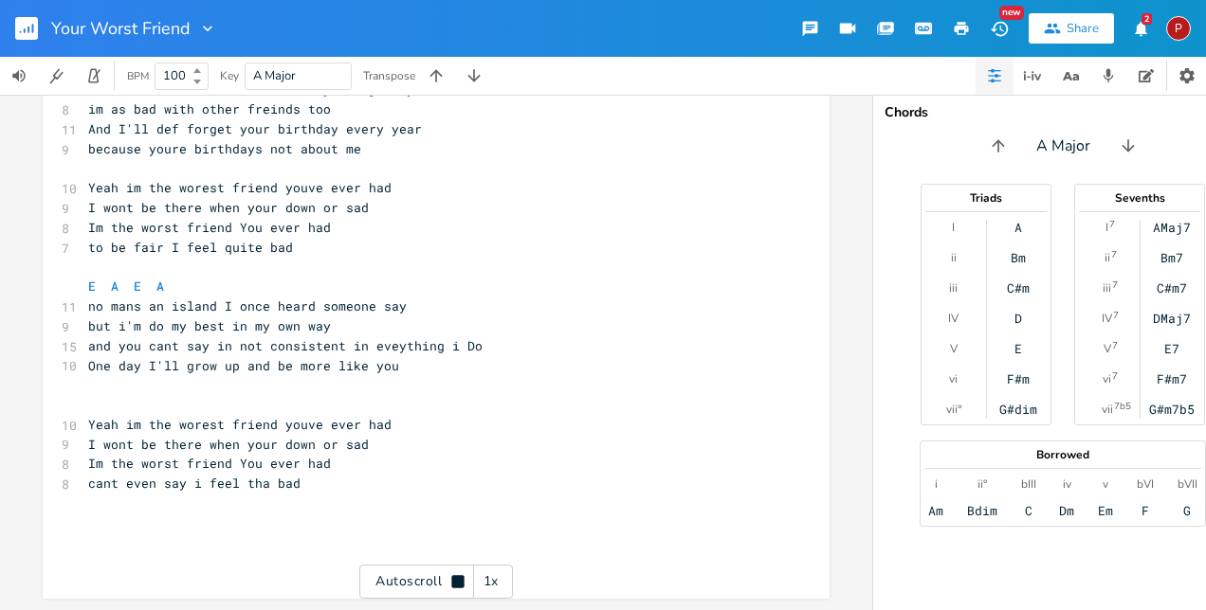
scroll to position [427, 0]
click at [894, 188] on div "Triads I ii iii IV V vi vii° A Bm C#m D E F#m G#dim Sevenths I 7 ii 7 iii 7 IV …" at bounding box center [1062, 305] width 379 height 242
click at [1136, 76] on button "button" at bounding box center [1146, 76] width 38 height 38
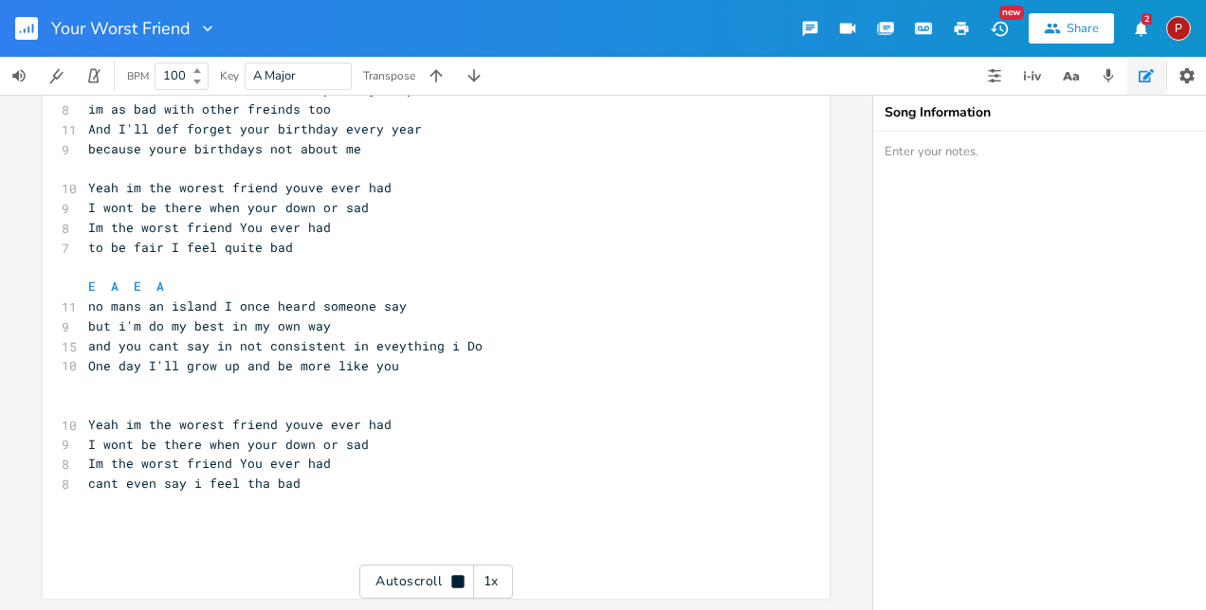
click at [932, 163] on textarea at bounding box center [1062, 371] width 379 height 479
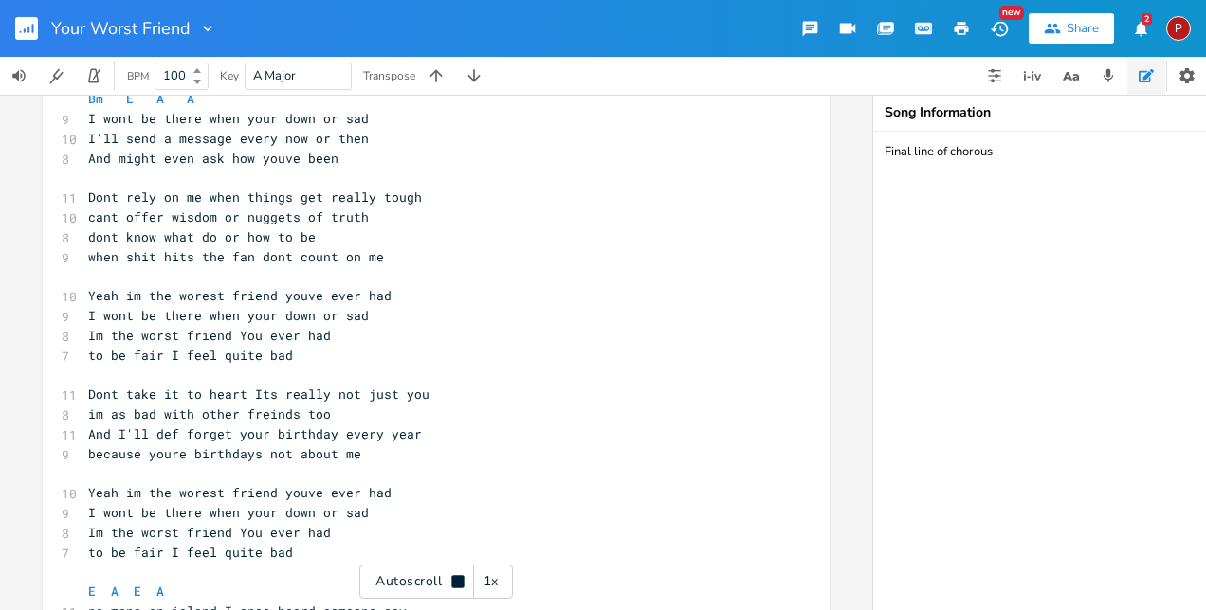
scroll to position [111, 0]
click at [461, 574] on icon at bounding box center [457, 581] width 15 height 15
click at [980, 149] on textarea "Final line of chorous" at bounding box center [1062, 371] width 379 height 479
click at [990, 152] on textarea "Final line of chorus" at bounding box center [1062, 371] width 379 height 479
click at [915, 184] on textarea "Final line of chorus Middl 8" at bounding box center [1062, 371] width 379 height 479
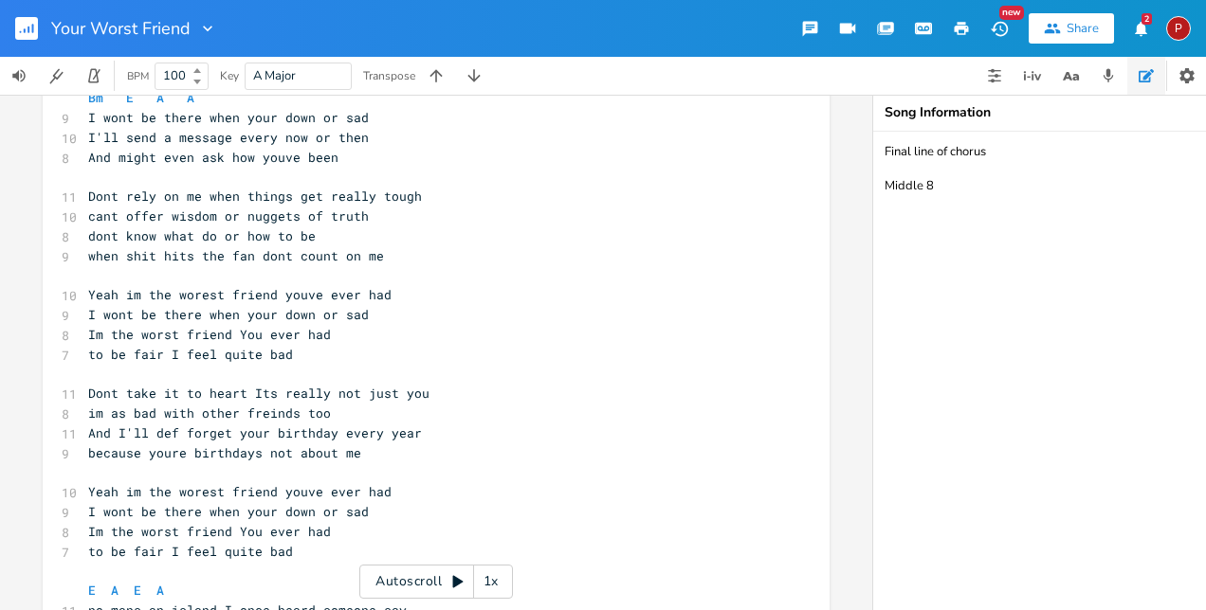
click at [883, 151] on textarea "Final line of chorus Middle 8" at bounding box center [1062, 371] width 379 height 479
click at [944, 161] on textarea "Problems Final line of chorus Middle 8" at bounding box center [1062, 371] width 379 height 479
click at [954, 153] on textarea "Problems Final line of chorus Middle 8" at bounding box center [1062, 371] width 379 height 479
click at [954, 200] on textarea "Problems; Final line of chorus Middle 8" at bounding box center [1062, 371] width 379 height 479
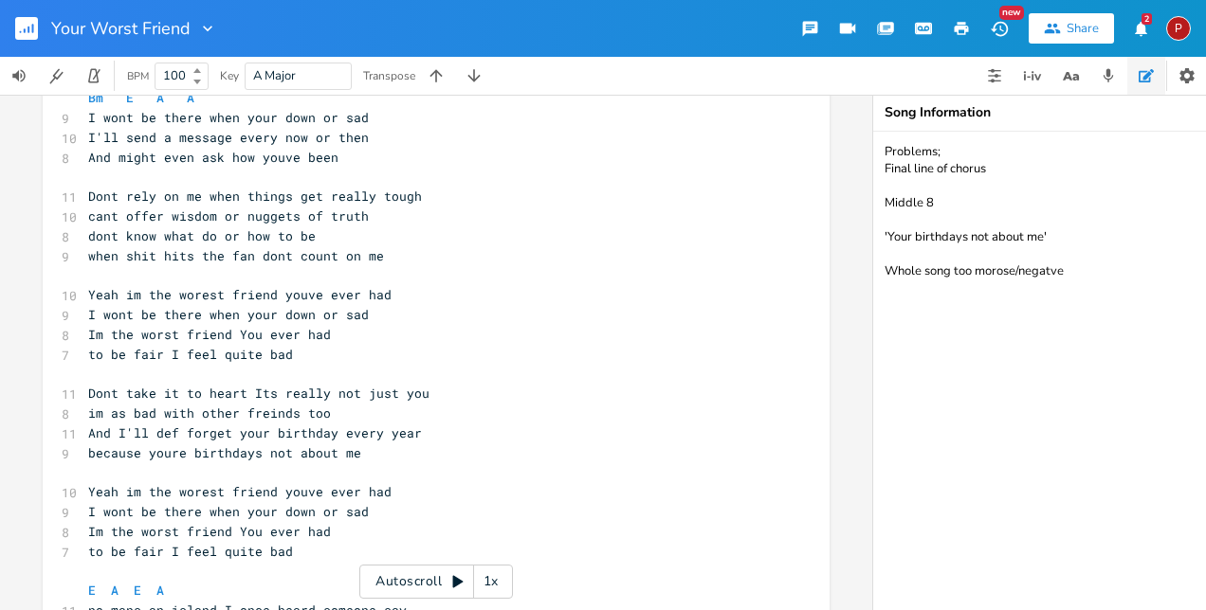
click at [1052, 271] on textarea "Problems; Final line of chorus Middle 8 'Your birthdays not about me' Whole son…" at bounding box center [1062, 371] width 379 height 479
click at [1069, 273] on textarea "Problems; Final line of chorus Middle 8 'Your birthdays not about me' Whole son…" at bounding box center [1062, 371] width 379 height 479
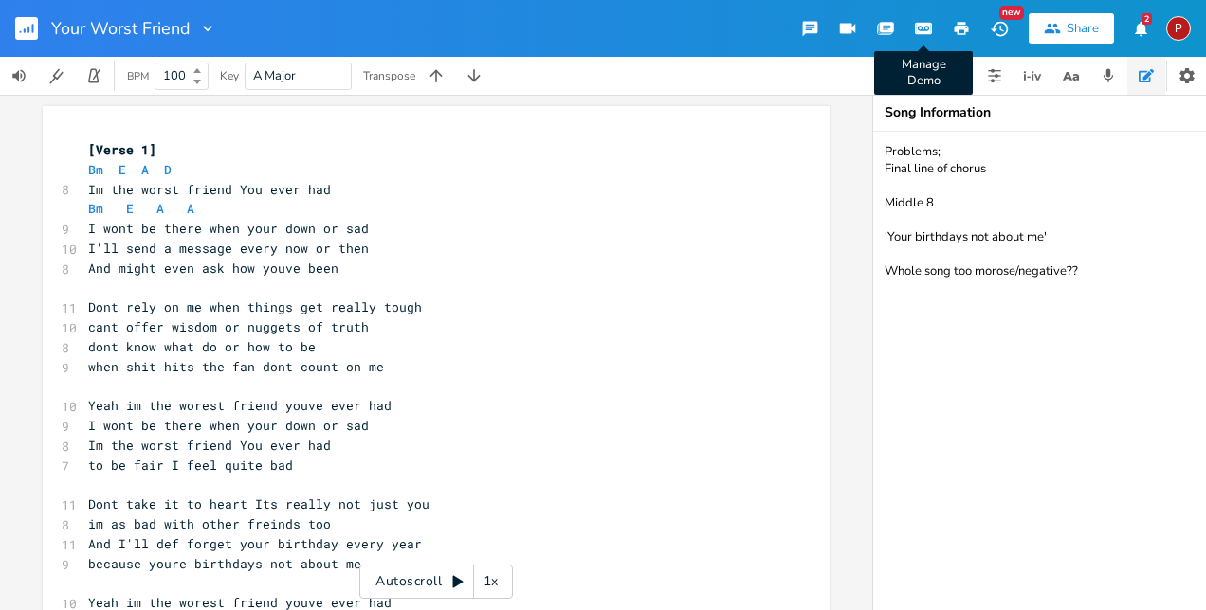
type textarea "Problems; Final line of chorus Middle 8 'Your birthdays not about me' Whole son…"
click at [925, 40] on button "button" at bounding box center [923, 28] width 38 height 34
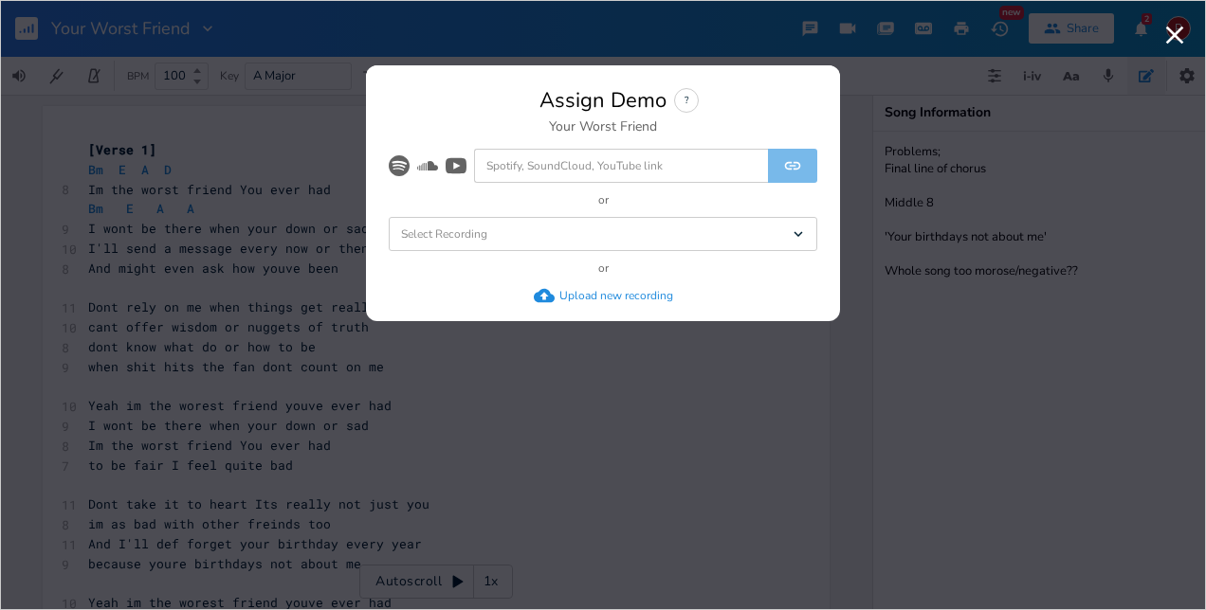
drag, startPoint x: 1088, startPoint y: 9, endPoint x: 776, endPoint y: 516, distance: 595.3
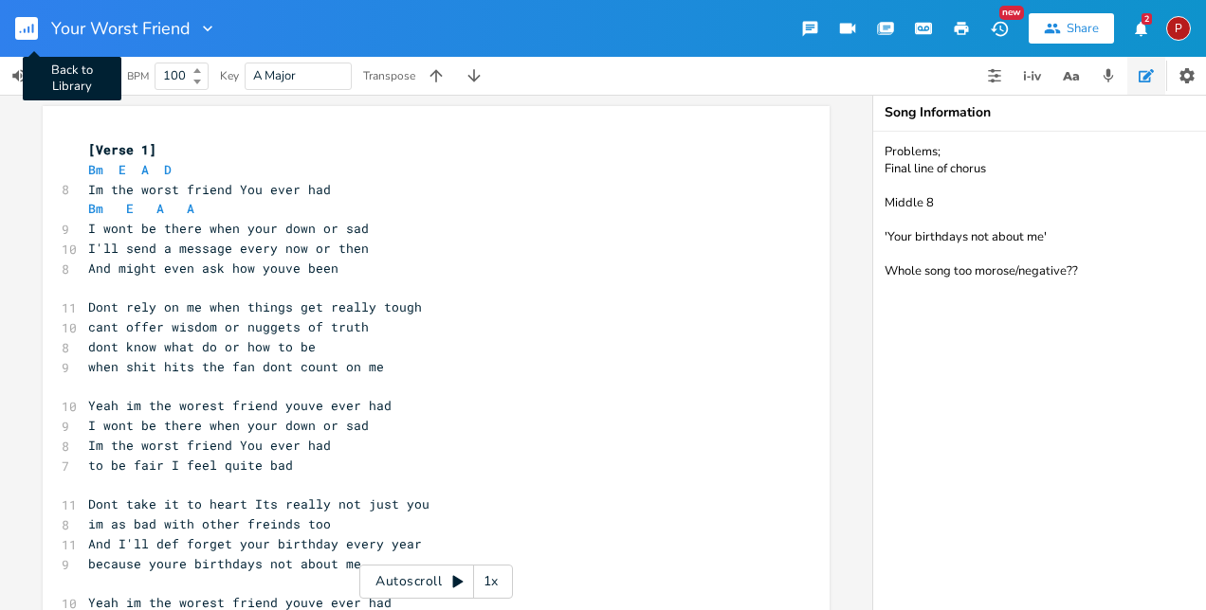
click at [27, 29] on rect "button" at bounding box center [26, 28] width 23 height 23
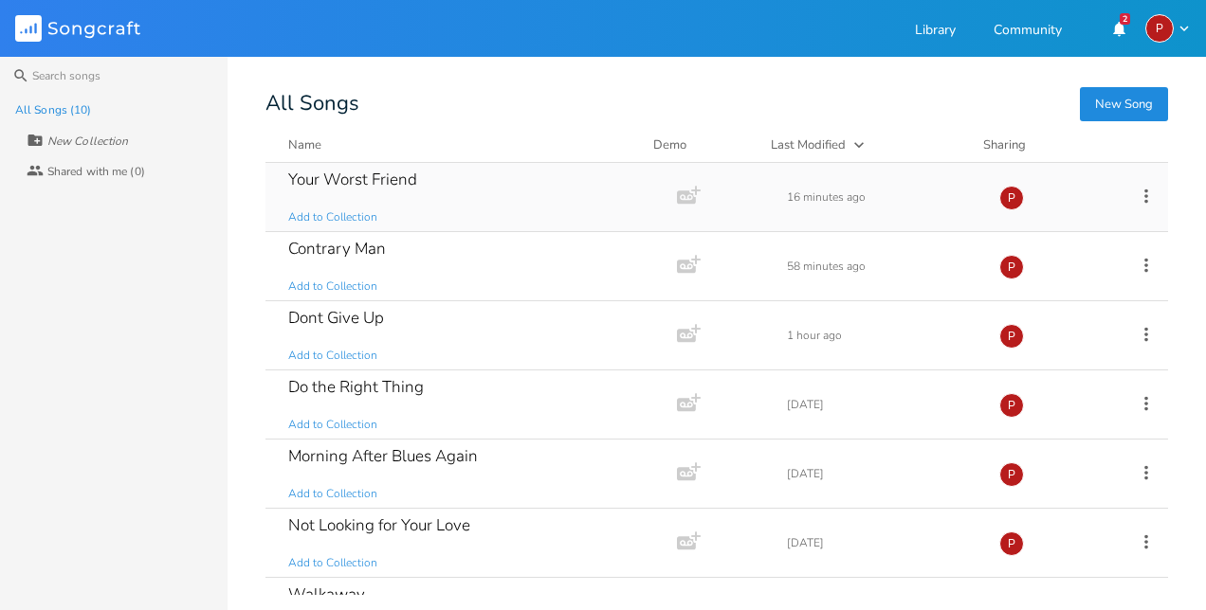
click at [376, 183] on div "Your Worst Friend" at bounding box center [352, 180] width 129 height 16
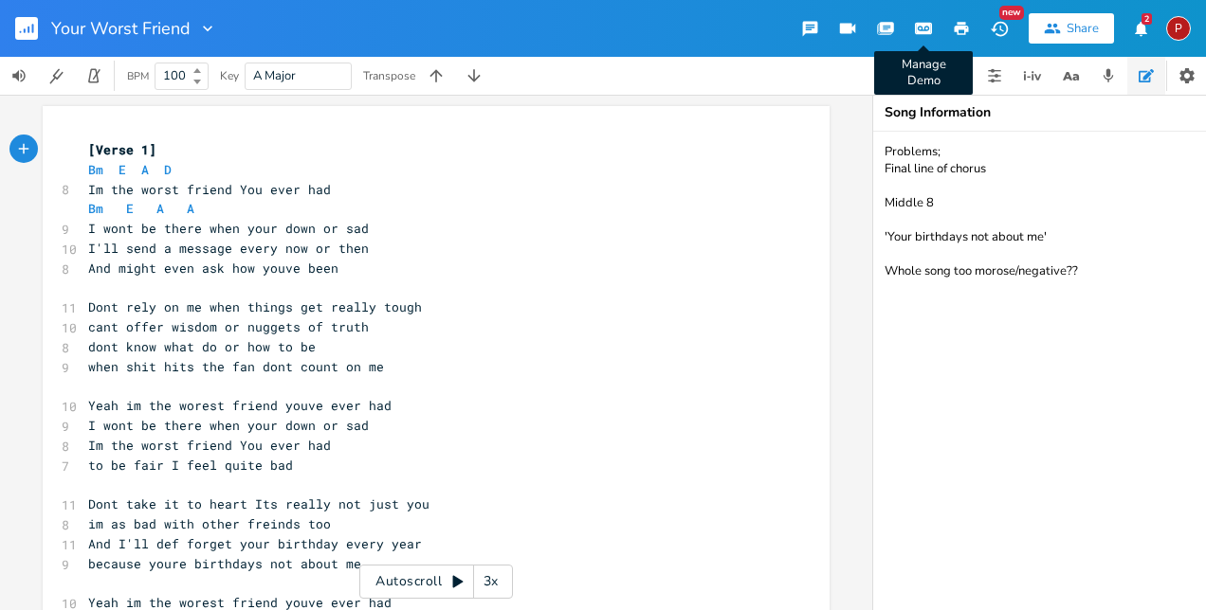
click at [916, 28] on icon "button" at bounding box center [923, 28] width 14 height 9
